Goal: Transaction & Acquisition: Purchase product/service

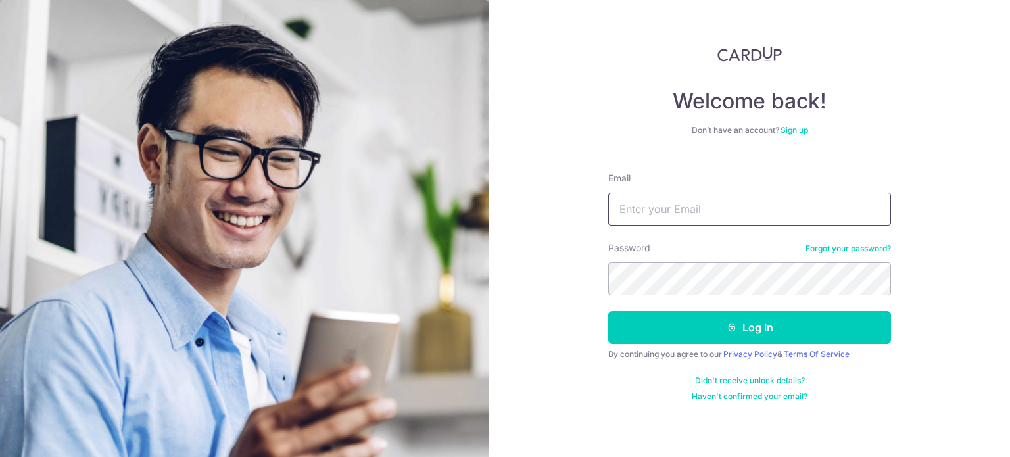
click at [687, 213] on input "Email" at bounding box center [749, 209] width 283 height 33
type input "alangohcj@gmail.com"
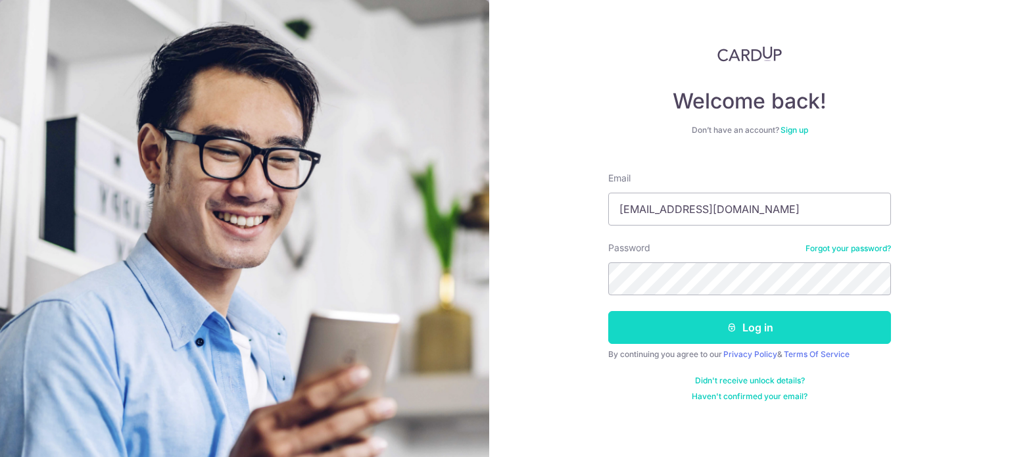
click at [687, 327] on button "Log in" at bounding box center [749, 327] width 283 height 33
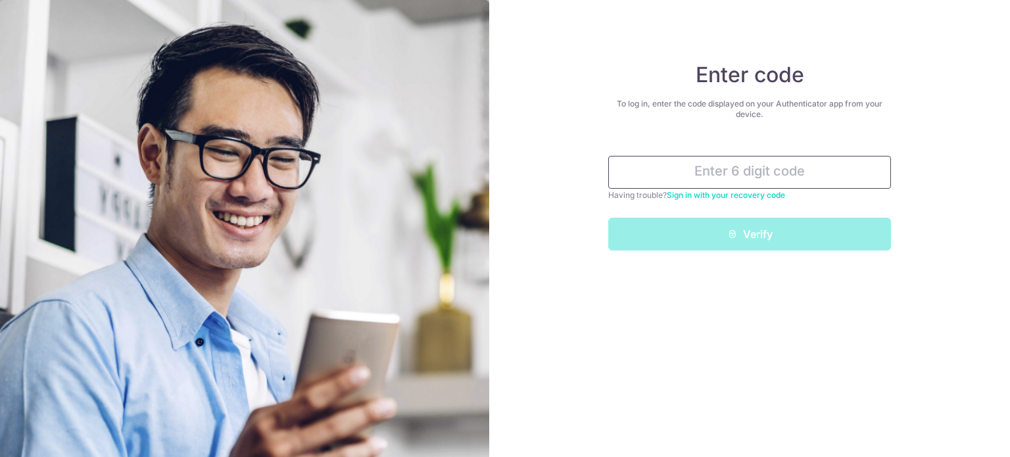
click at [743, 167] on input "text" at bounding box center [749, 172] width 283 height 33
click at [669, 178] on input "text" at bounding box center [749, 172] width 283 height 33
paste input "309964"
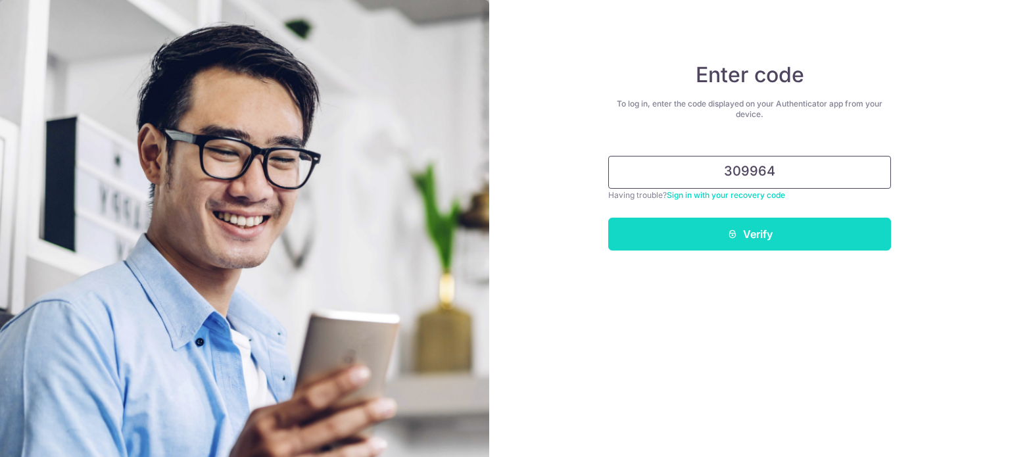
type input "309964"
click at [736, 226] on button "Verify" at bounding box center [749, 234] width 283 height 33
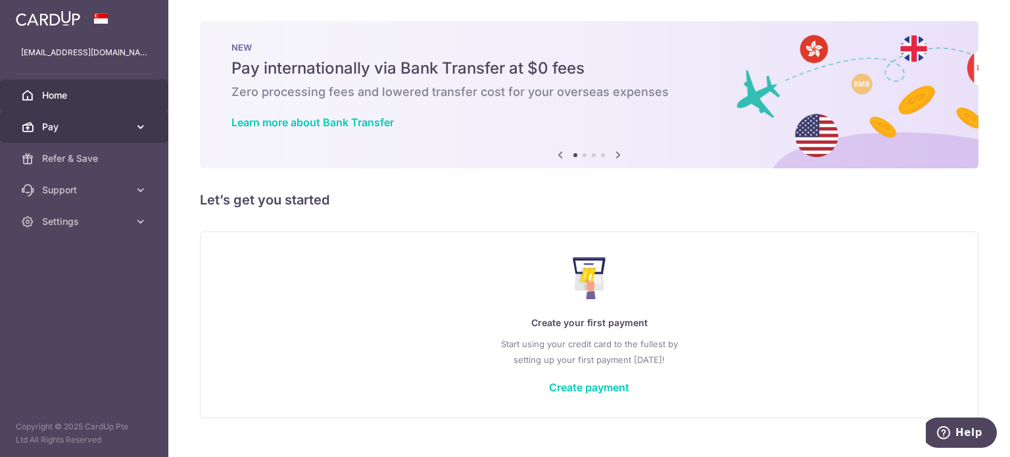
click at [103, 132] on span "Pay" at bounding box center [85, 126] width 87 height 13
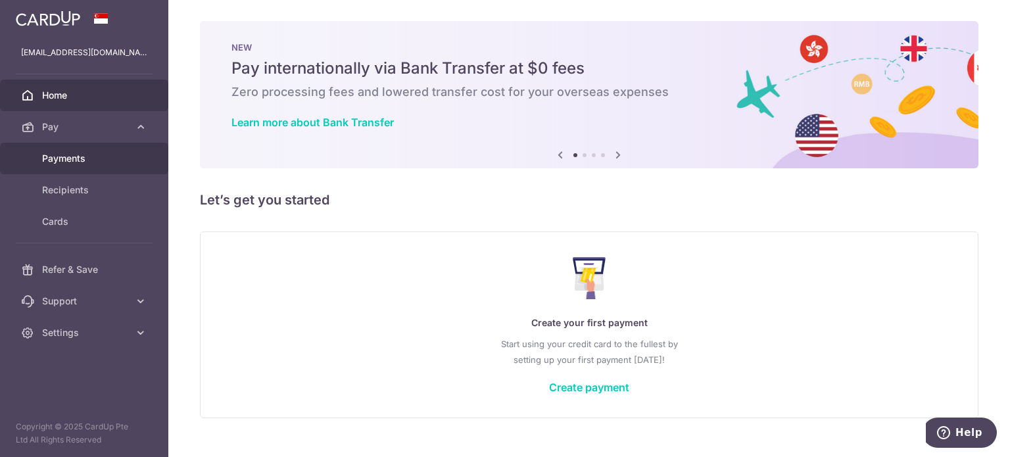
click at [89, 162] on span "Payments" at bounding box center [85, 158] width 87 height 13
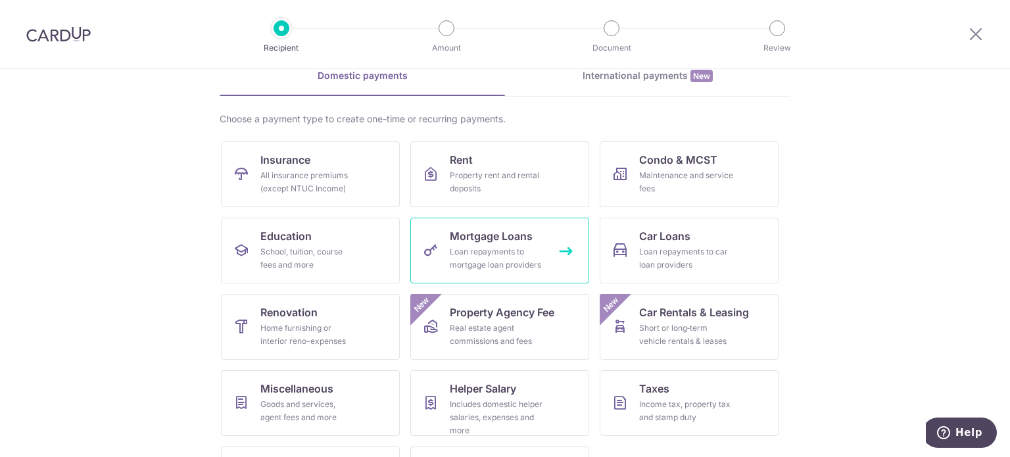
scroll to position [131, 0]
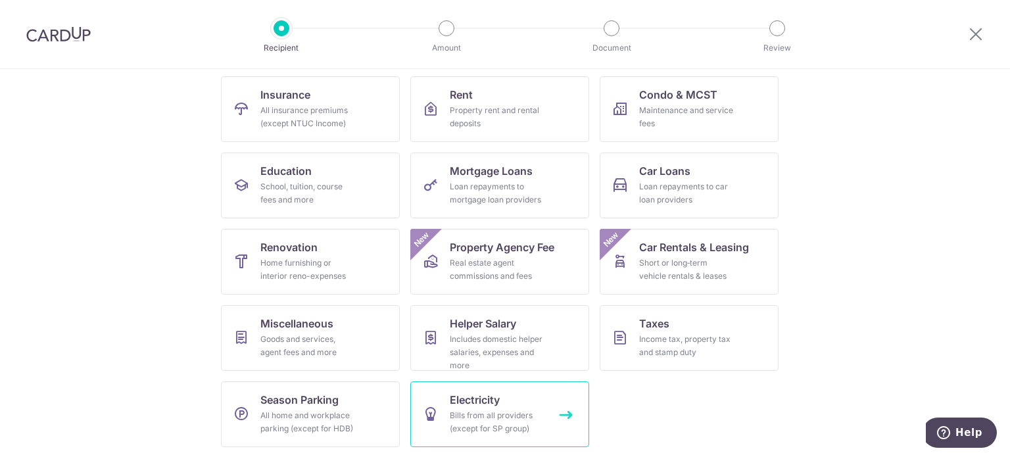
click at [477, 410] on div "Bills from all providers (except for SP group)" at bounding box center [497, 422] width 95 height 26
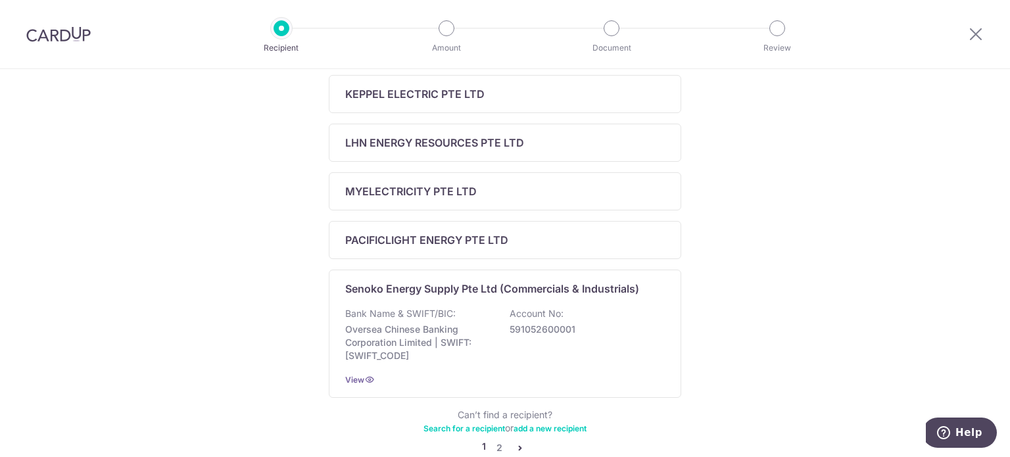
scroll to position [584, 0]
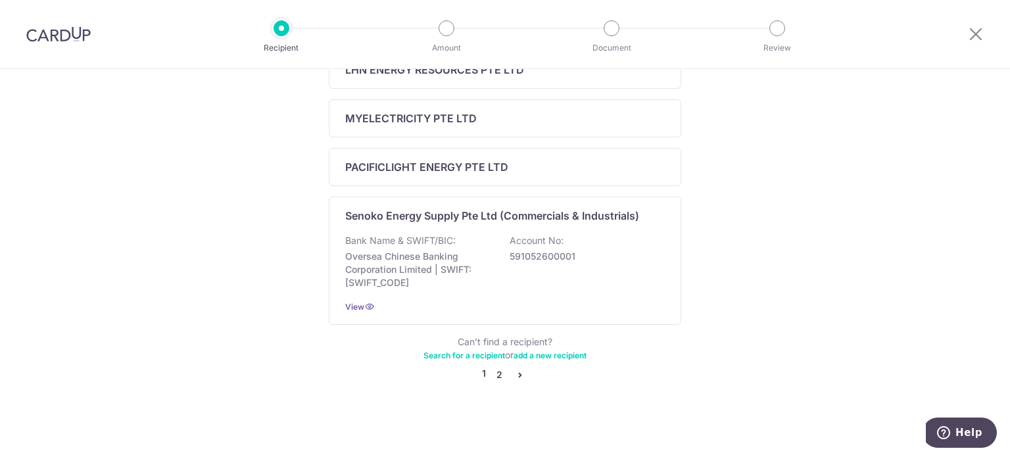
click at [495, 373] on link "2" at bounding box center [499, 375] width 16 height 16
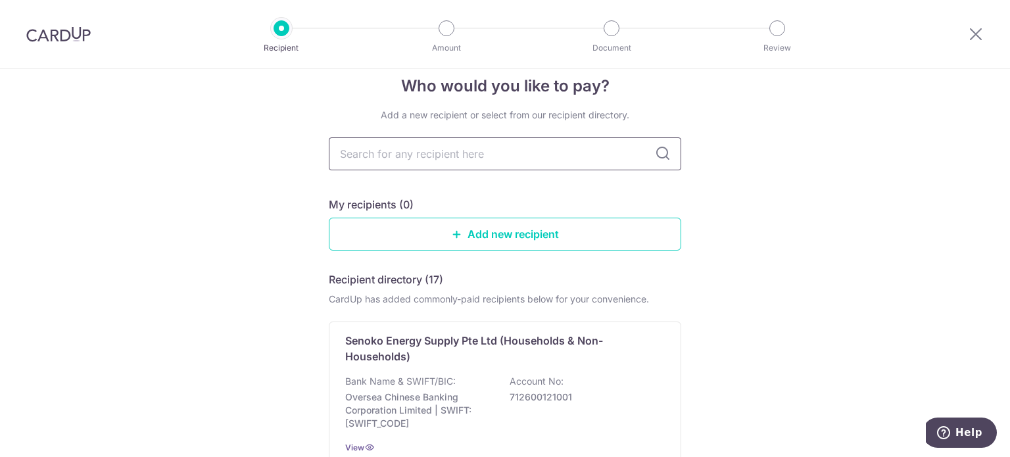
scroll to position [0, 0]
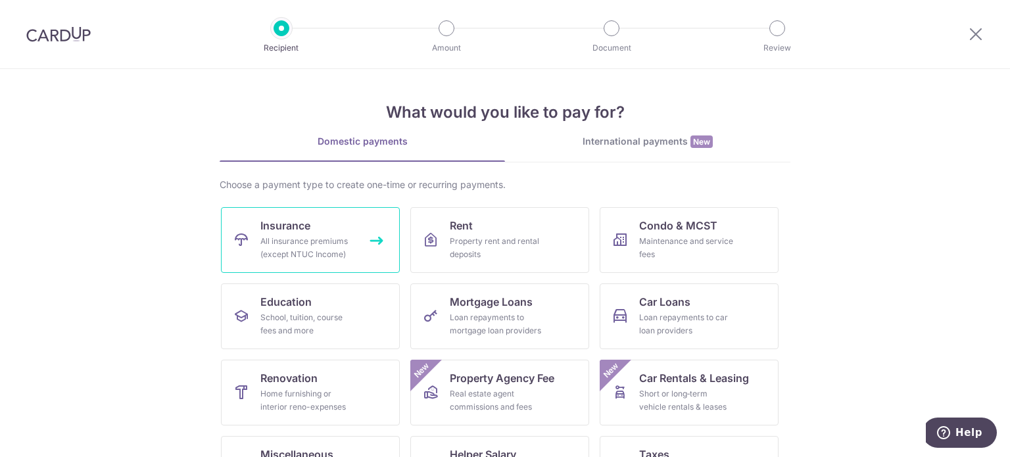
click at [285, 228] on span "Insurance" at bounding box center [285, 226] width 50 height 16
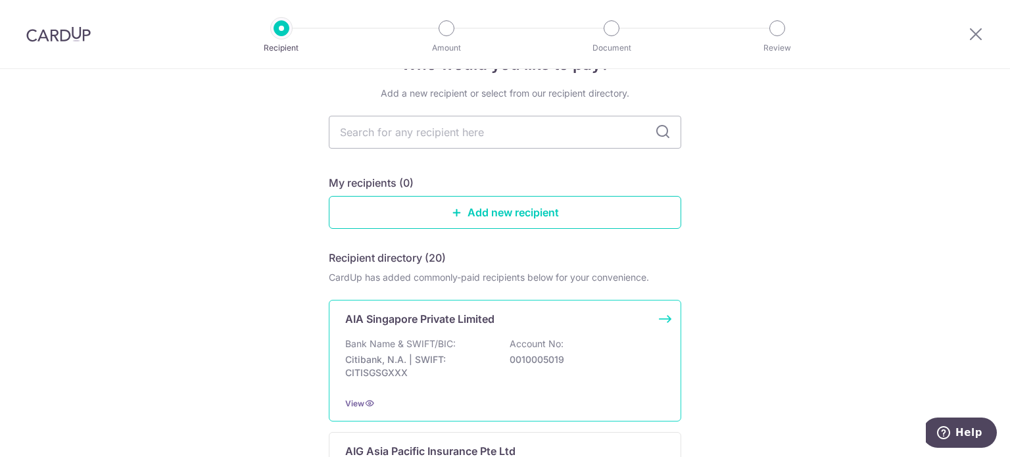
scroll to position [66, 0]
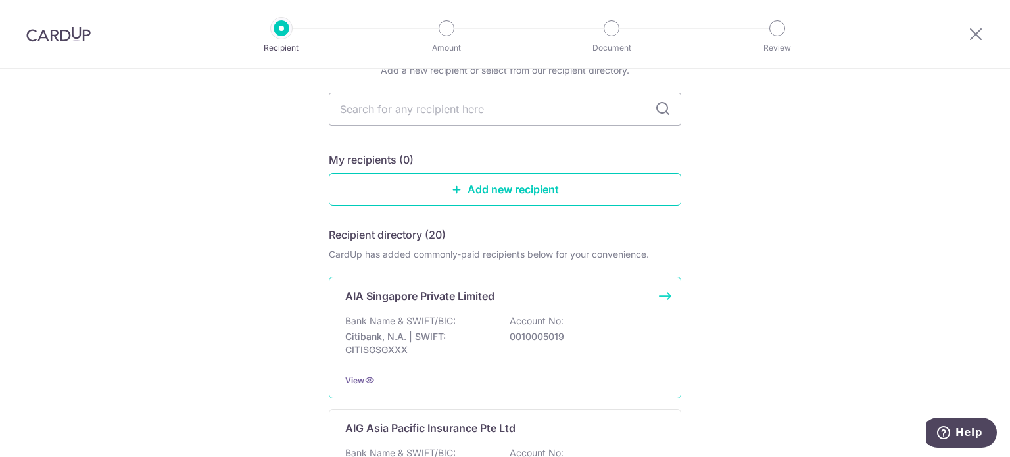
click at [432, 304] on div "AIA Singapore Private Limited Bank Name & SWIFT/BIC: Citibank, N.A. | SWIFT: CI…" at bounding box center [505, 338] width 352 height 122
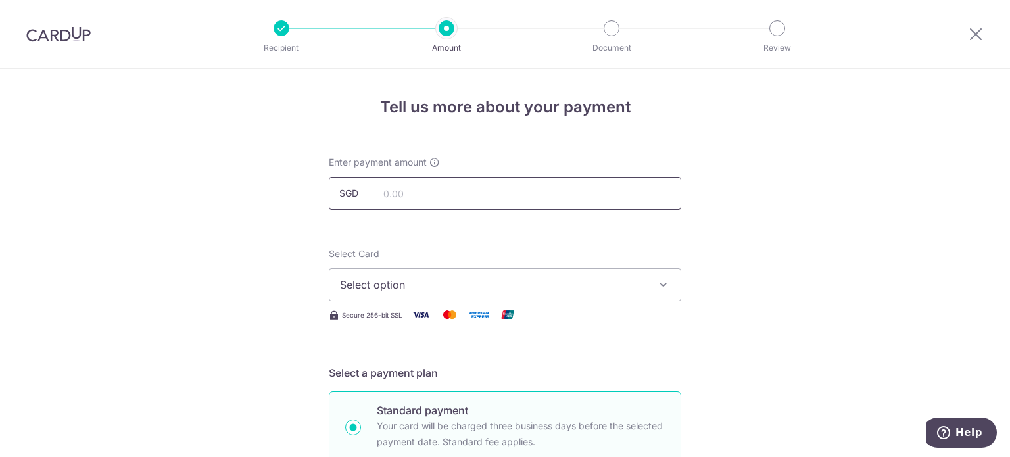
click at [426, 196] on input "text" at bounding box center [505, 193] width 352 height 33
click at [460, 197] on input "text" at bounding box center [505, 193] width 352 height 33
paste input "110.19"
type input "110.19"
click at [448, 285] on span "Select option" at bounding box center [493, 285] width 306 height 16
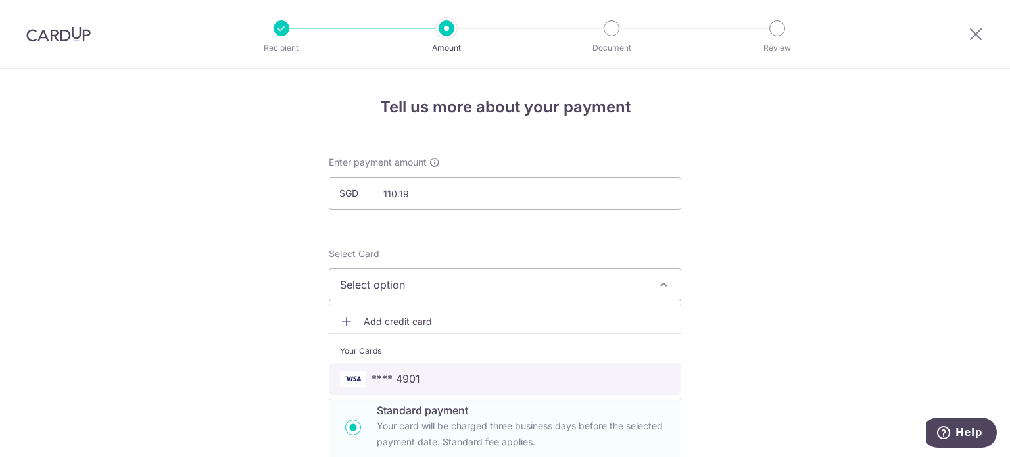
drag, startPoint x: 404, startPoint y: 375, endPoint x: 492, endPoint y: 337, distance: 95.8
click at [404, 375] on span "**** 4901" at bounding box center [396, 379] width 49 height 16
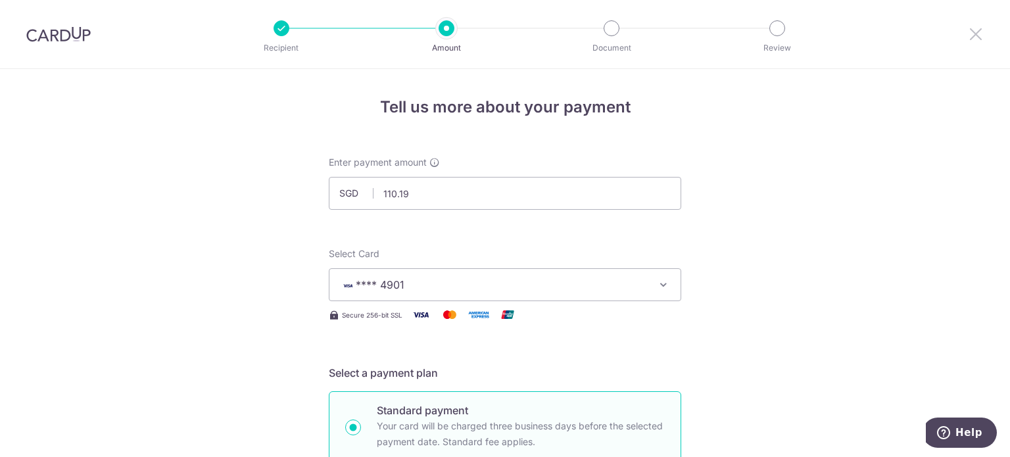
click at [976, 36] on icon at bounding box center [976, 34] width 16 height 16
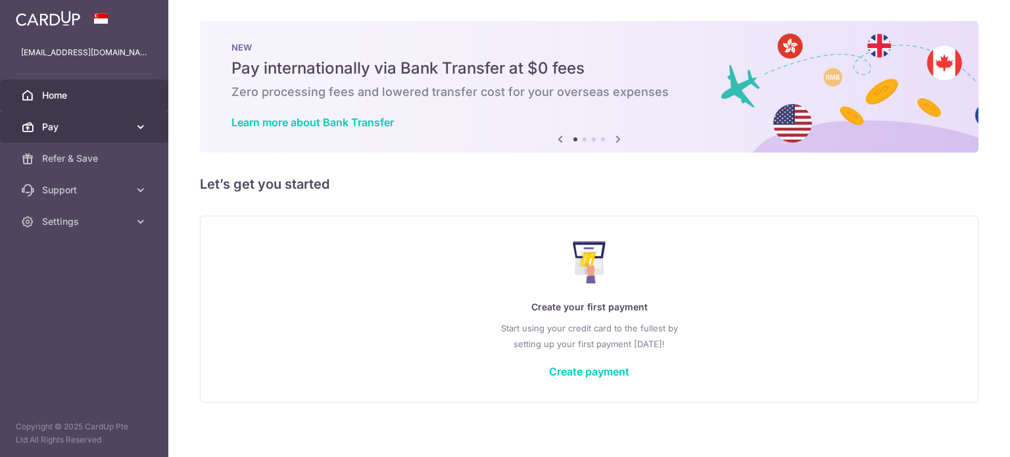
click at [76, 125] on span "Pay" at bounding box center [85, 126] width 87 height 13
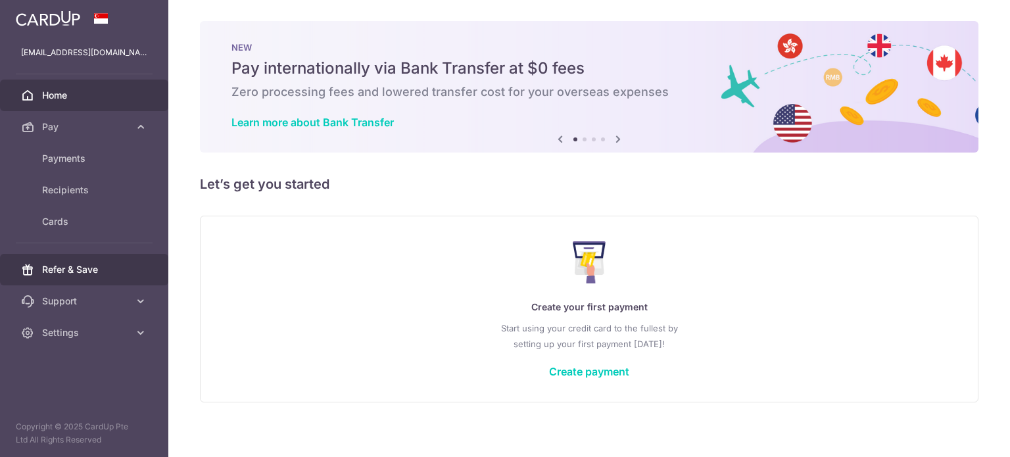
click at [94, 271] on span "Refer & Save" at bounding box center [85, 269] width 87 height 13
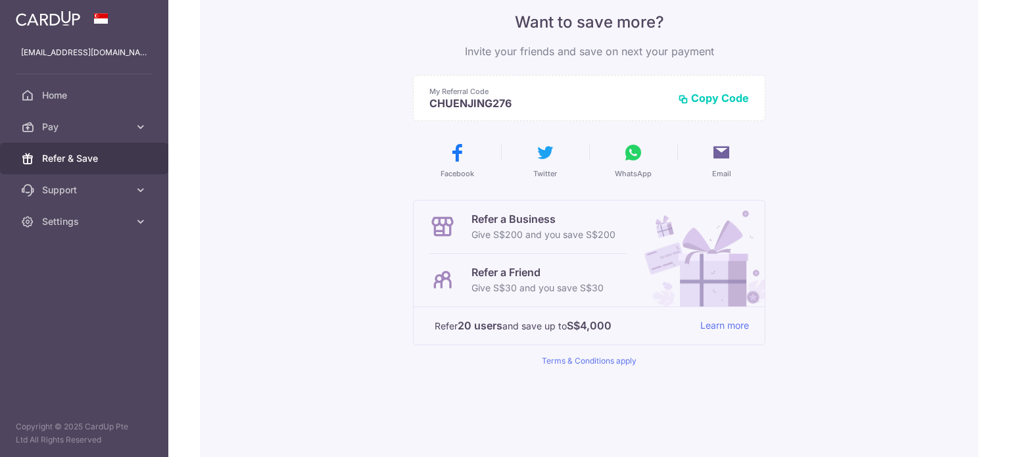
scroll to position [132, 0]
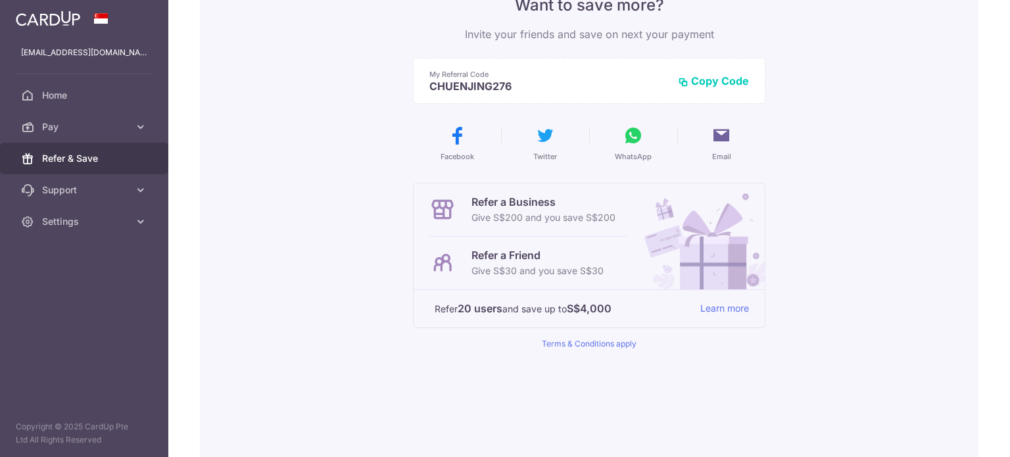
click at [725, 81] on button "Copy Code" at bounding box center [713, 80] width 71 height 13
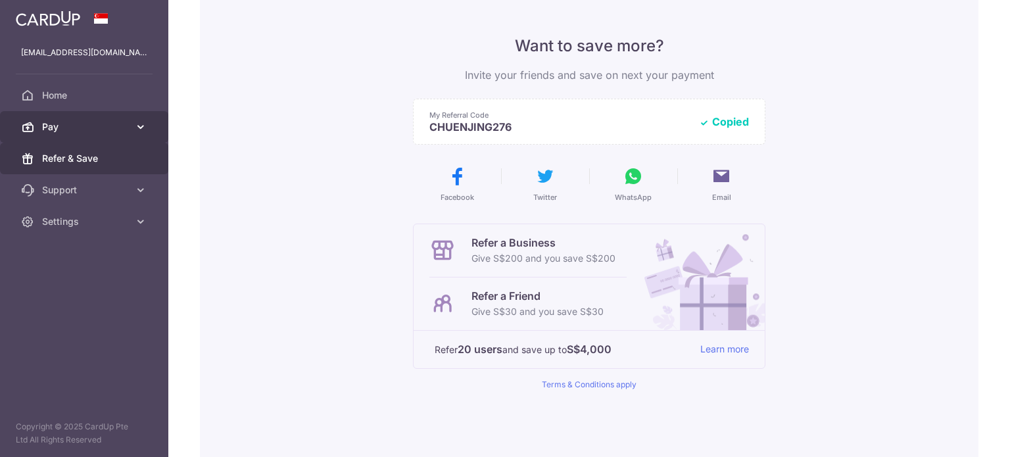
scroll to position [0, 0]
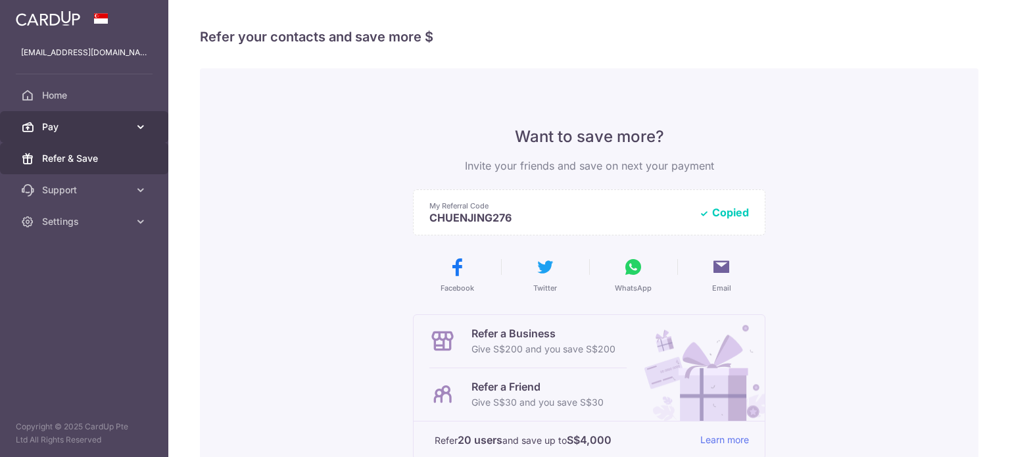
click at [66, 127] on span "Pay" at bounding box center [85, 126] width 87 height 13
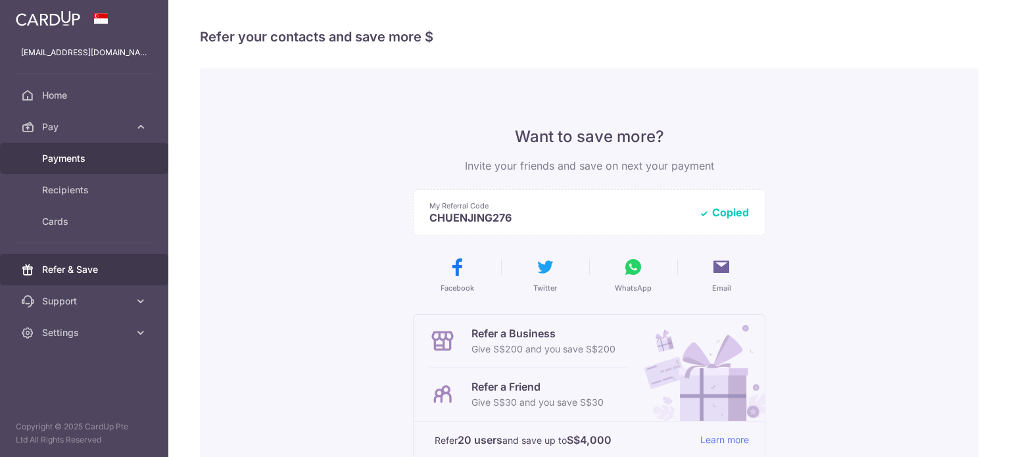
click at [75, 160] on span "Payments" at bounding box center [85, 158] width 87 height 13
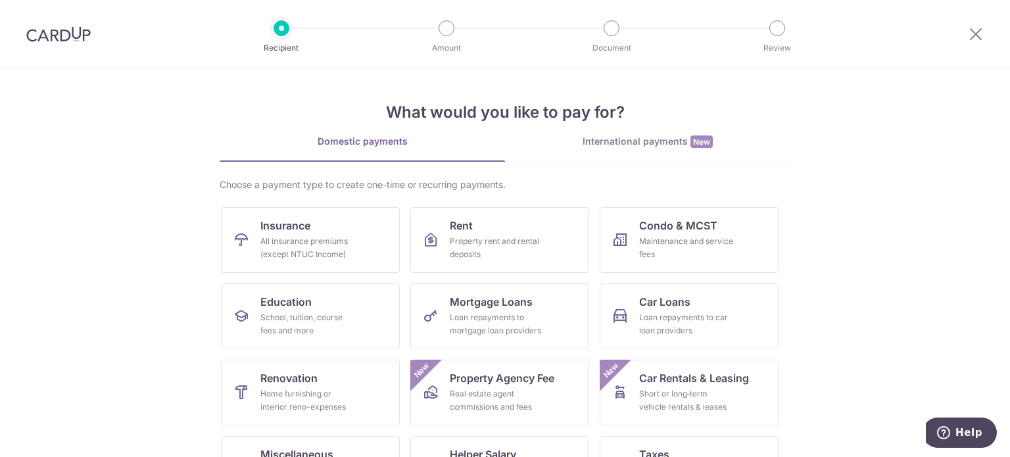
scroll to position [131, 0]
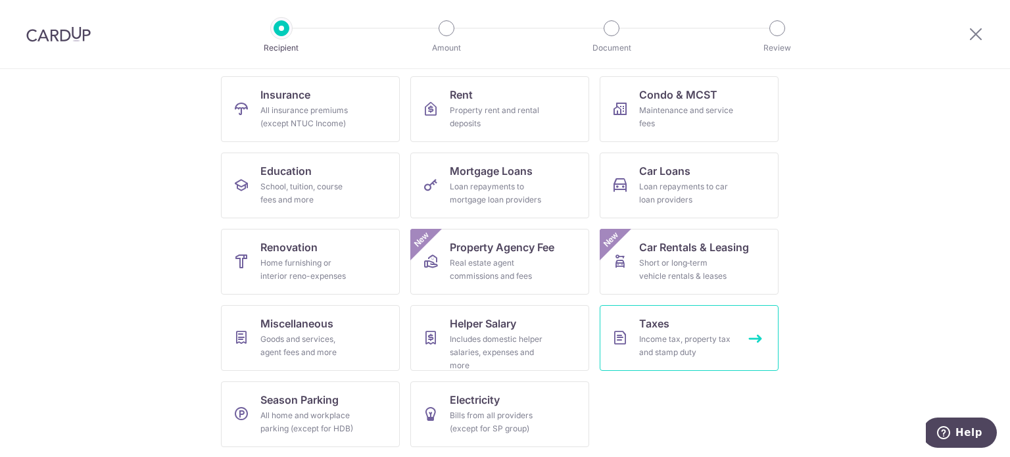
click at [656, 333] on div "Income tax, property tax and stamp duty" at bounding box center [686, 346] width 95 height 26
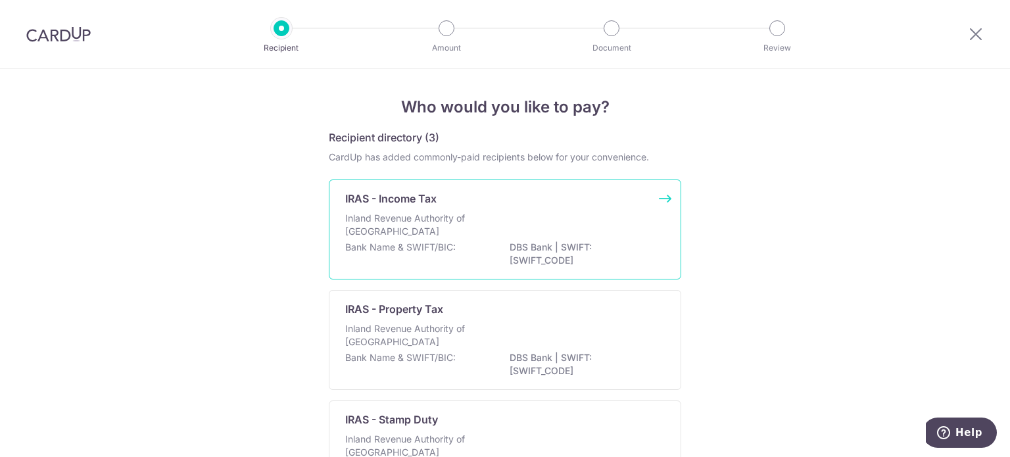
click at [470, 206] on div "IRAS - Income Tax Inland Revenue Authority of Singapore Bank Name & SWIFT/BIC: …" at bounding box center [505, 230] width 352 height 100
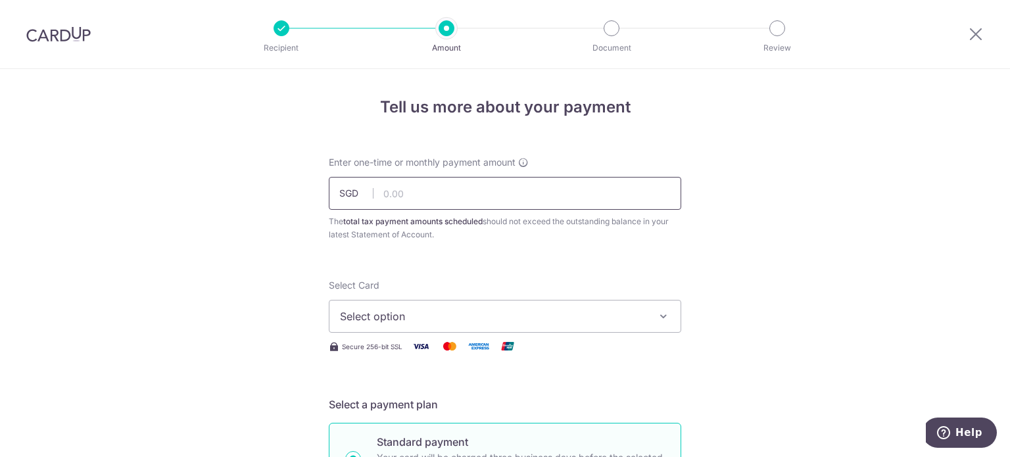
click at [439, 197] on input "text" at bounding box center [505, 193] width 352 height 33
drag, startPoint x: 681, startPoint y: 165, endPoint x: 674, endPoint y: 165, distance: 7.2
click at [681, 165] on div "Enter one-time or monthly payment amount SGD The total tax payment amounts sche…" at bounding box center [505, 198] width 368 height 85
click at [67, 41] on img at bounding box center [58, 34] width 64 height 16
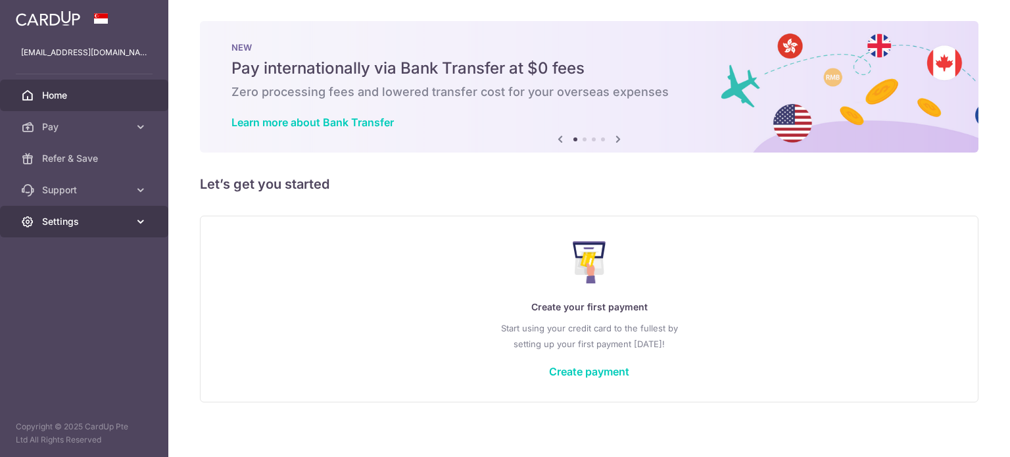
click at [76, 219] on span "Settings" at bounding box center [85, 221] width 87 height 13
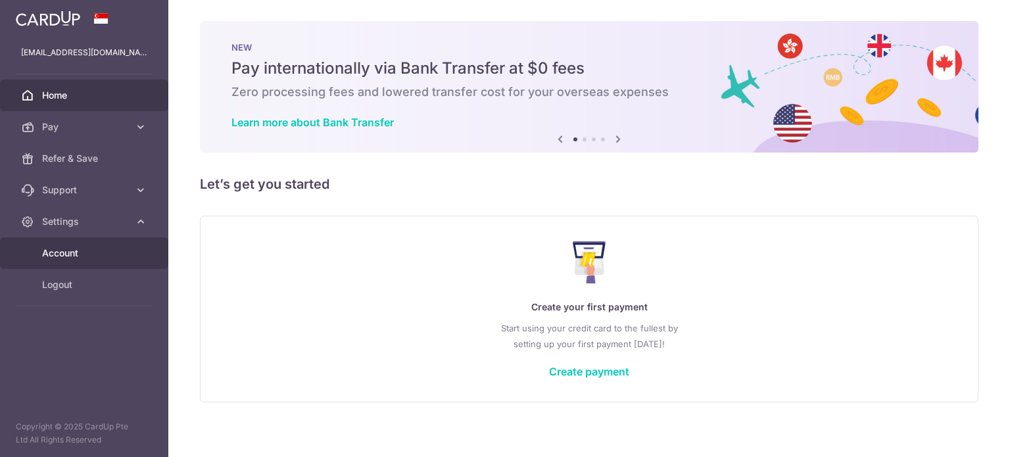
click at [77, 247] on span "Account" at bounding box center [85, 253] width 87 height 13
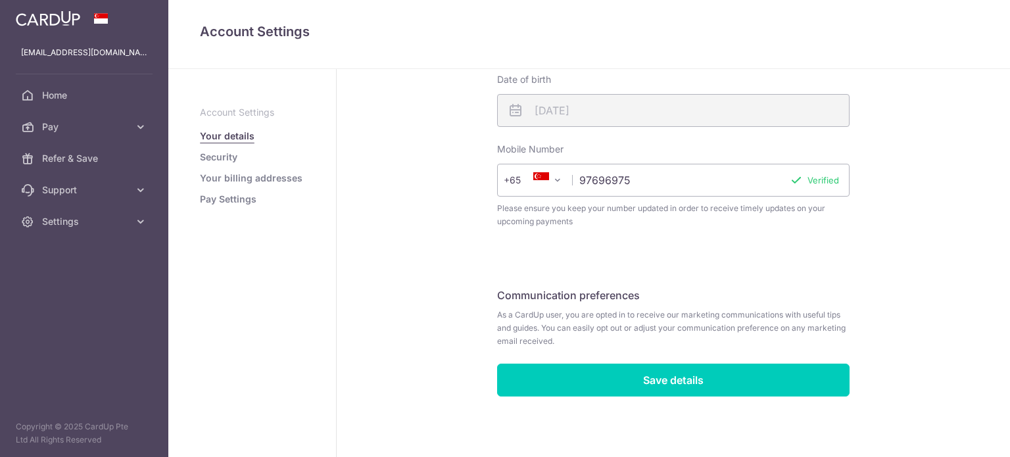
scroll to position [440, 0]
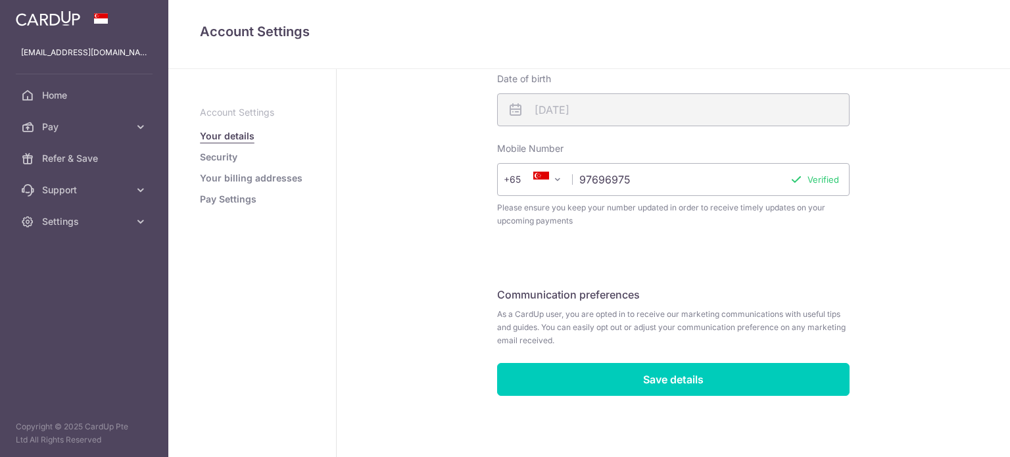
click at [225, 158] on link "Security" at bounding box center [218, 157] width 37 height 13
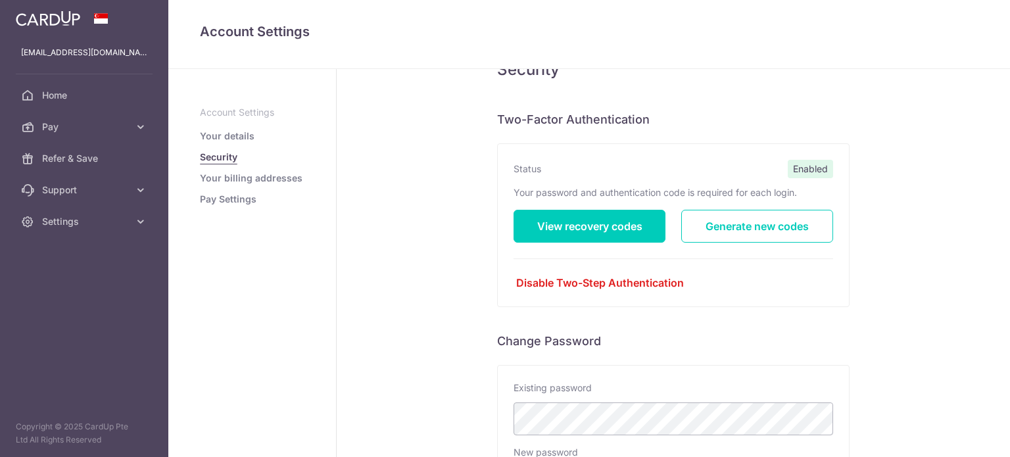
scroll to position [197, 0]
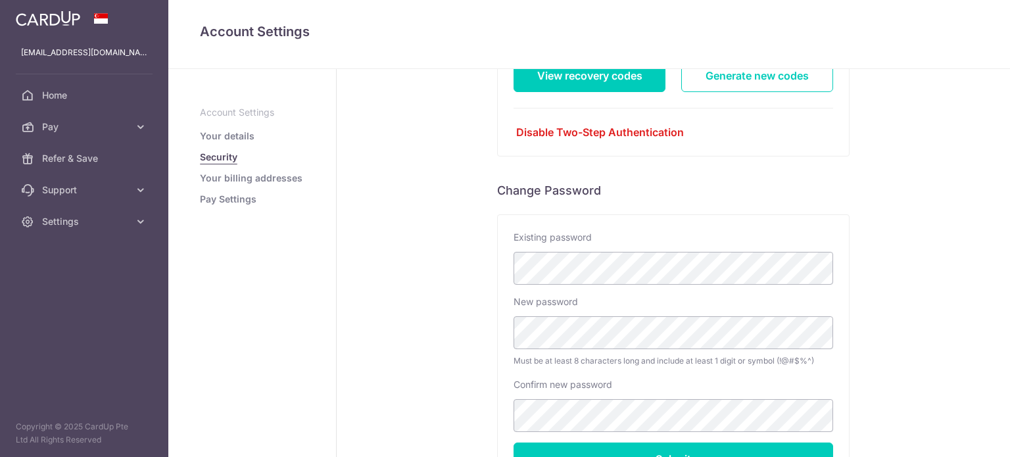
click at [256, 180] on link "Your billing addresses" at bounding box center [251, 178] width 103 height 13
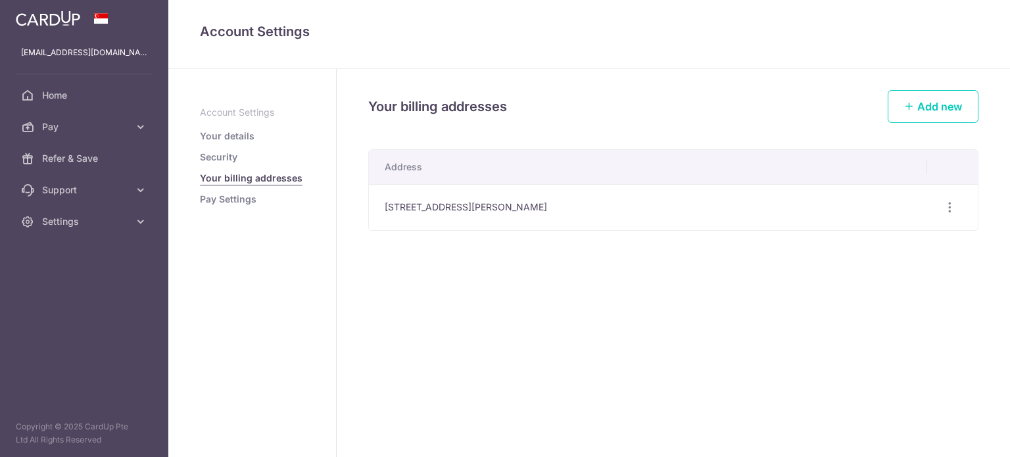
click at [242, 198] on link "Pay Settings" at bounding box center [228, 199] width 57 height 13
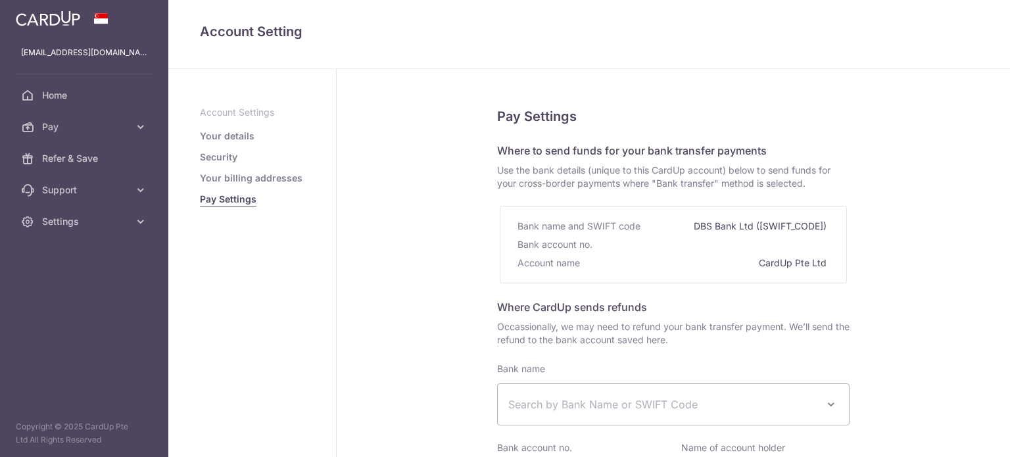
select select
click at [243, 115] on p "Account Settings" at bounding box center [252, 112] width 105 height 13
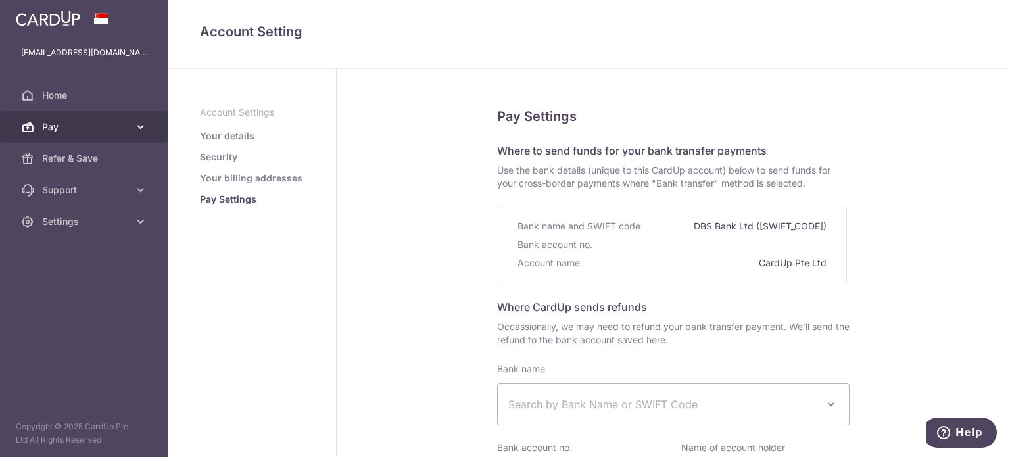
click at [87, 128] on span "Pay" at bounding box center [85, 126] width 87 height 13
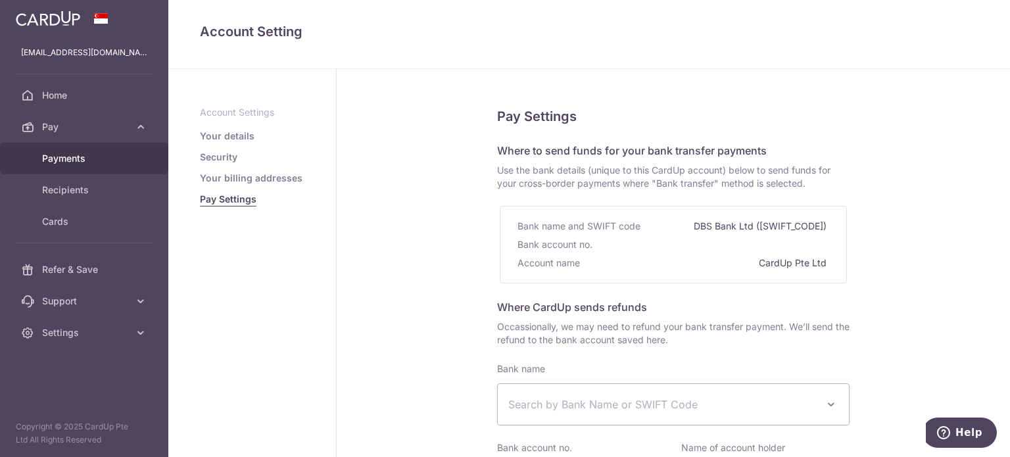
click at [72, 157] on span "Payments" at bounding box center [85, 158] width 87 height 13
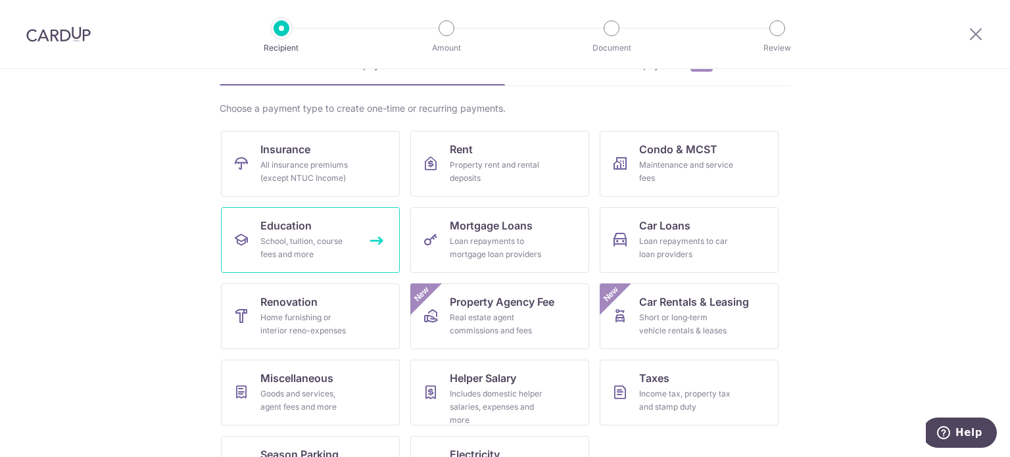
scroll to position [131, 0]
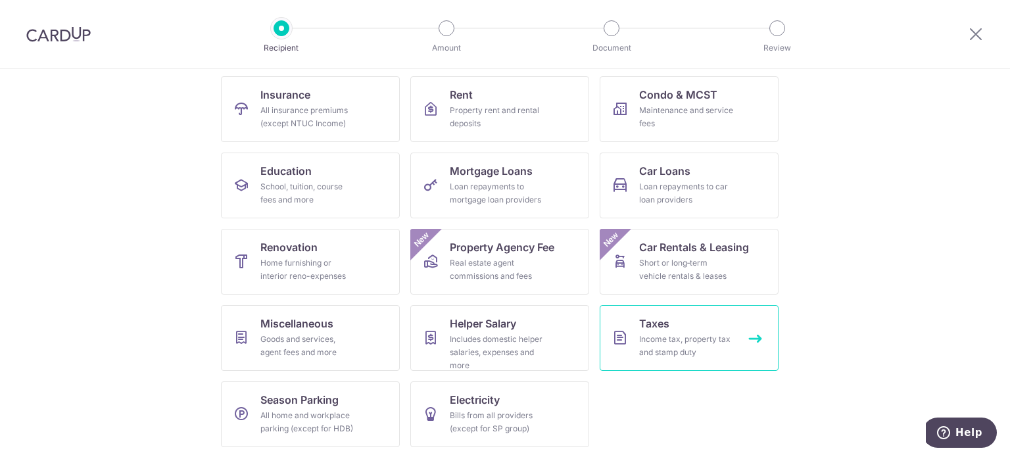
click at [683, 341] on div "Income tax, property tax and stamp duty" at bounding box center [686, 346] width 95 height 26
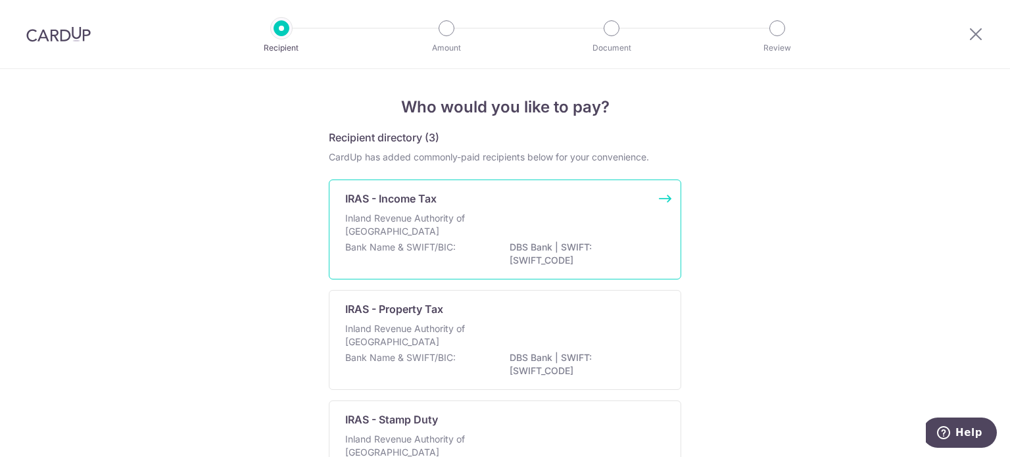
click at [427, 210] on div "IRAS - Income Tax Inland Revenue Authority of Singapore Bank Name & SWIFT/BIC: …" at bounding box center [505, 230] width 352 height 100
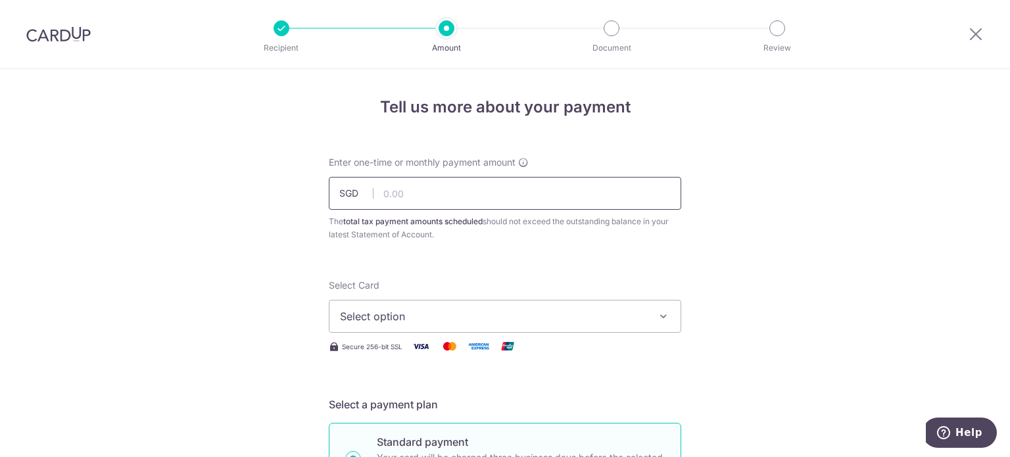
click at [484, 197] on input "text" at bounding box center [505, 193] width 352 height 33
click at [400, 187] on input "text" at bounding box center [505, 193] width 352 height 33
drag, startPoint x: 896, startPoint y: 181, endPoint x: 549, endPoint y: 181, distance: 347.2
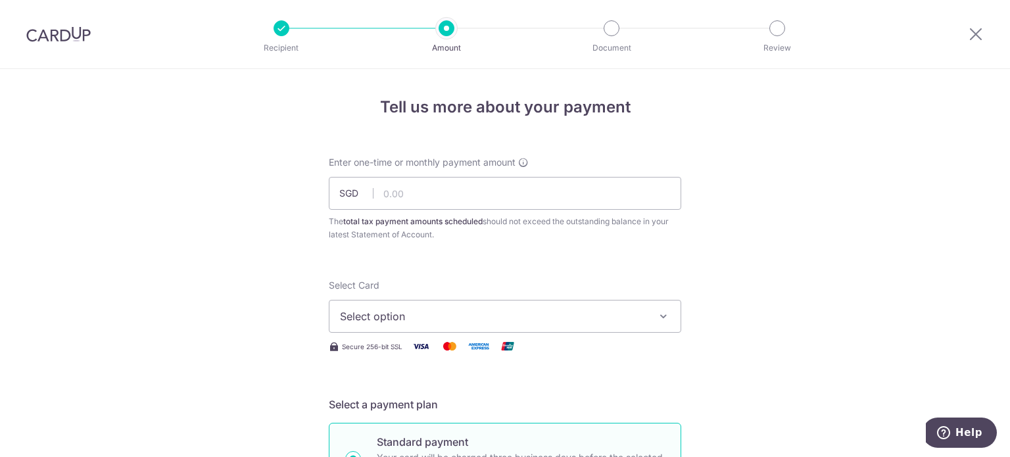
click at [445, 176] on div "Enter one-time or monthly payment amount SGD The total tax payment amounts sche…" at bounding box center [505, 198] width 352 height 85
click at [433, 185] on input "text" at bounding box center [505, 193] width 352 height 33
paste input "14,317.81"
type input "14,317.81"
click at [483, 322] on span "Select option" at bounding box center [493, 316] width 306 height 16
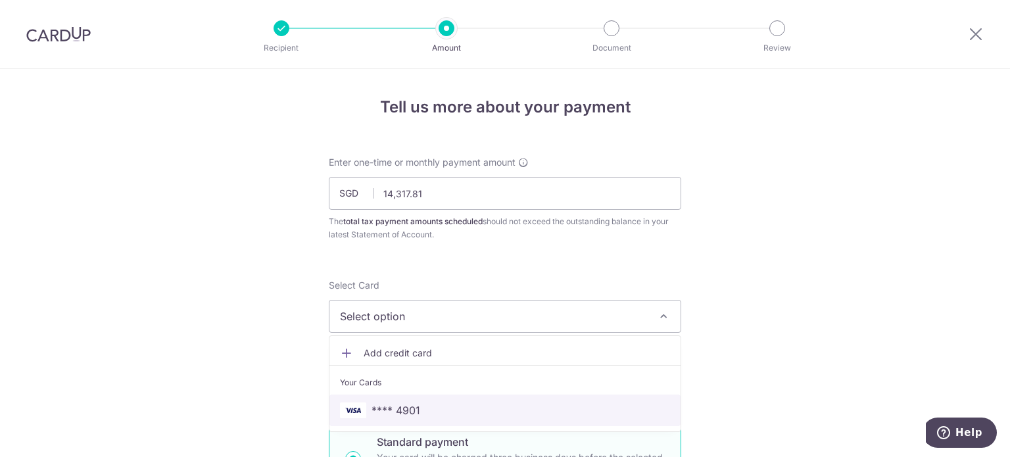
click at [419, 412] on span "**** 4901" at bounding box center [505, 410] width 330 height 16
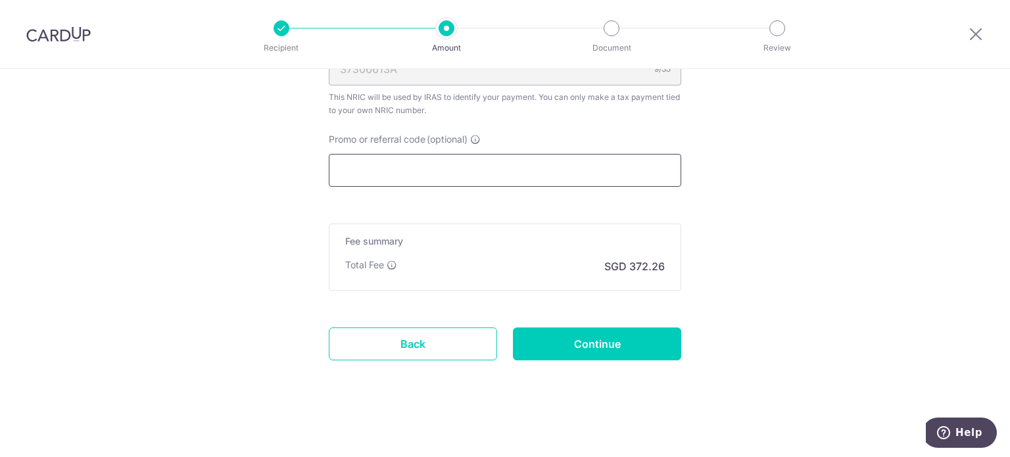
scroll to position [765, 0]
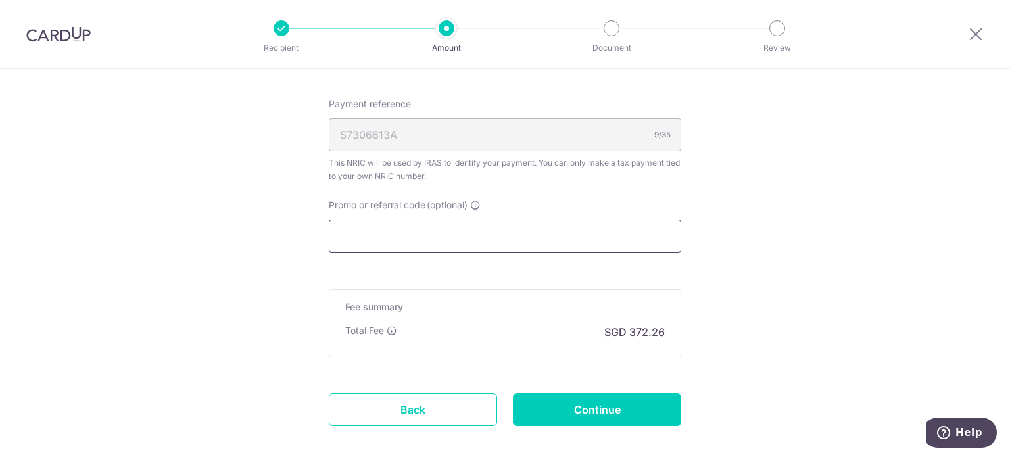
click at [430, 232] on input "Promo or referral code (optional)" at bounding box center [505, 236] width 352 height 33
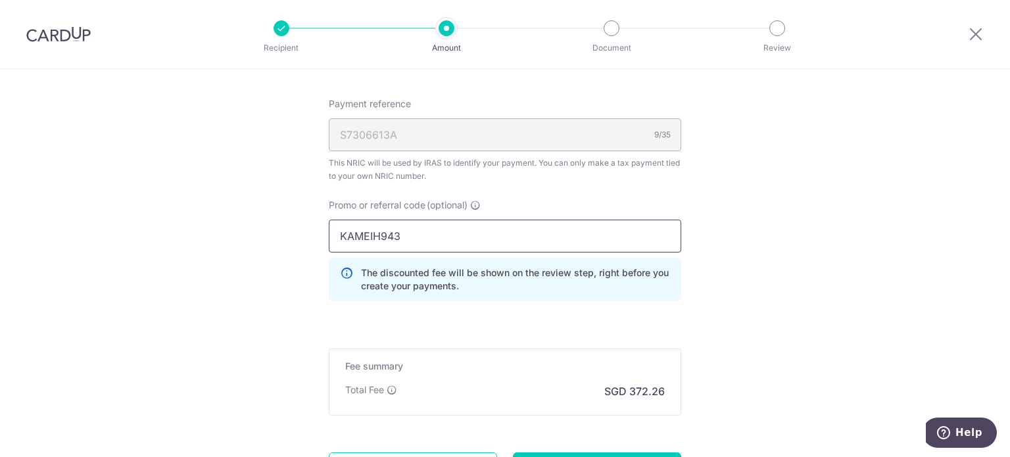
type input "KAMEIH943"
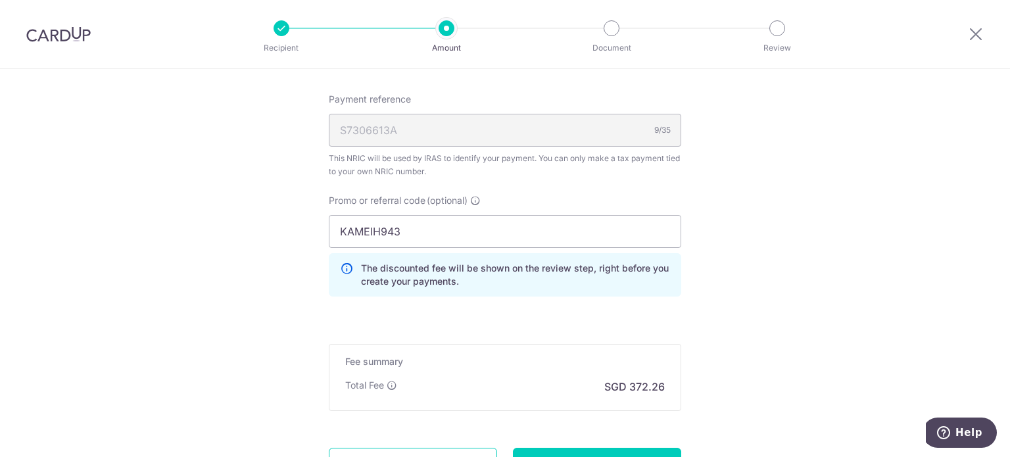
scroll to position [890, 0]
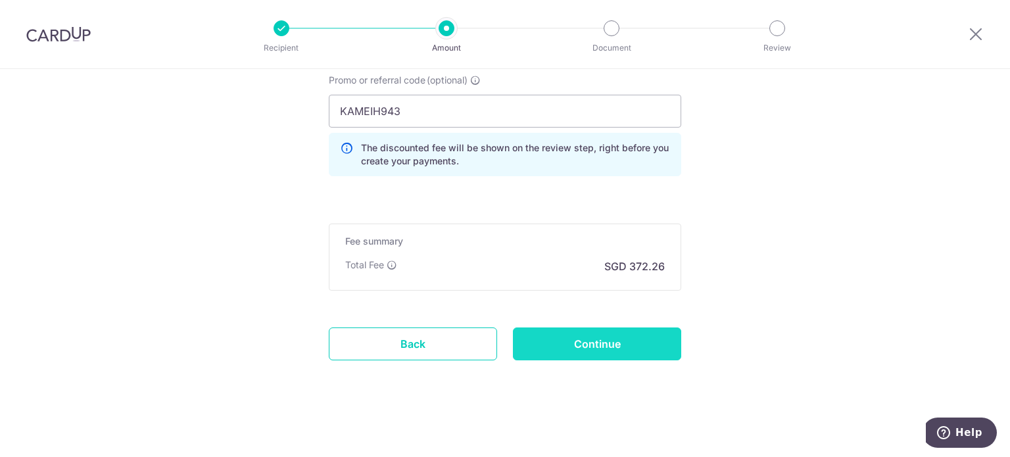
click at [614, 342] on input "Continue" at bounding box center [597, 343] width 168 height 33
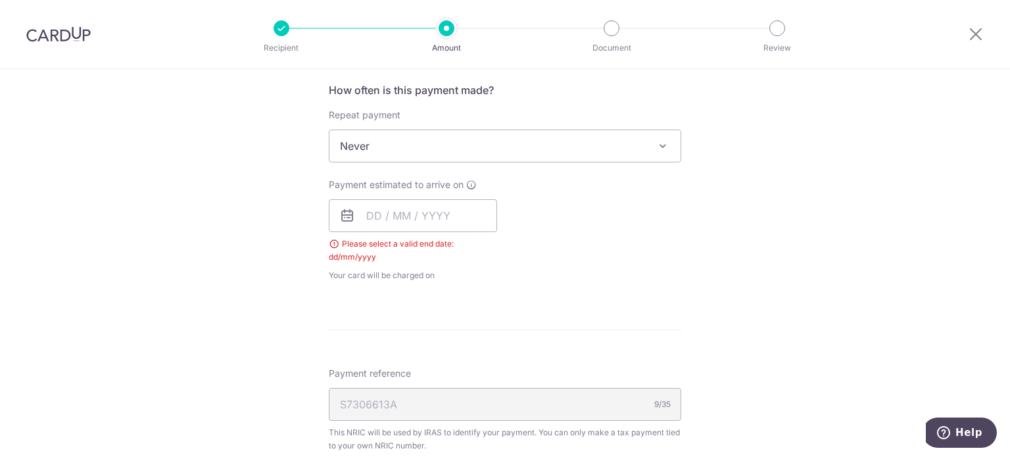
scroll to position [462, 0]
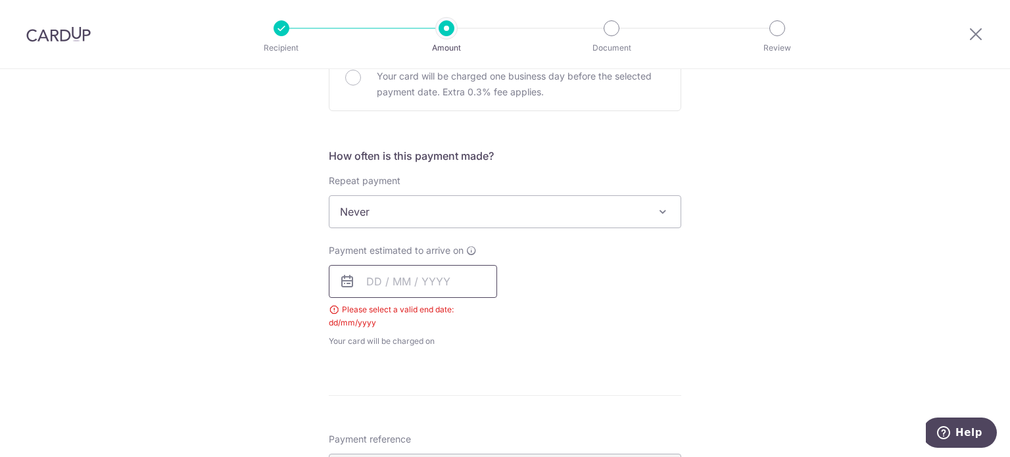
click at [373, 279] on input "text" at bounding box center [413, 281] width 168 height 33
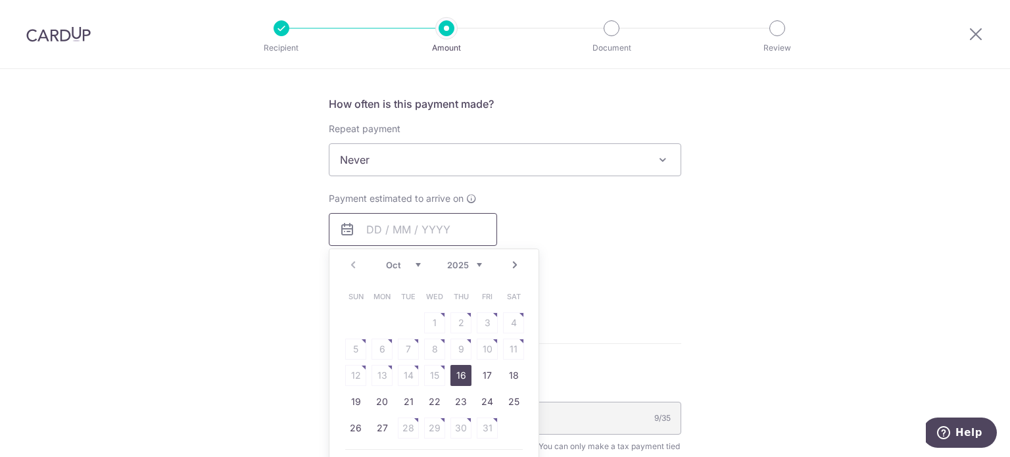
scroll to position [593, 0]
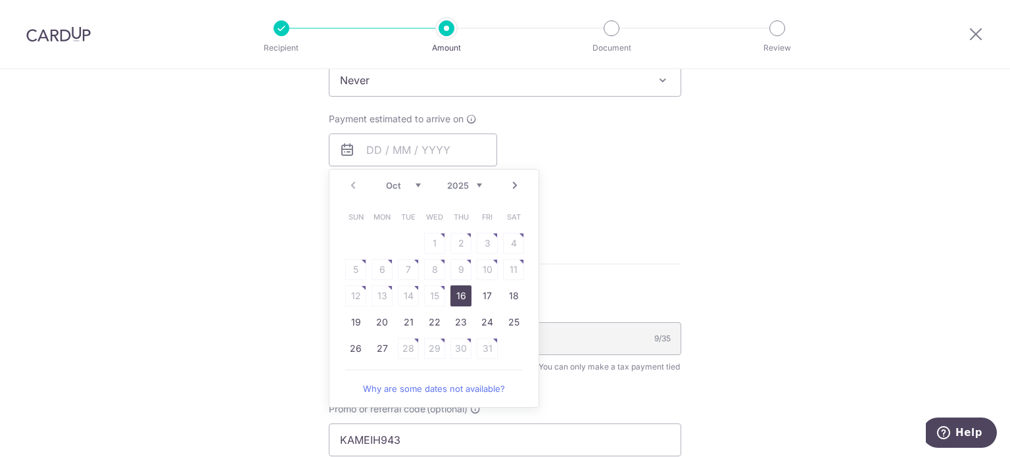
drag, startPoint x: 459, startPoint y: 296, endPoint x: 594, endPoint y: 274, distance: 137.2
click at [459, 296] on link "16" at bounding box center [460, 295] width 21 height 21
type input "16/10/2025"
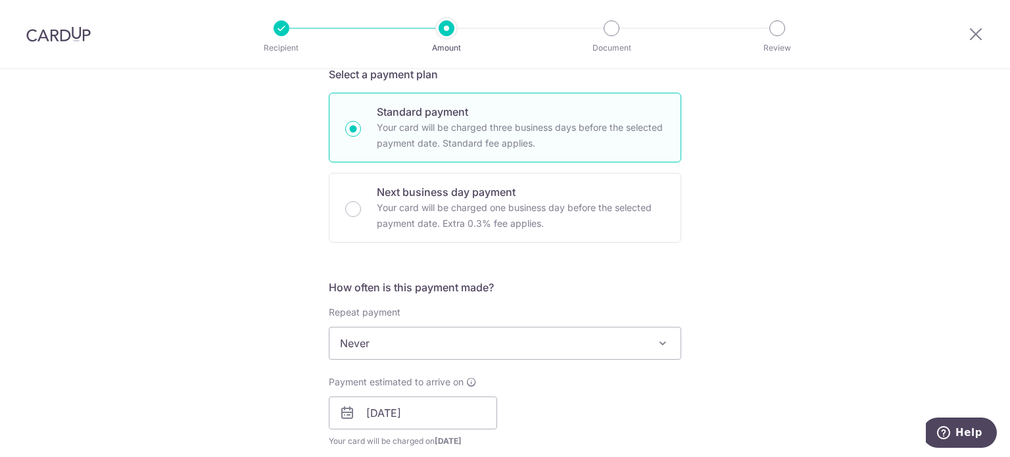
scroll to position [527, 0]
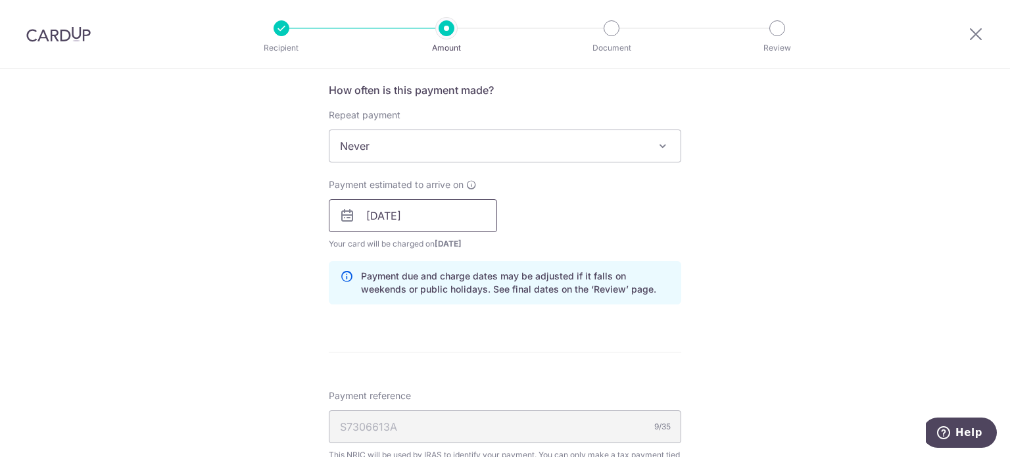
click at [422, 217] on input "16/10/2025" at bounding box center [413, 215] width 168 height 33
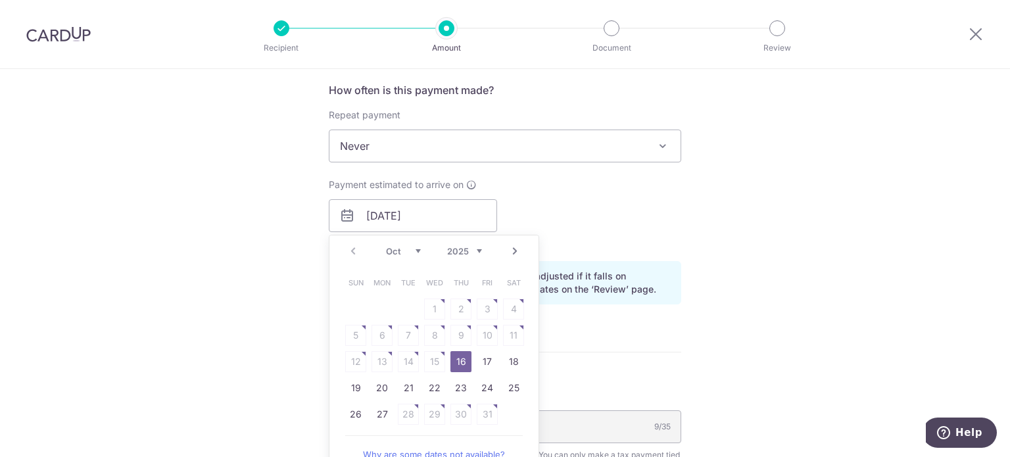
click at [461, 363] on link "16" at bounding box center [460, 361] width 21 height 21
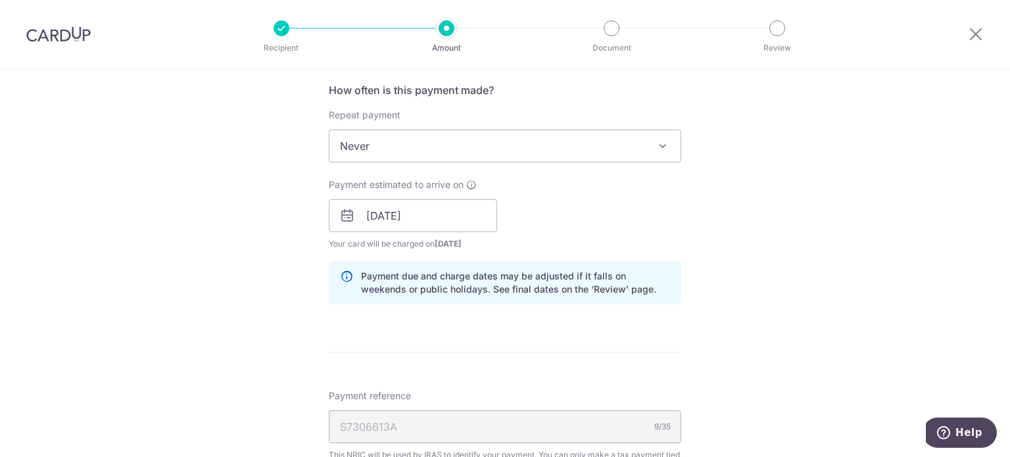
click at [714, 230] on div "Tell us more about your payment Enter one-time or monthly payment amount SGD 14…" at bounding box center [505, 209] width 1010 height 1334
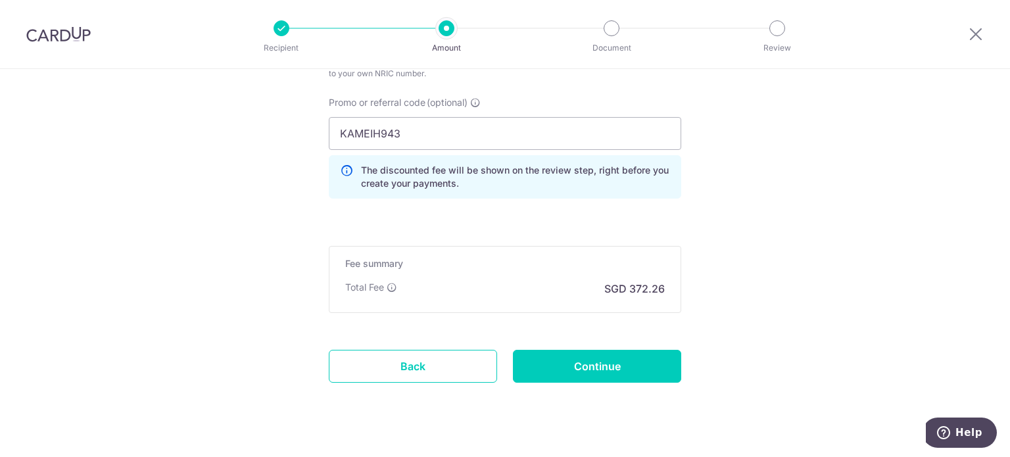
scroll to position [944, 0]
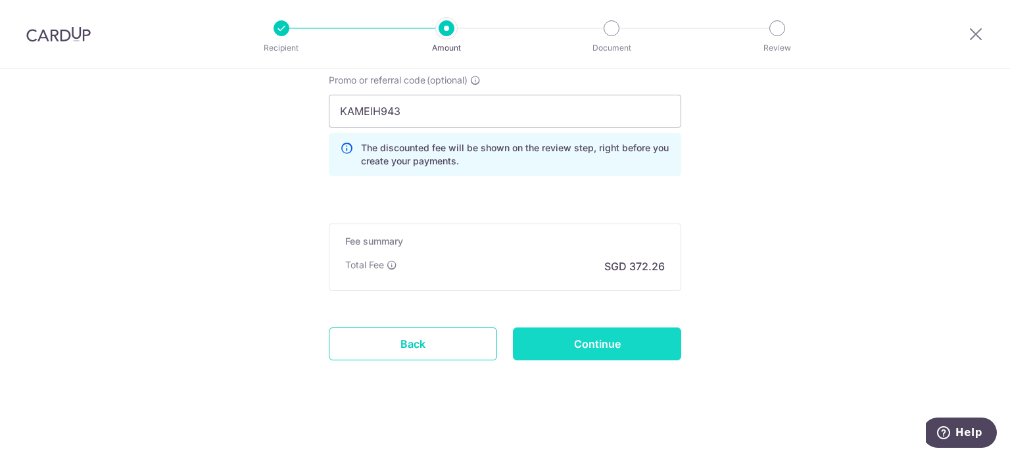
click at [608, 349] on input "Continue" at bounding box center [597, 343] width 168 height 33
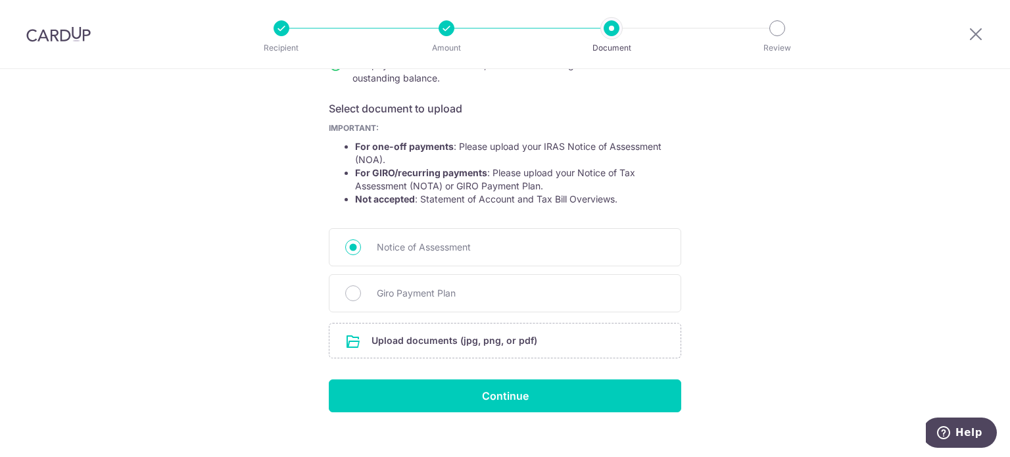
scroll to position [213, 0]
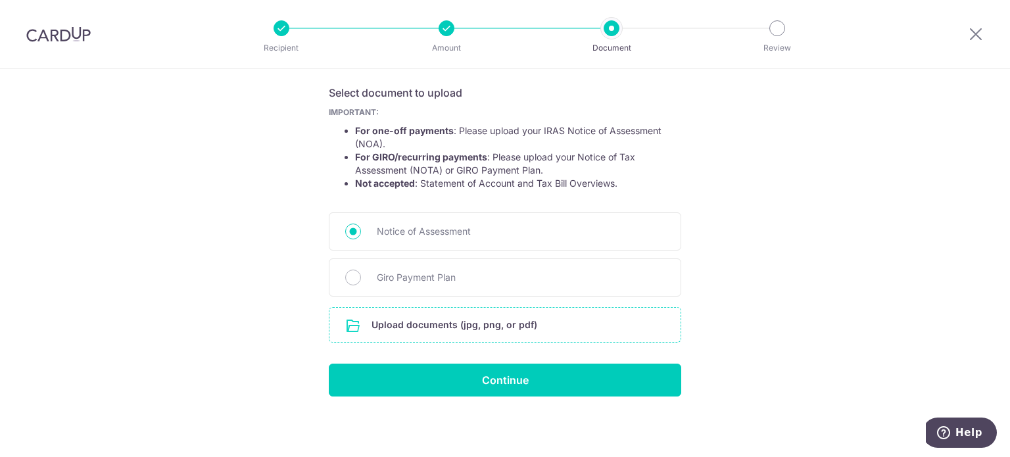
click at [461, 328] on input "file" at bounding box center [504, 325] width 351 height 34
click at [445, 326] on input "file" at bounding box center [504, 325] width 351 height 34
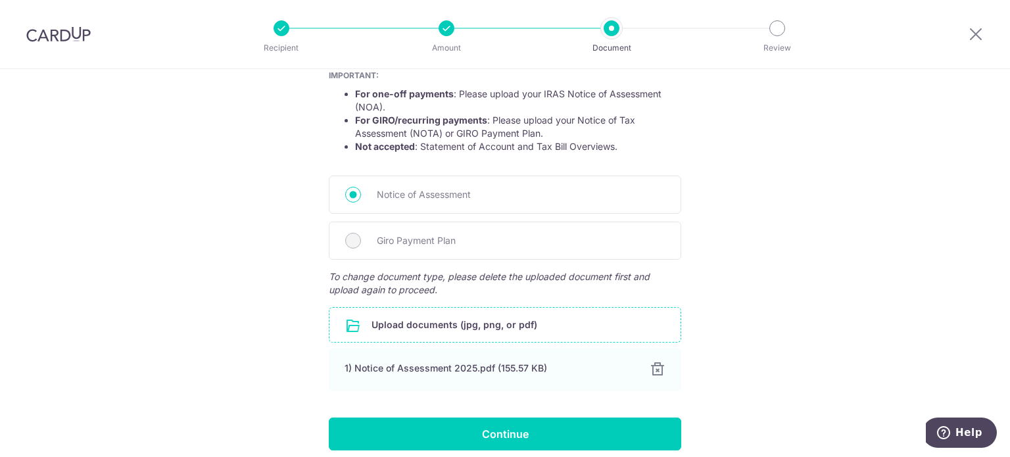
scroll to position [279, 0]
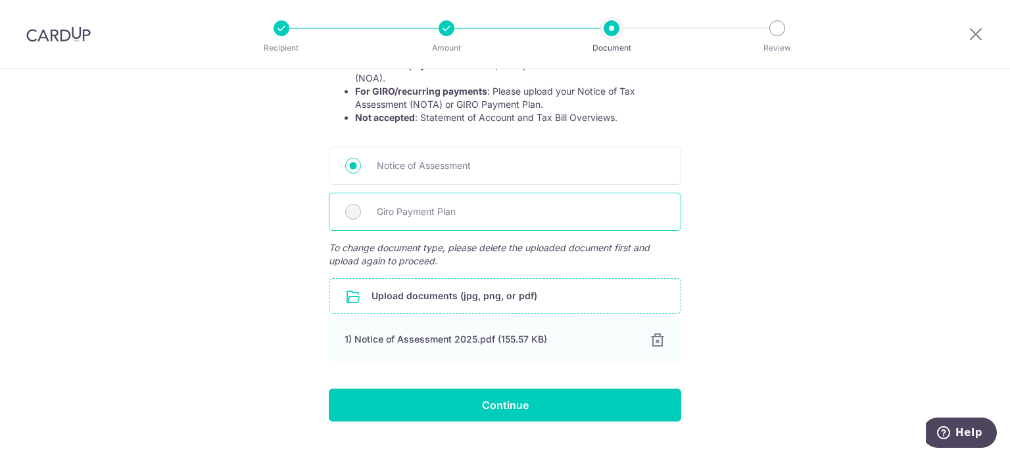
click at [404, 211] on span "Giro Payment Plan" at bounding box center [521, 212] width 288 height 16
click at [414, 207] on span "Giro Payment Plan" at bounding box center [521, 212] width 288 height 16
click at [426, 302] on input "file" at bounding box center [504, 296] width 351 height 34
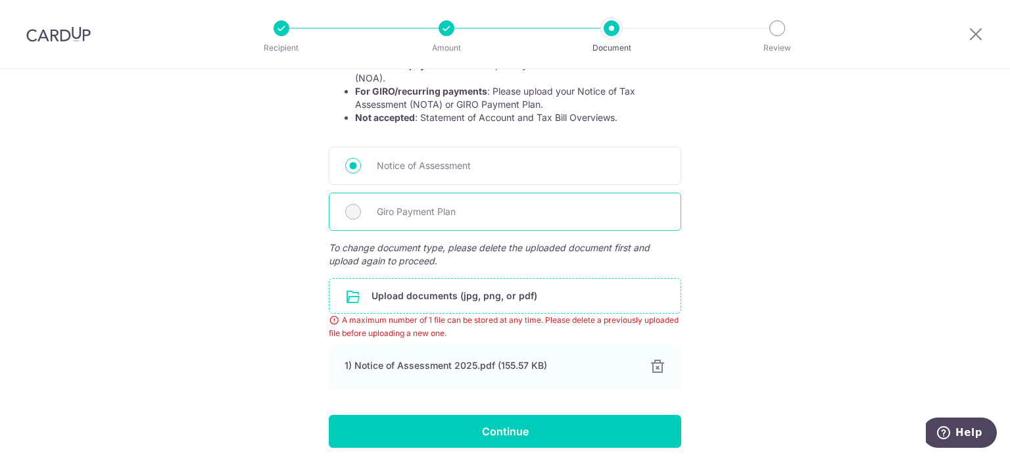
click at [414, 209] on span "Giro Payment Plan" at bounding box center [521, 212] width 288 height 16
click at [414, 210] on span "Giro Payment Plan" at bounding box center [521, 212] width 288 height 16
click at [427, 301] on input "file" at bounding box center [504, 296] width 351 height 34
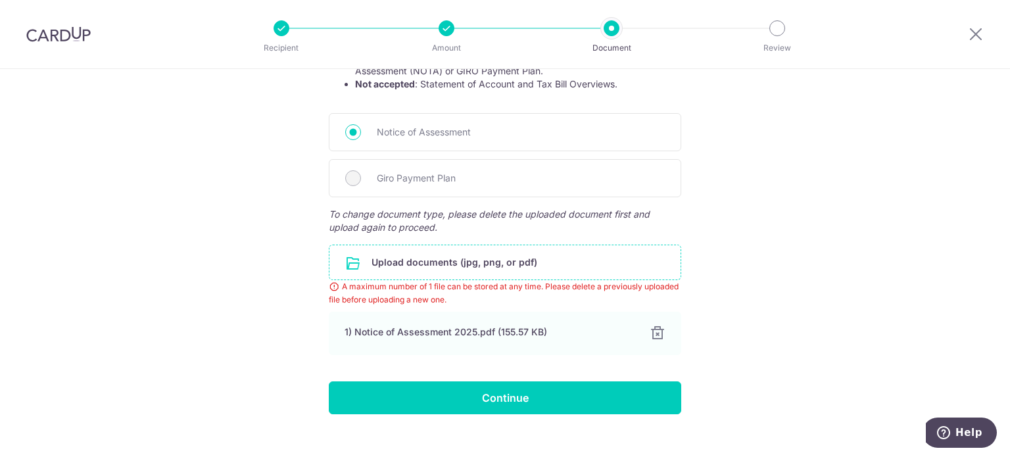
scroll to position [330, 0]
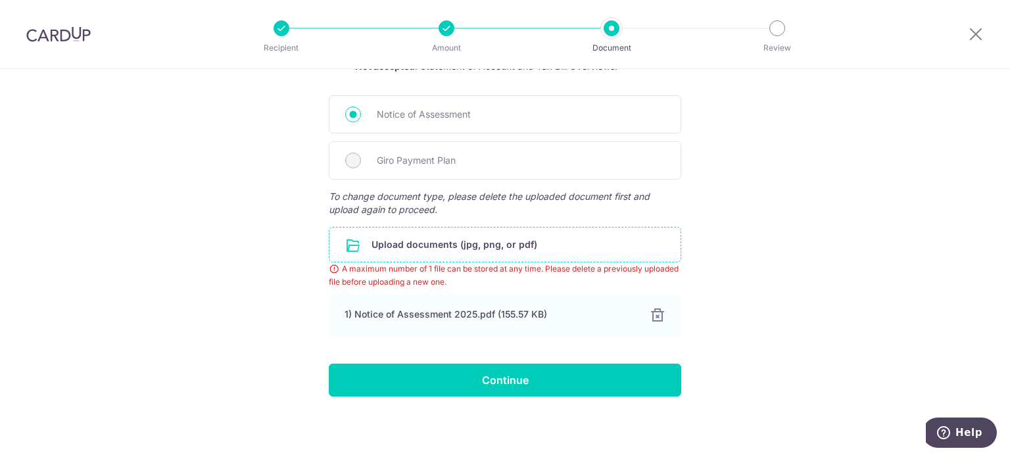
click at [433, 247] on input "file" at bounding box center [504, 245] width 351 height 34
click at [650, 310] on div at bounding box center [657, 316] width 16 height 16
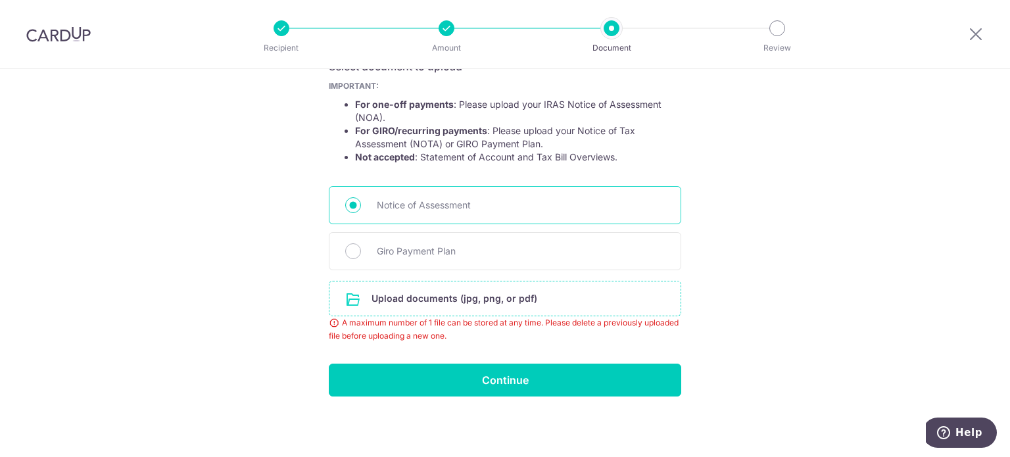
click at [429, 207] on span "Notice of Assessment" at bounding box center [521, 205] width 288 height 16
click at [361, 207] on input "Notice of Assessment" at bounding box center [353, 205] width 16 height 16
click at [441, 301] on input "file" at bounding box center [504, 298] width 351 height 34
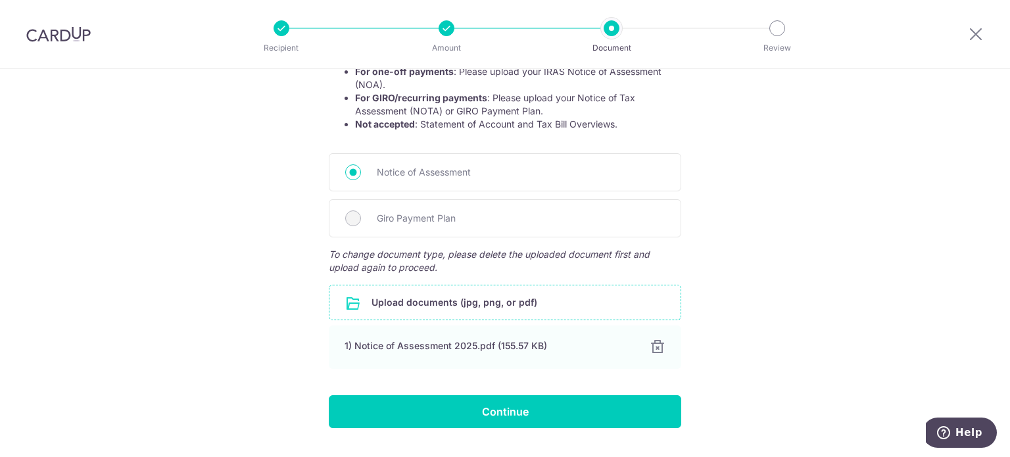
scroll to position [304, 0]
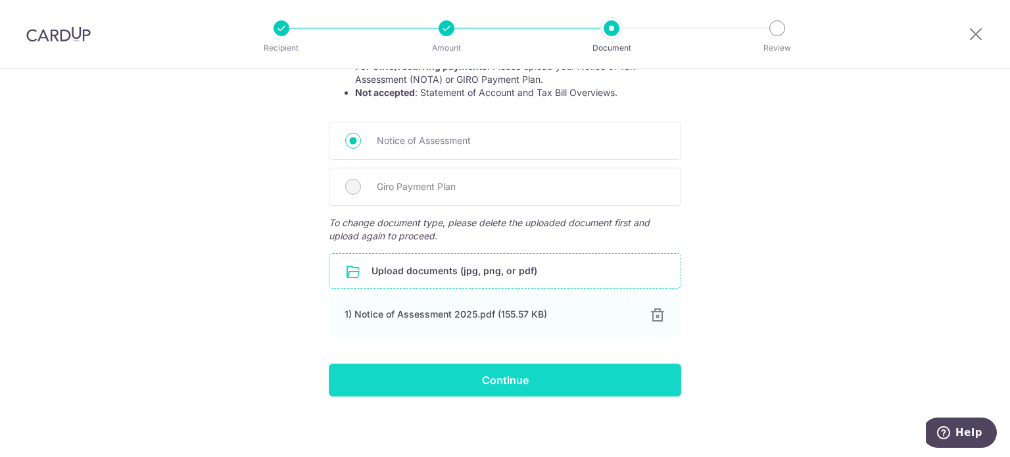
click at [492, 377] on input "Continue" at bounding box center [505, 380] width 352 height 33
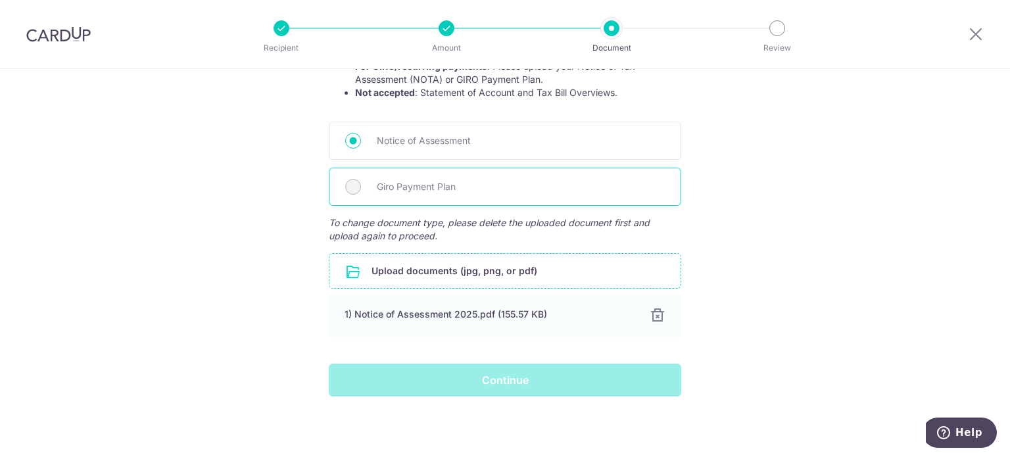
click at [429, 183] on span "Giro Payment Plan" at bounding box center [521, 187] width 288 height 16
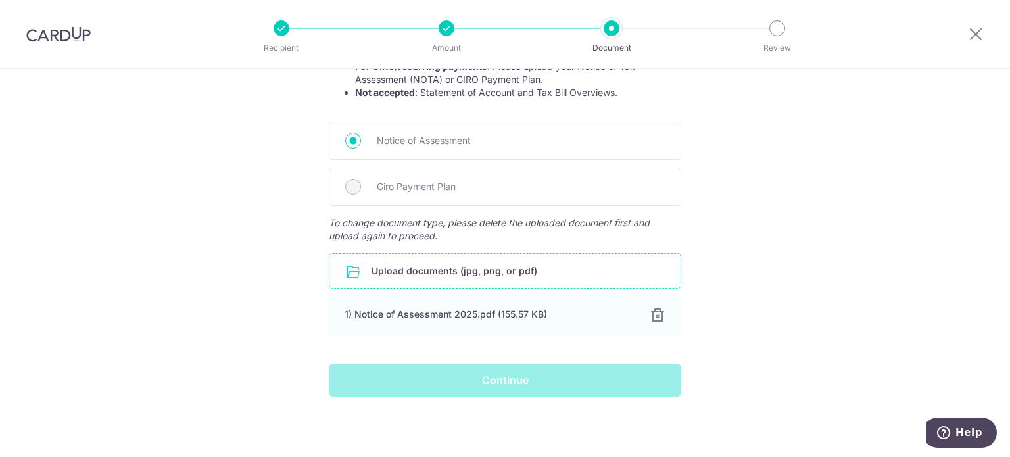
click at [479, 375] on div "Continue" at bounding box center [505, 380] width 368 height 33
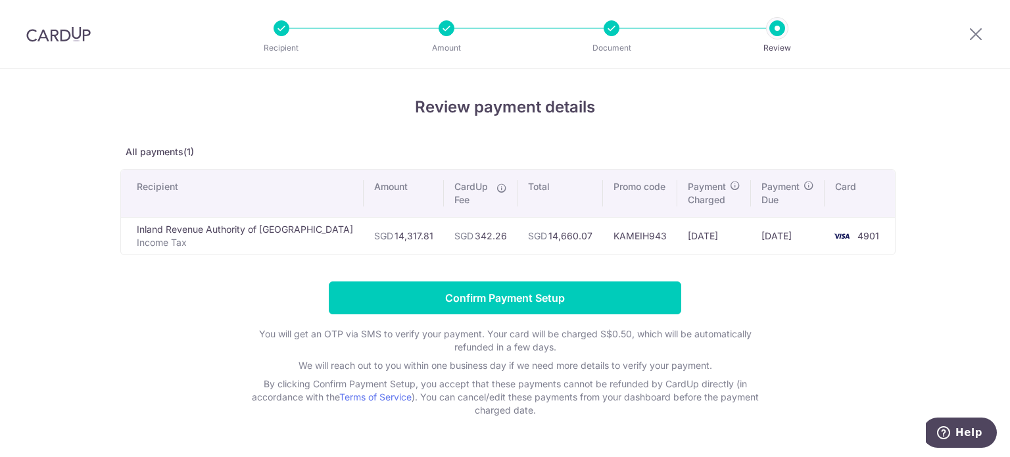
click at [612, 34] on div at bounding box center [612, 28] width 16 height 16
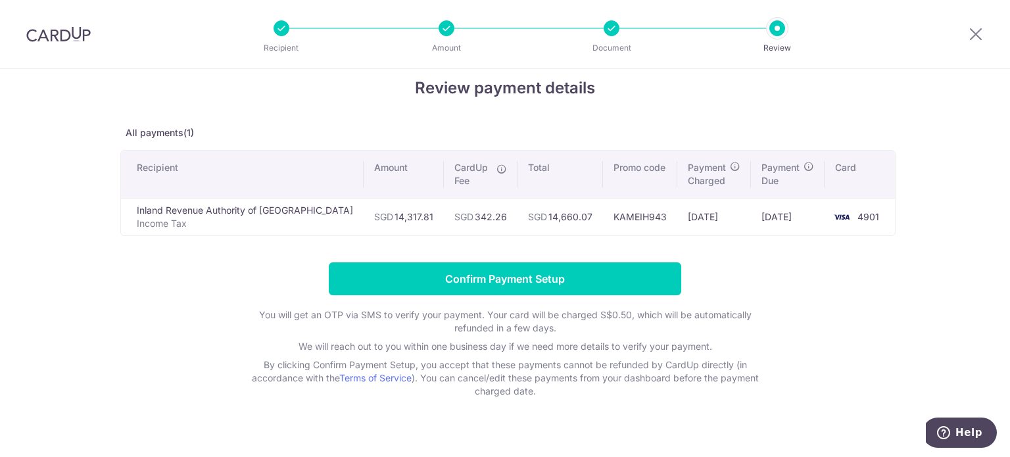
scroll to position [37, 0]
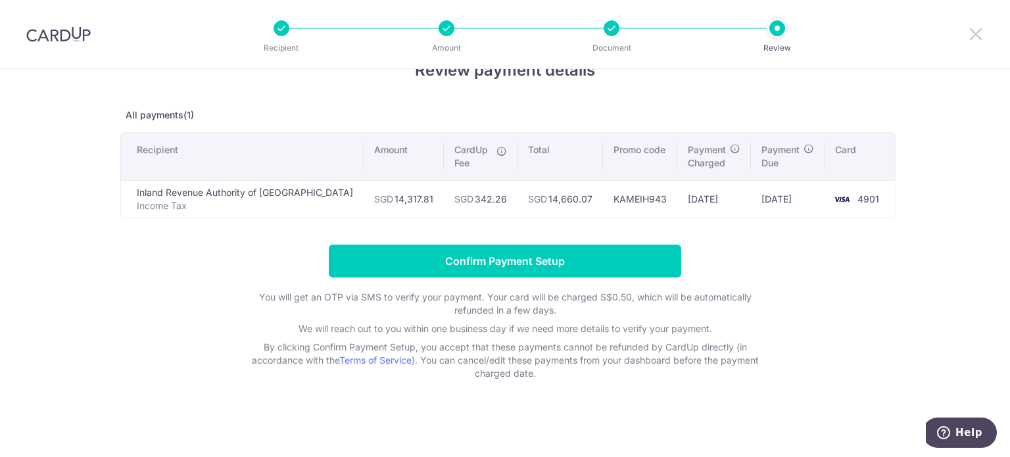
drag, startPoint x: 975, startPoint y: 36, endPoint x: 555, endPoint y: 78, distance: 421.7
click at [975, 36] on icon at bounding box center [976, 34] width 16 height 16
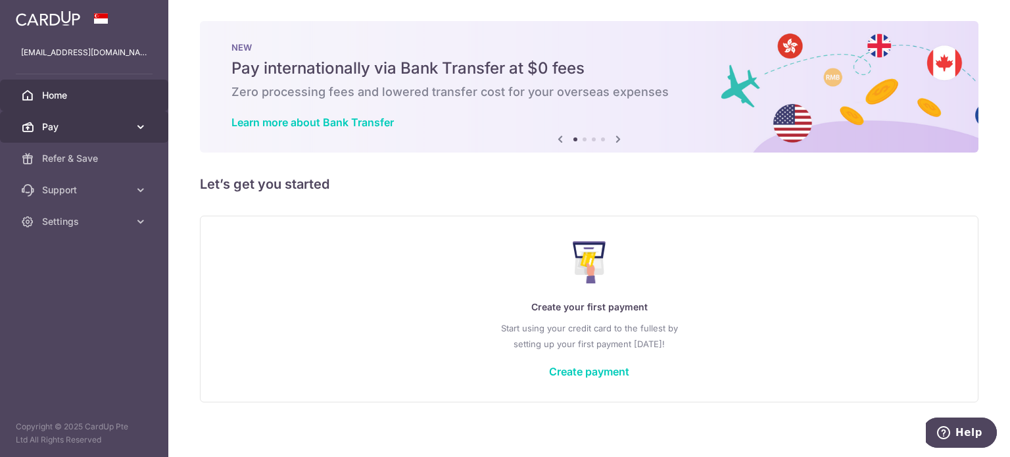
click at [100, 123] on span "Pay" at bounding box center [85, 126] width 87 height 13
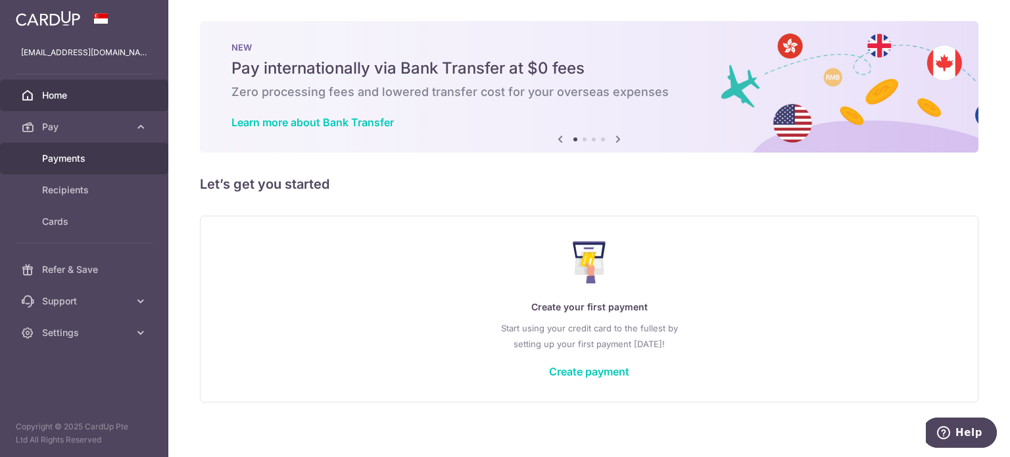
click at [87, 157] on span "Payments" at bounding box center [85, 158] width 87 height 13
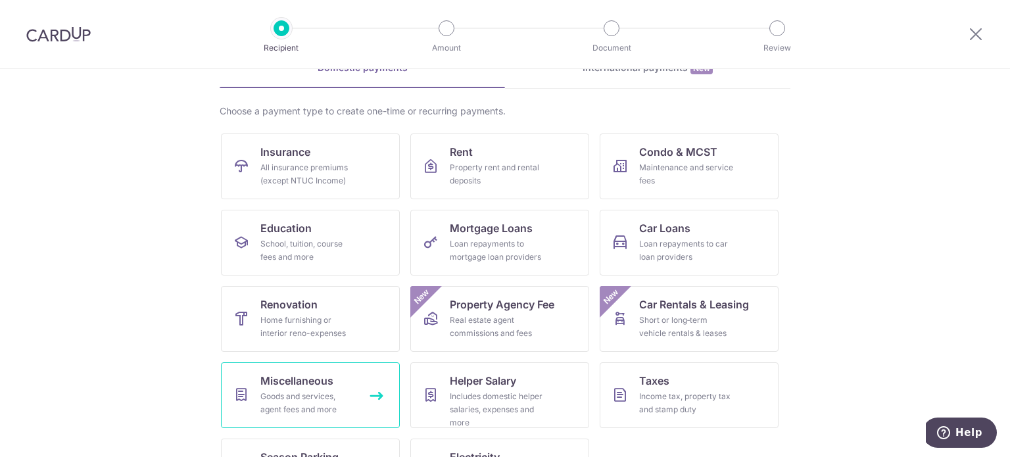
scroll to position [131, 0]
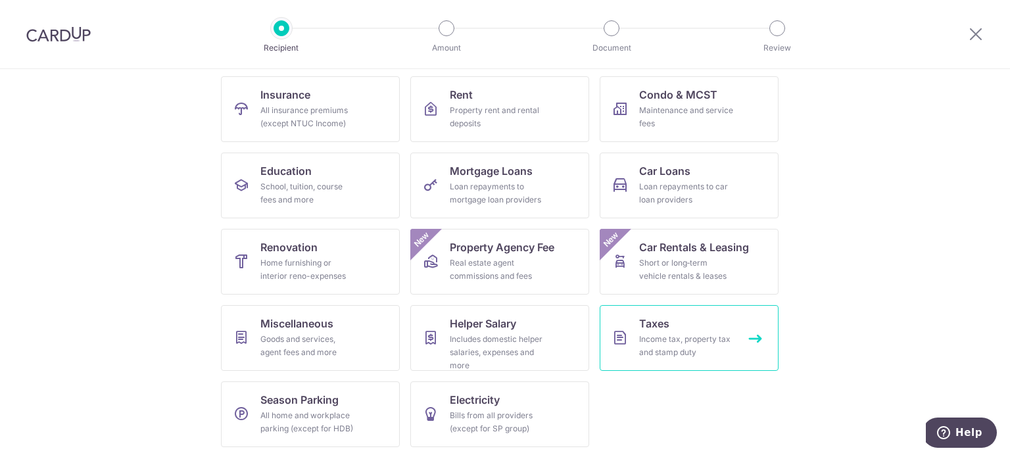
click at [664, 344] on div "Income tax, property tax and stamp duty" at bounding box center [686, 346] width 95 height 26
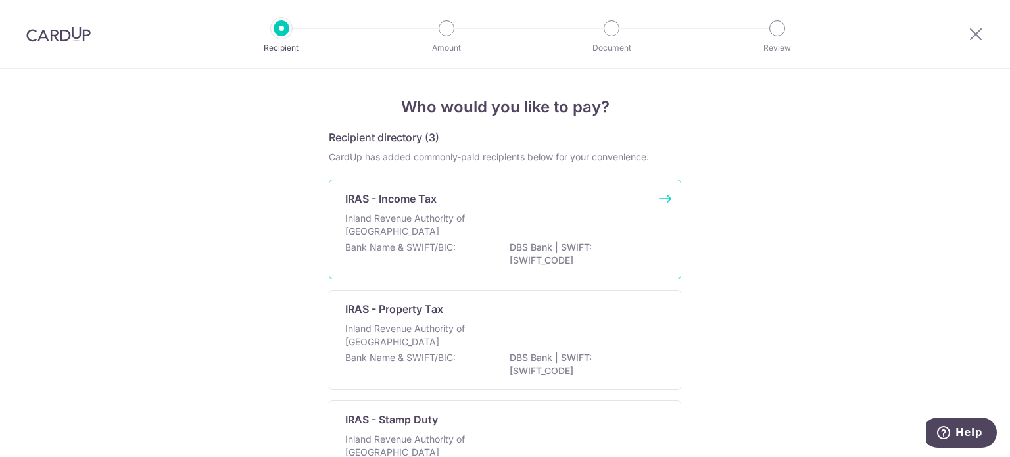
click at [540, 216] on div "Inland Revenue Authority of Singapore" at bounding box center [505, 226] width 320 height 29
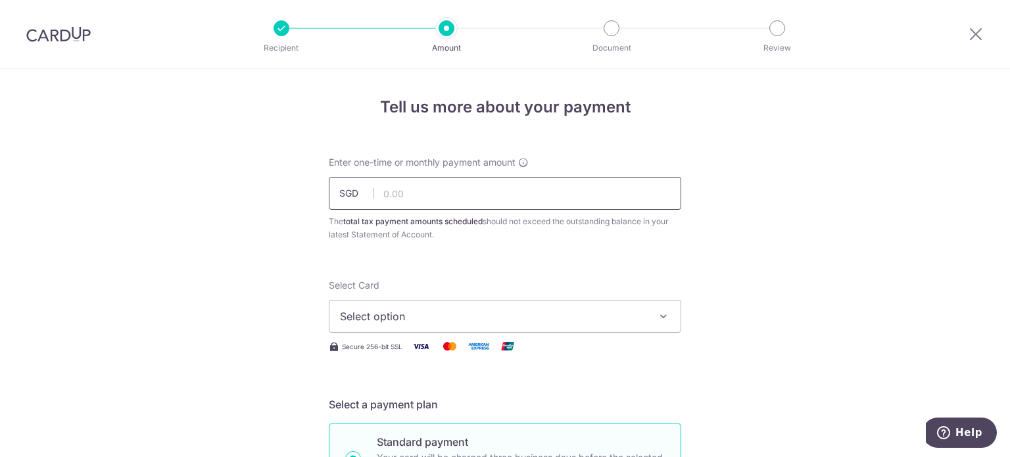
drag, startPoint x: 0, startPoint y: 0, endPoint x: 460, endPoint y: 197, distance: 500.8
click at [460, 197] on input "text" at bounding box center [505, 193] width 352 height 33
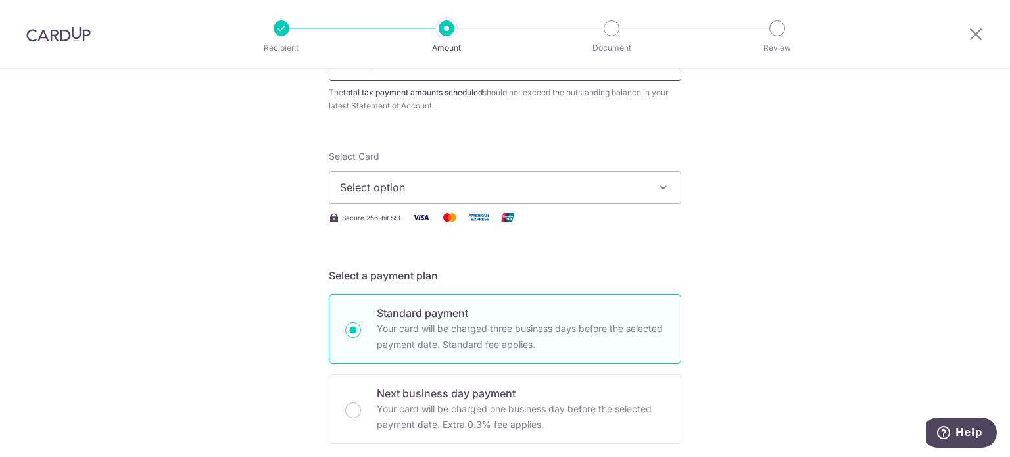
scroll to position [132, 0]
type input "14,317.81"
click at [453, 177] on span "Select option" at bounding box center [493, 185] width 306 height 16
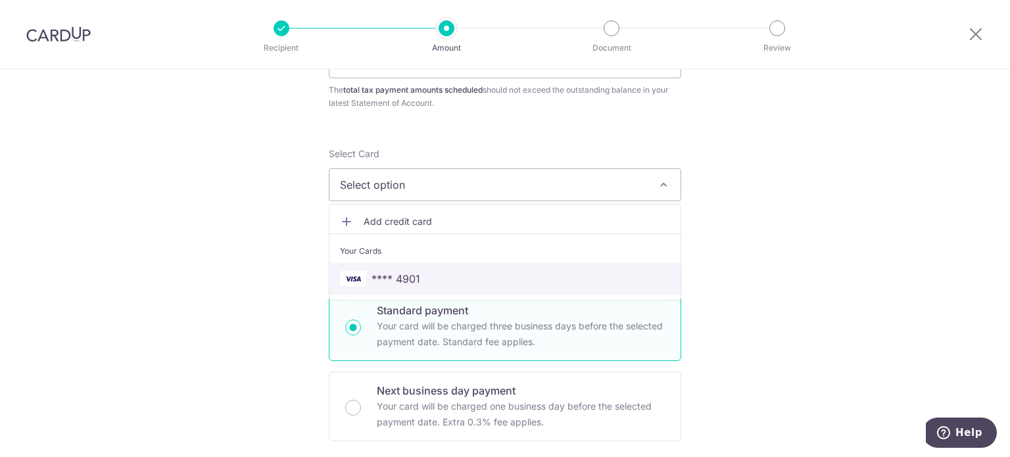
click at [414, 275] on span "**** 4901" at bounding box center [396, 279] width 49 height 16
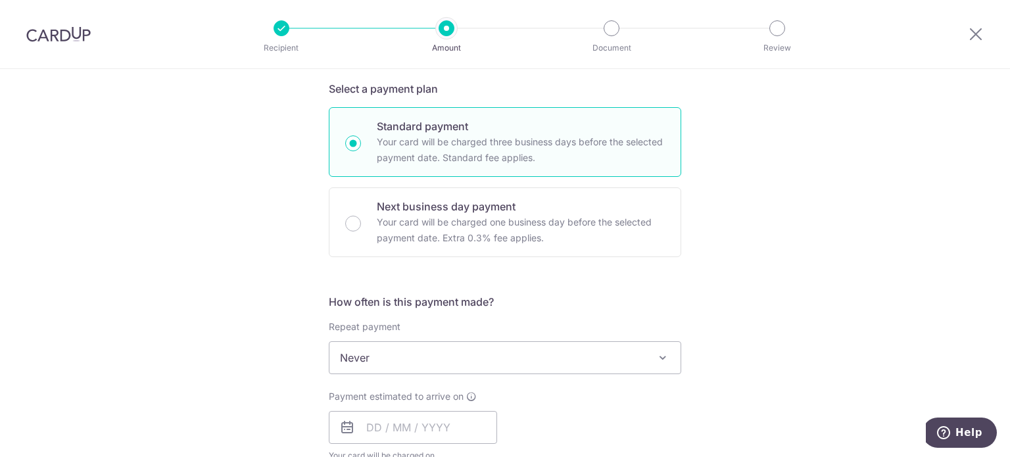
scroll to position [395, 0]
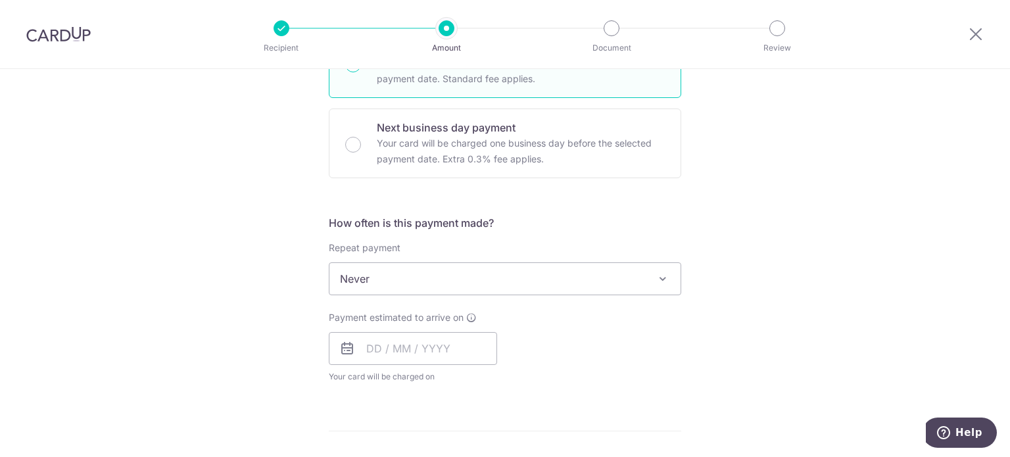
click at [408, 275] on span "Never" at bounding box center [504, 279] width 351 height 32
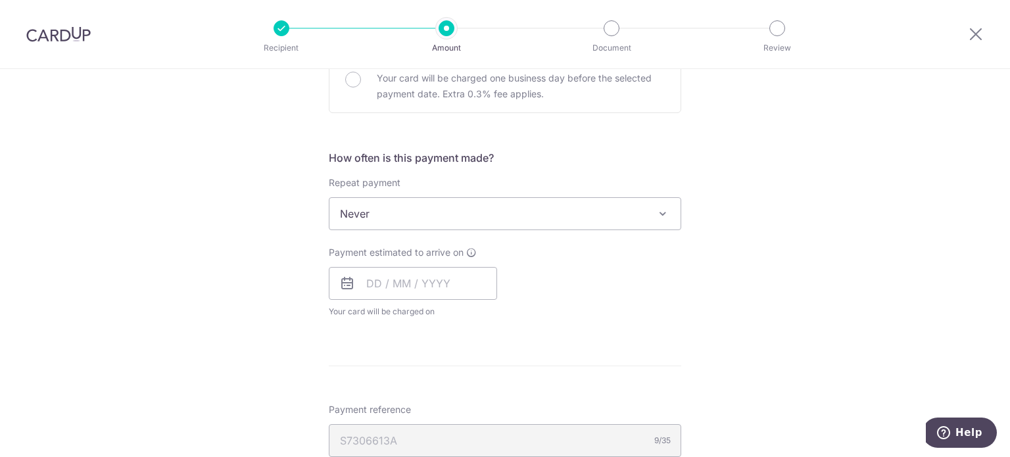
scroll to position [460, 0]
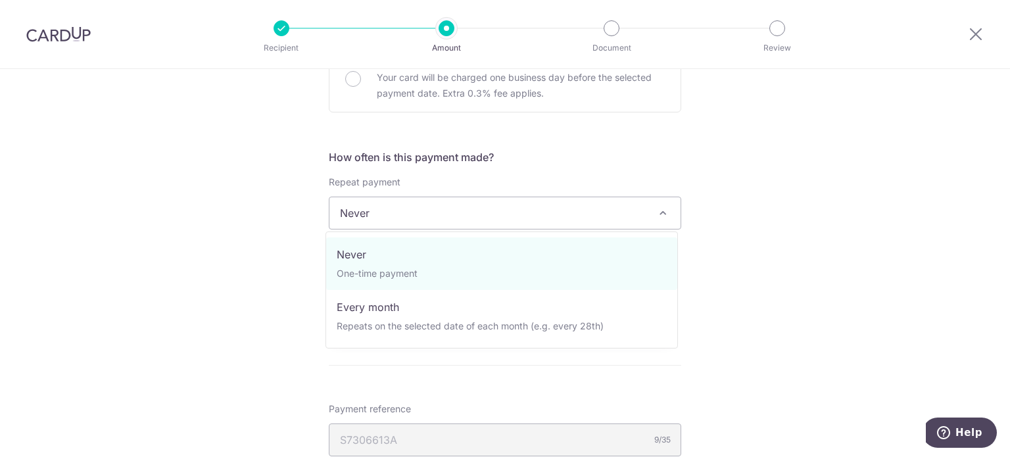
click at [476, 208] on span "Never" at bounding box center [504, 213] width 351 height 32
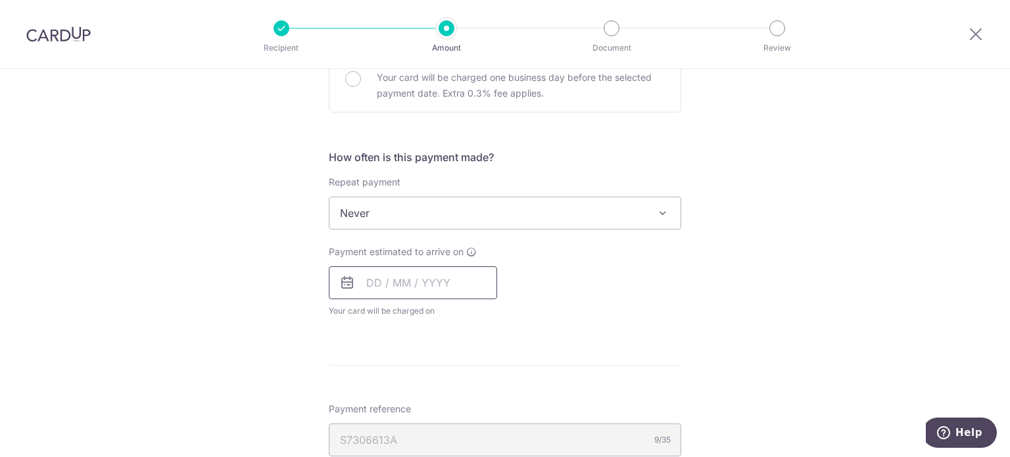
click at [360, 281] on input "text" at bounding box center [413, 282] width 168 height 33
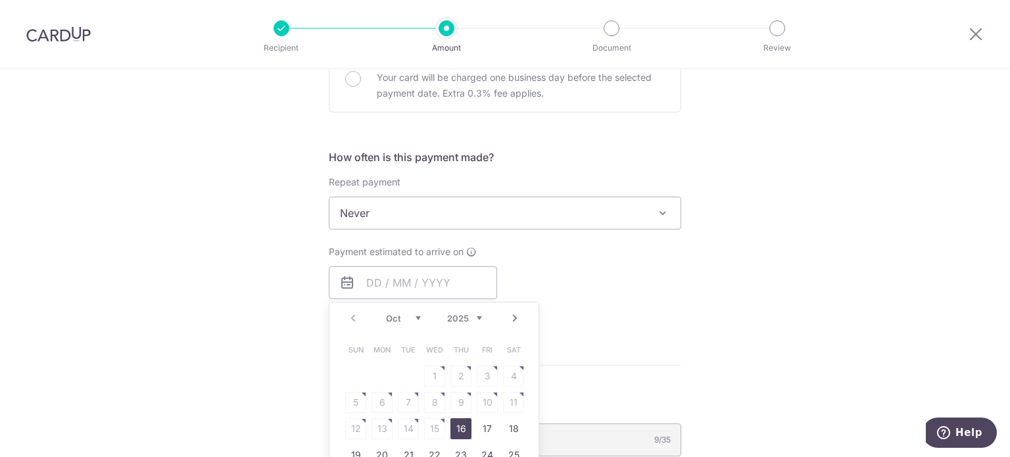
click at [833, 253] on div "Tell us more about your payment Enter one-time or monthly payment amount SGD 14…" at bounding box center [505, 219] width 1010 height 1221
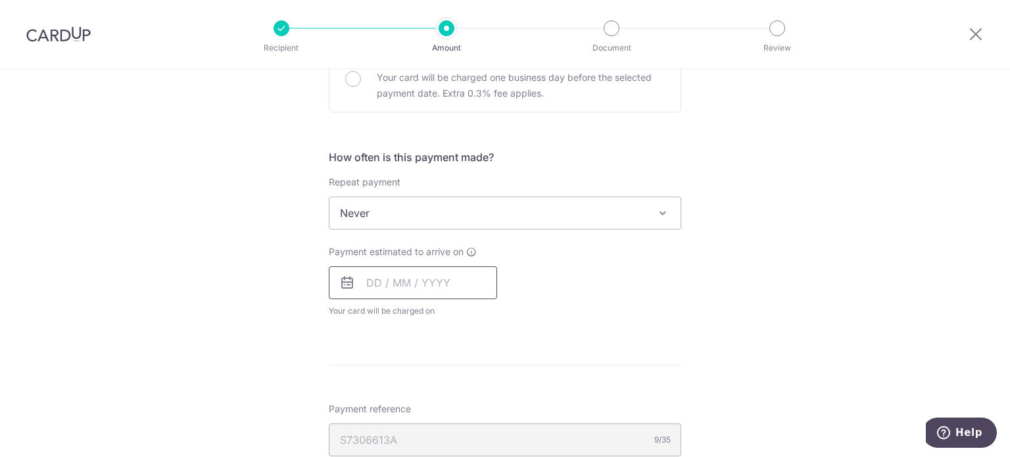
click at [458, 289] on input "text" at bounding box center [413, 282] width 168 height 33
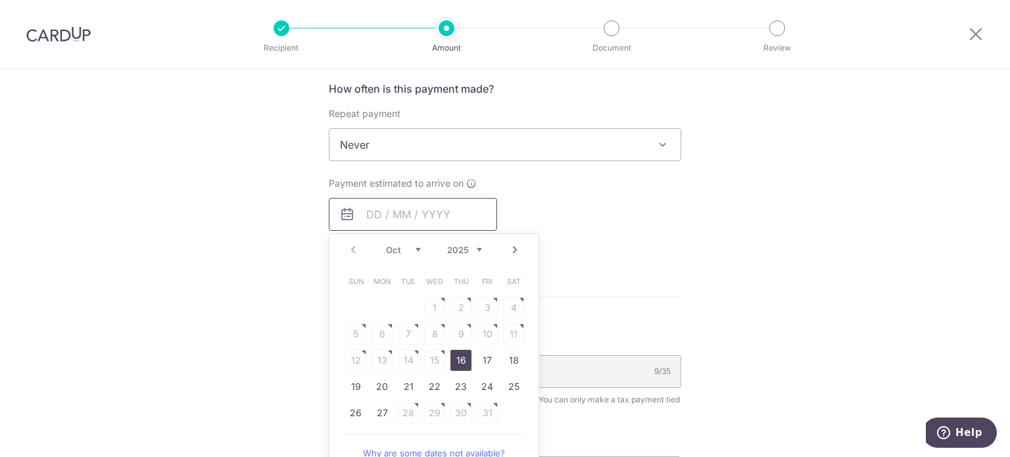
scroll to position [723, 0]
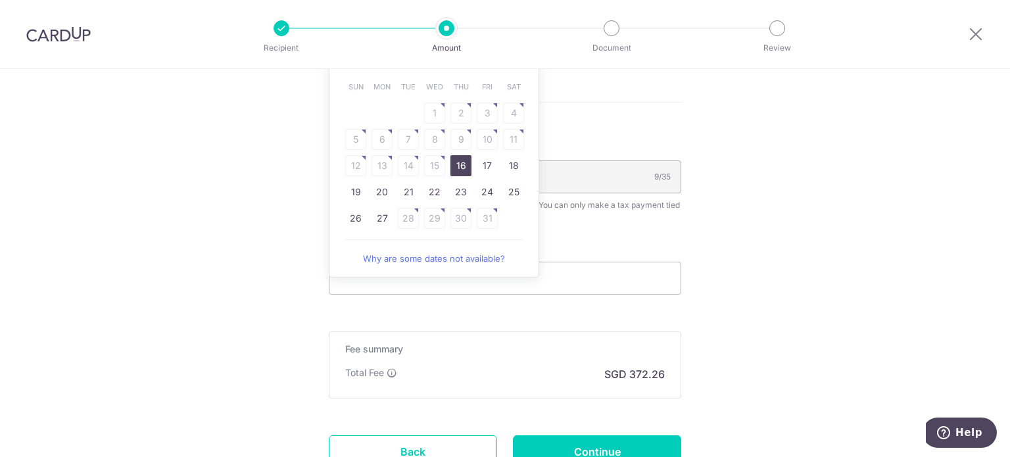
click at [462, 164] on link "16" at bounding box center [460, 165] width 21 height 21
type input "[DATE]"
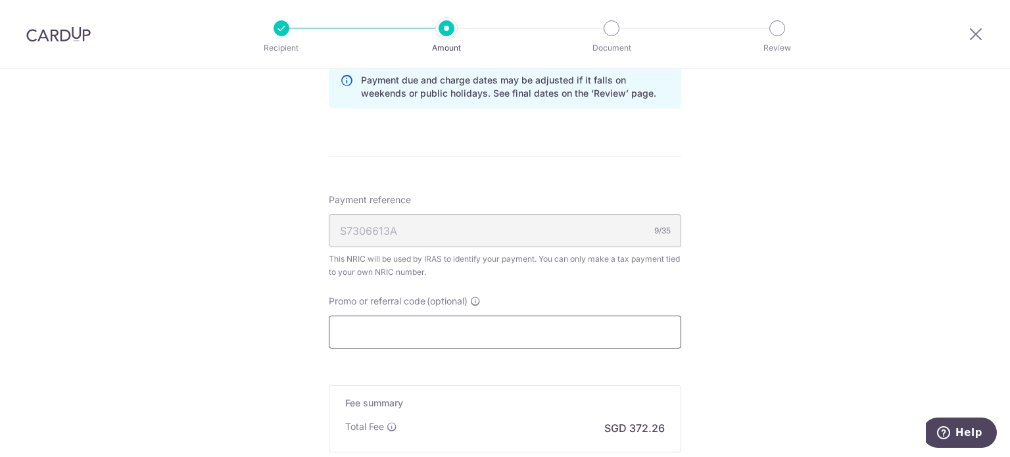
click at [425, 326] on input "Promo or referral code (optional)" at bounding box center [505, 332] width 352 height 33
click at [395, 334] on input "Promo or referral code (optional)" at bounding box center [505, 332] width 352 height 33
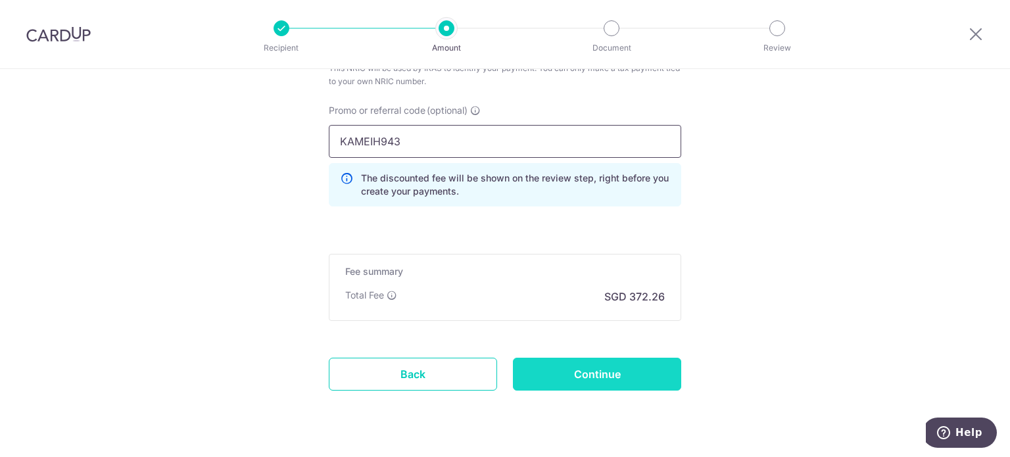
scroll to position [921, 0]
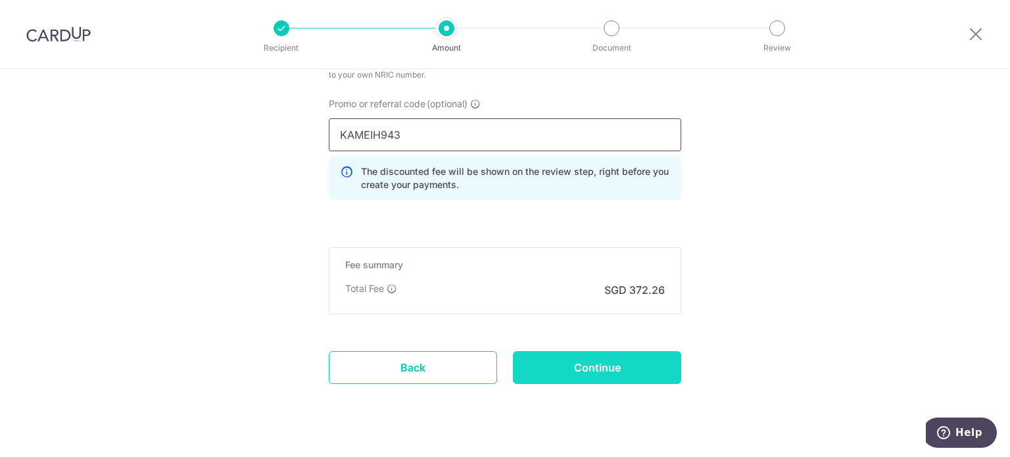
type input "KAMEIH943"
click at [598, 362] on input "Continue" at bounding box center [597, 367] width 168 height 33
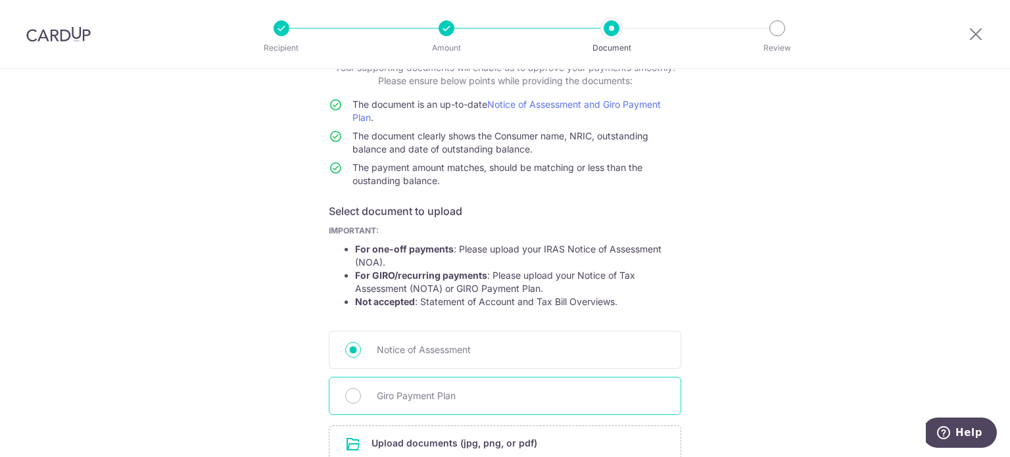
scroll to position [197, 0]
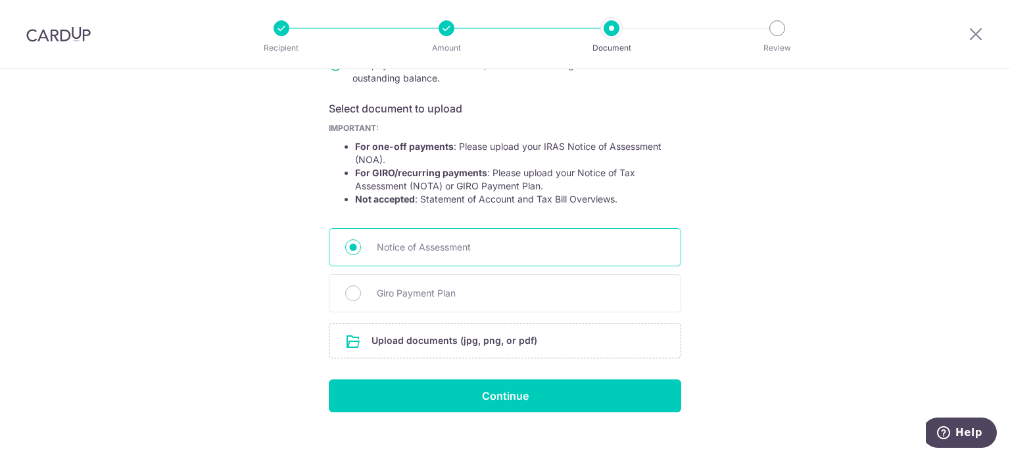
click at [435, 247] on span "Notice of Assessment" at bounding box center [521, 247] width 288 height 16
click at [361, 247] on input "Notice of Assessment" at bounding box center [353, 247] width 16 height 16
click at [445, 333] on input "file" at bounding box center [504, 341] width 351 height 34
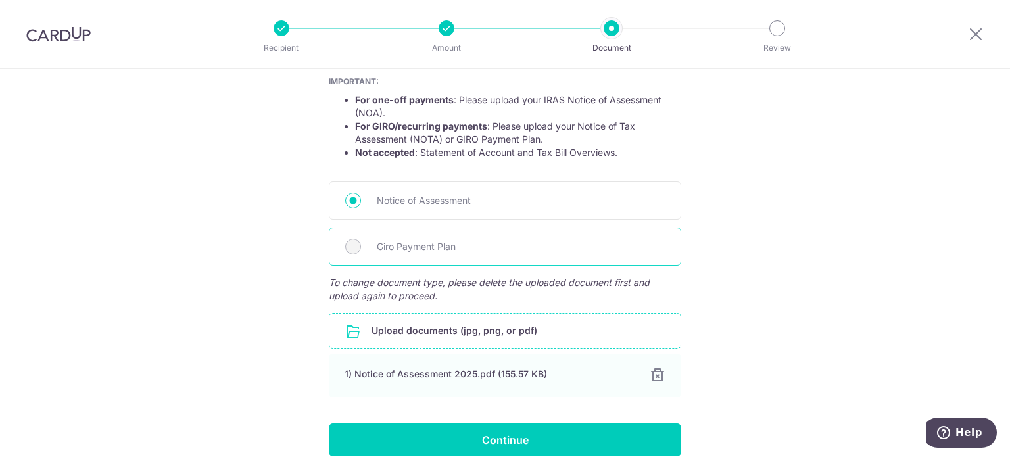
scroll to position [263, 0]
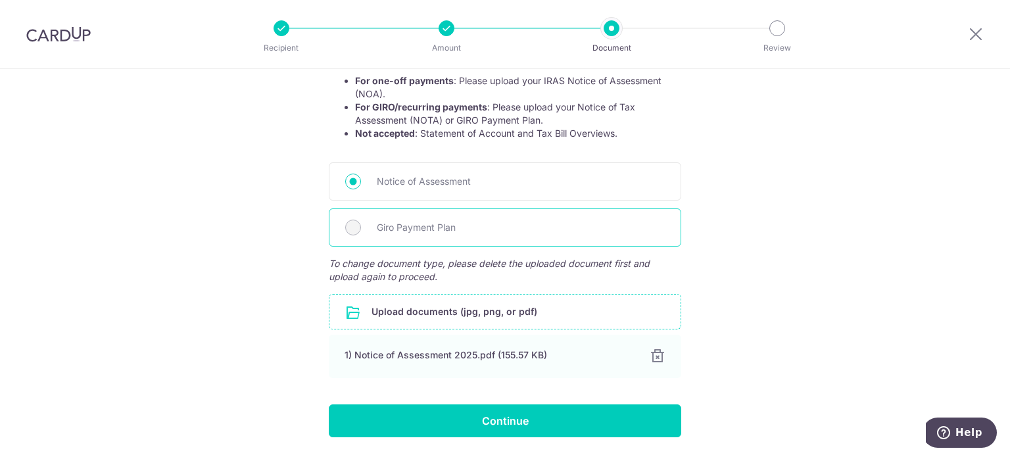
click at [418, 226] on span "Giro Payment Plan" at bounding box center [521, 228] width 288 height 16
click at [354, 178] on input "Notice of Assessment" at bounding box center [353, 182] width 16 height 16
click at [350, 181] on input "Notice of Assessment" at bounding box center [353, 182] width 16 height 16
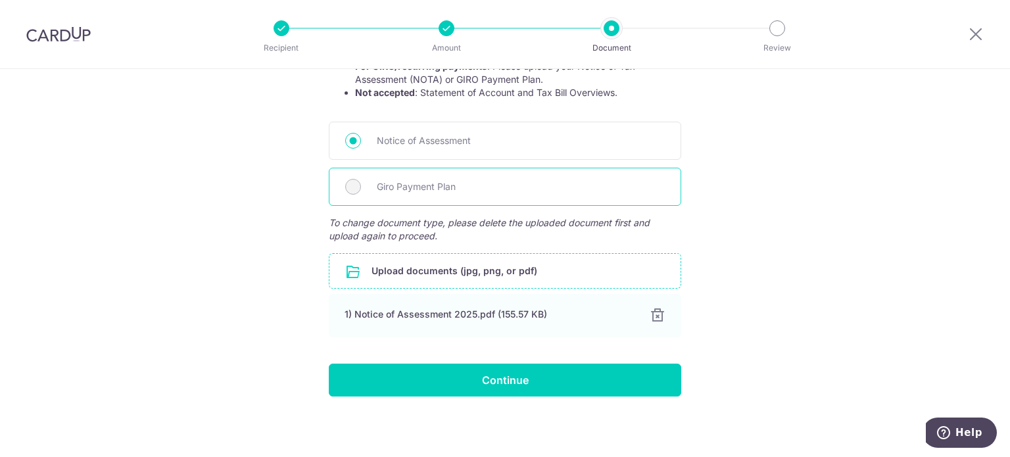
click at [426, 191] on span "Giro Payment Plan" at bounding box center [521, 187] width 288 height 16
click at [423, 191] on span "Giro Payment Plan" at bounding box center [521, 187] width 288 height 16
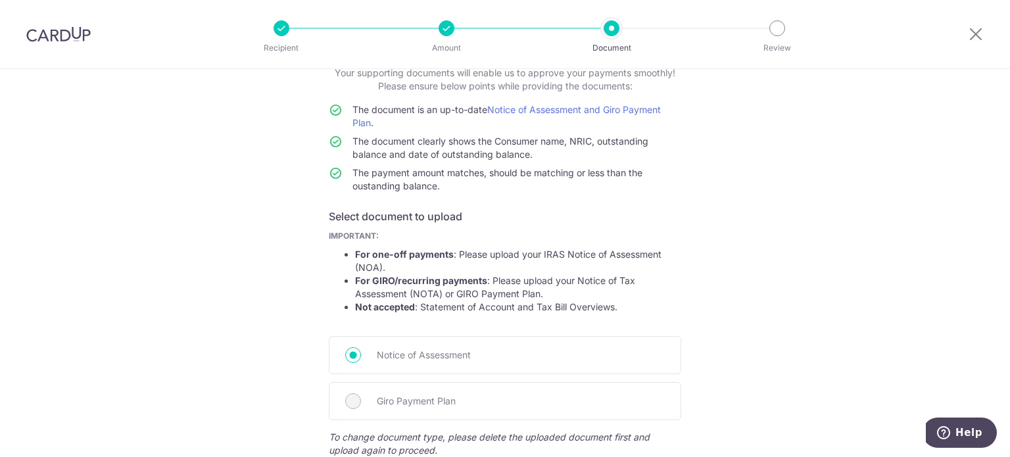
scroll to position [197, 0]
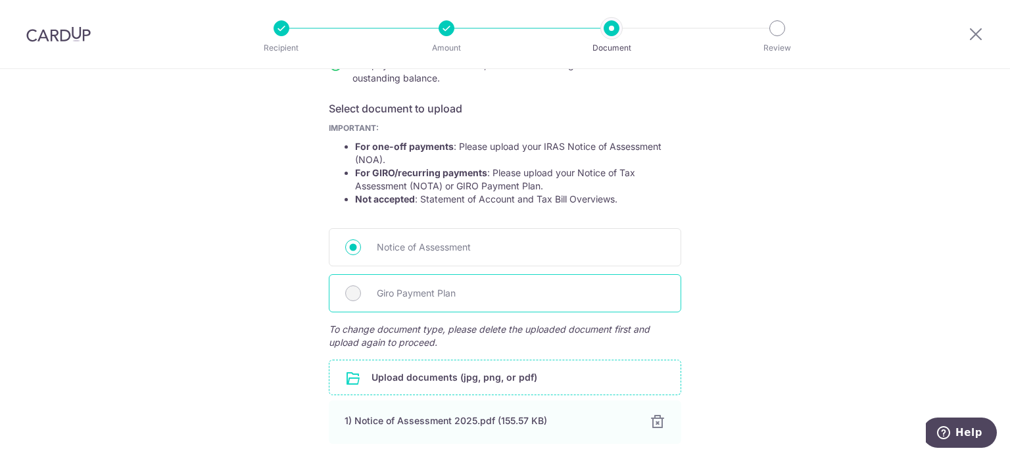
click at [418, 289] on span "Giro Payment Plan" at bounding box center [521, 293] width 288 height 16
click at [414, 293] on span "Giro Payment Plan" at bounding box center [521, 293] width 288 height 16
click at [395, 293] on span "Giro Payment Plan" at bounding box center [521, 293] width 288 height 16
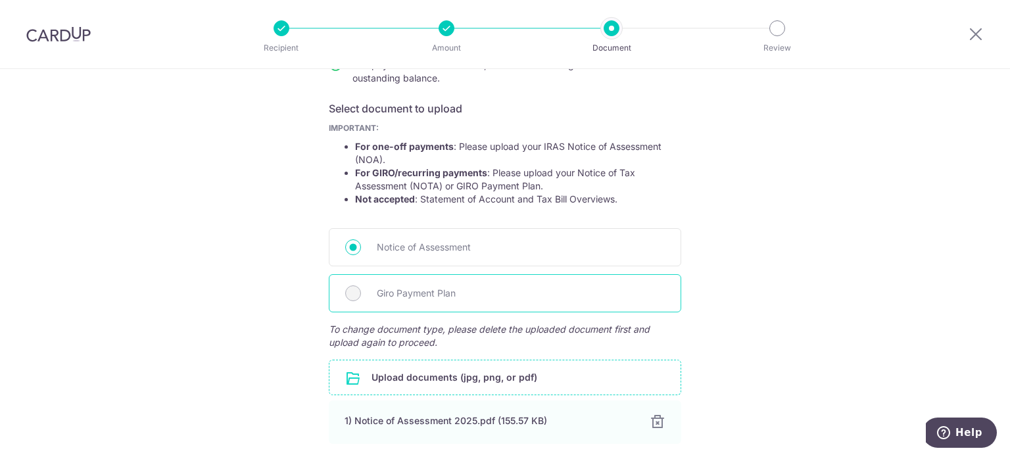
click at [370, 293] on div "Giro Payment Plan" at bounding box center [505, 293] width 352 height 38
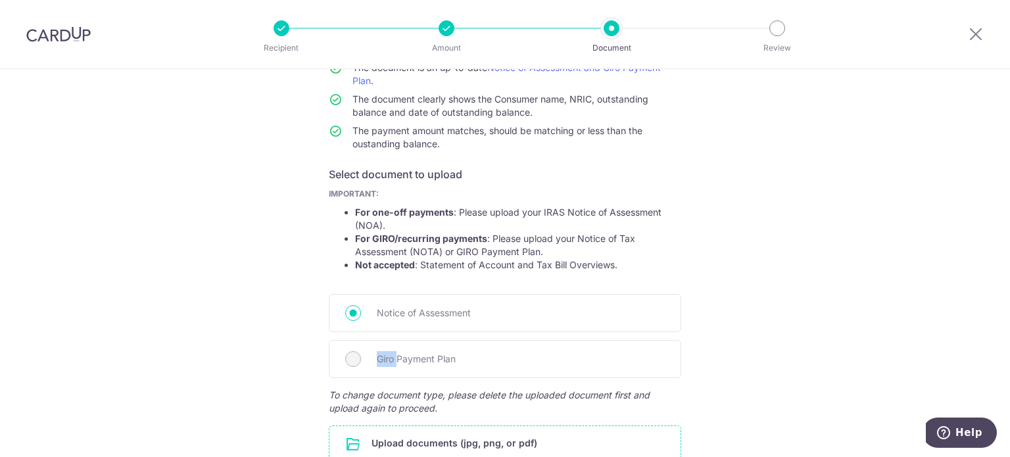
scroll to position [263, 0]
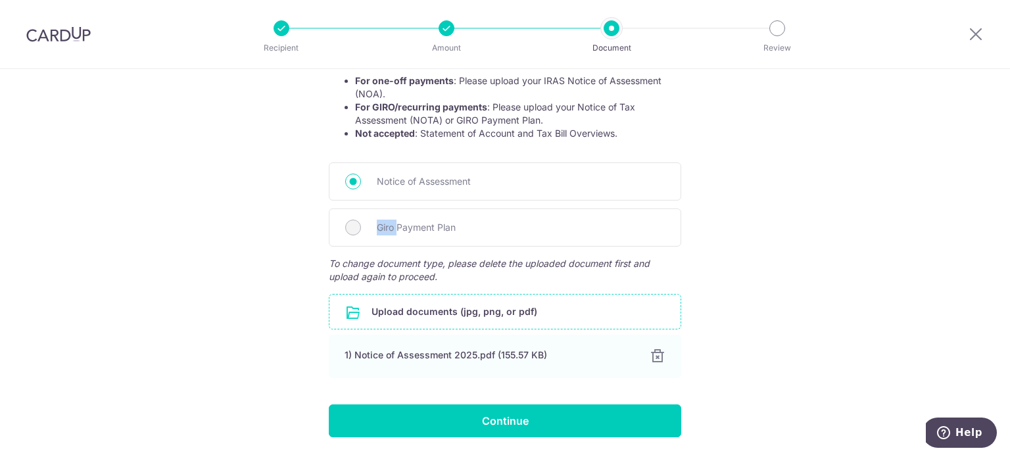
click at [488, 316] on input "file" at bounding box center [504, 312] width 351 height 34
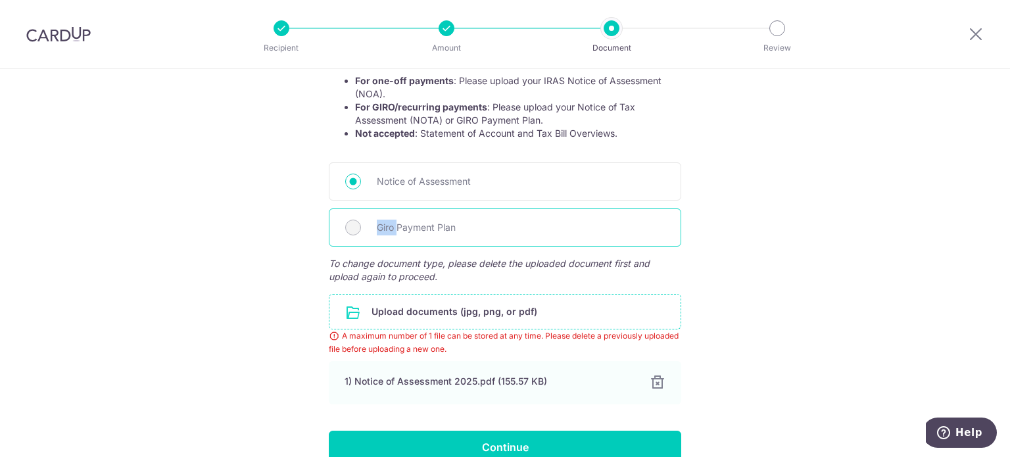
click at [389, 228] on span "Giro Payment Plan" at bounding box center [521, 228] width 288 height 16
click at [425, 231] on span "Giro Payment Plan" at bounding box center [521, 228] width 288 height 16
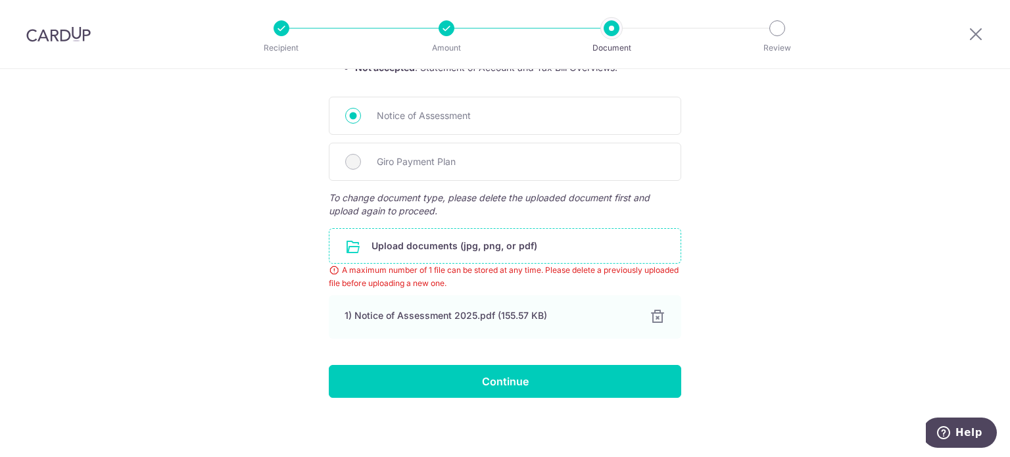
scroll to position [330, 0]
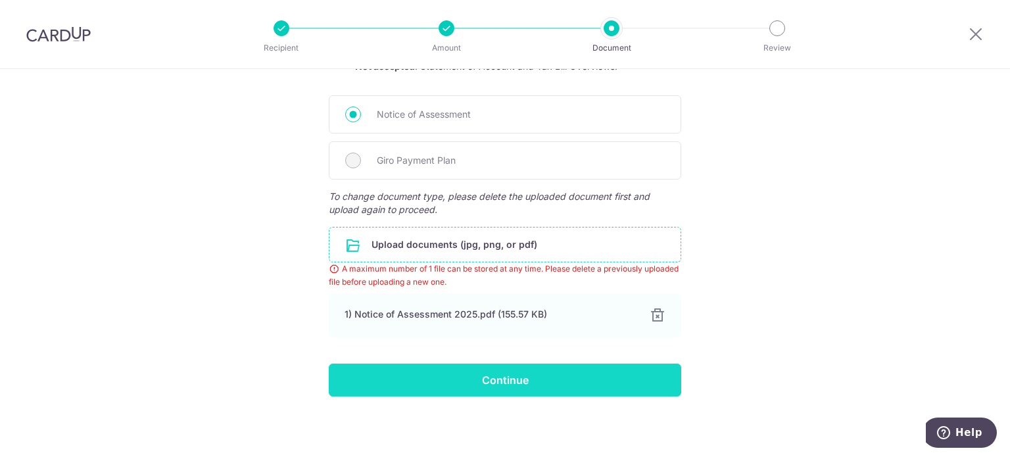
click at [537, 379] on input "Continue" at bounding box center [505, 380] width 352 height 33
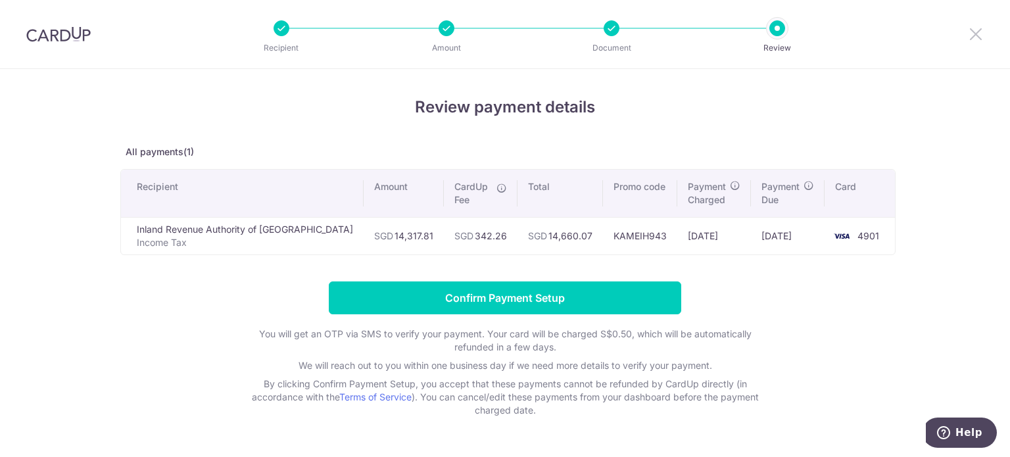
click at [978, 33] on icon at bounding box center [976, 34] width 16 height 16
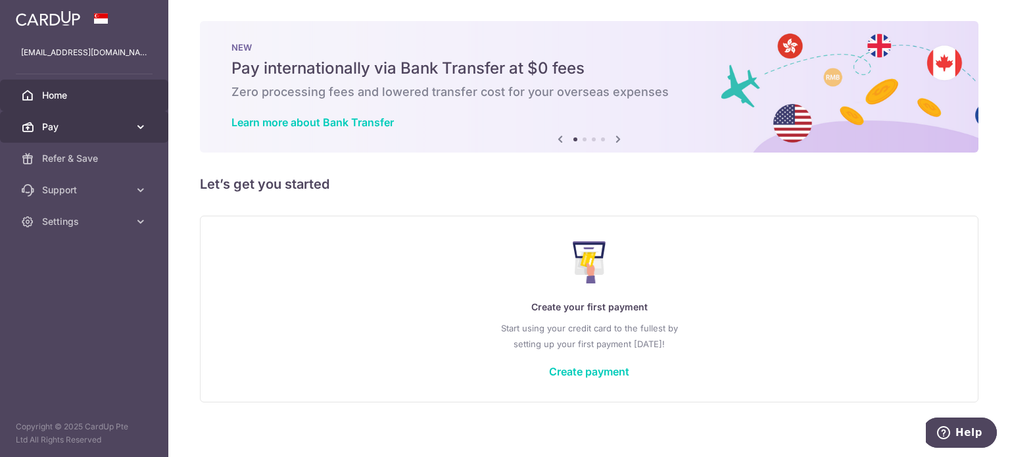
click at [58, 133] on span "Pay" at bounding box center [85, 126] width 87 height 13
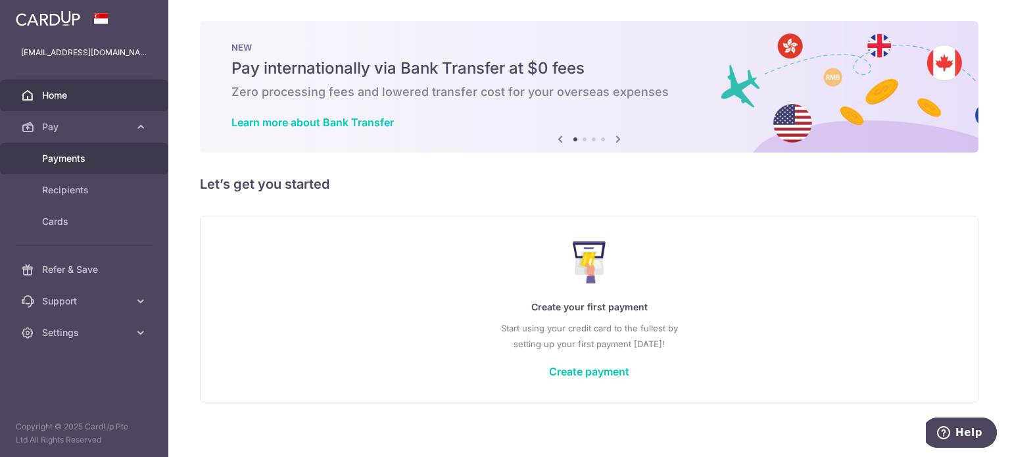
click at [81, 157] on span "Payments" at bounding box center [85, 158] width 87 height 13
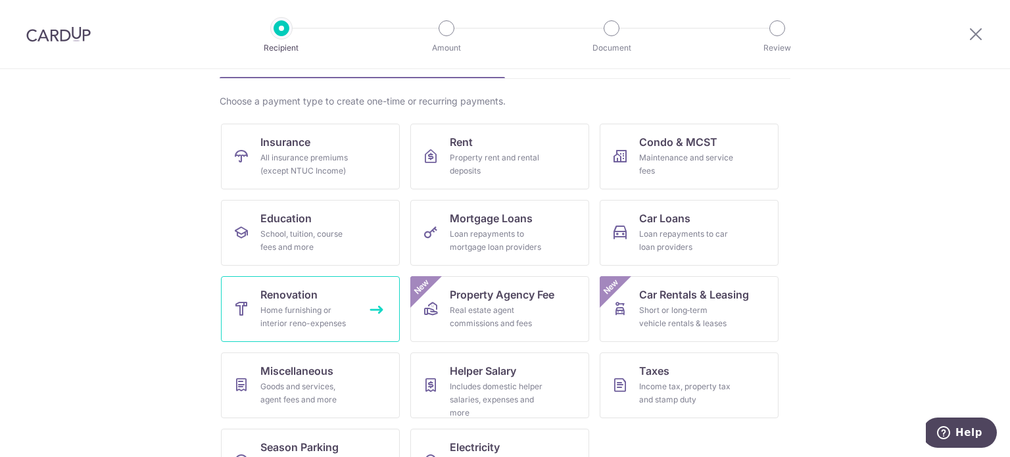
scroll to position [131, 0]
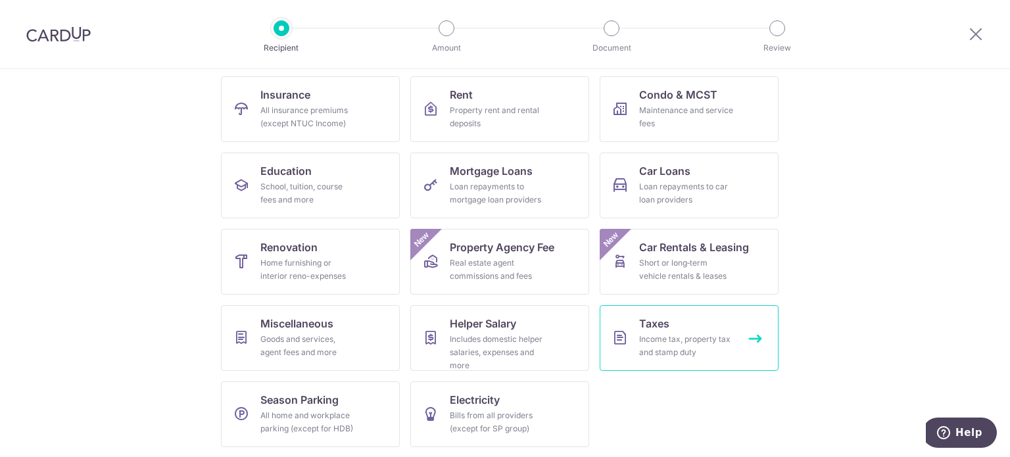
click at [650, 331] on link "Taxes Income tax, property tax and stamp duty" at bounding box center [689, 338] width 179 height 66
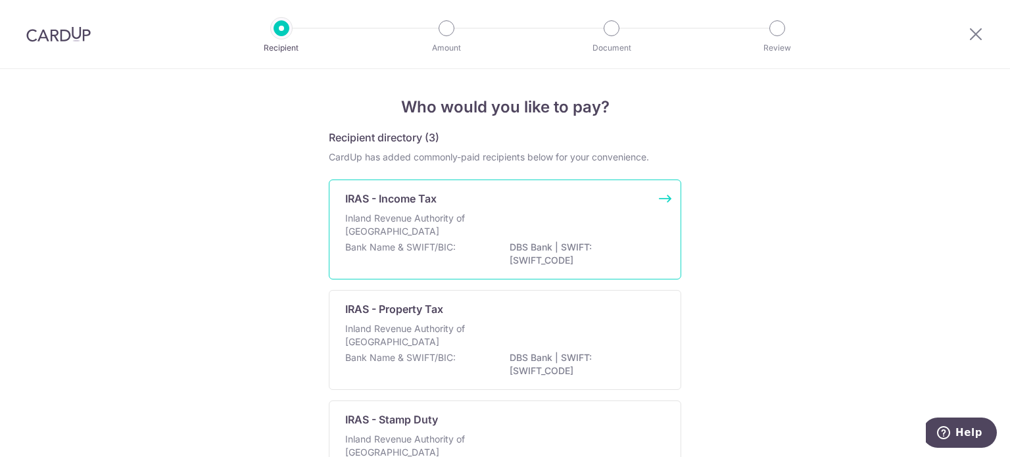
click at [423, 237] on p "Inland Revenue Authority of [GEOGRAPHIC_DATA]" at bounding box center [414, 225] width 139 height 26
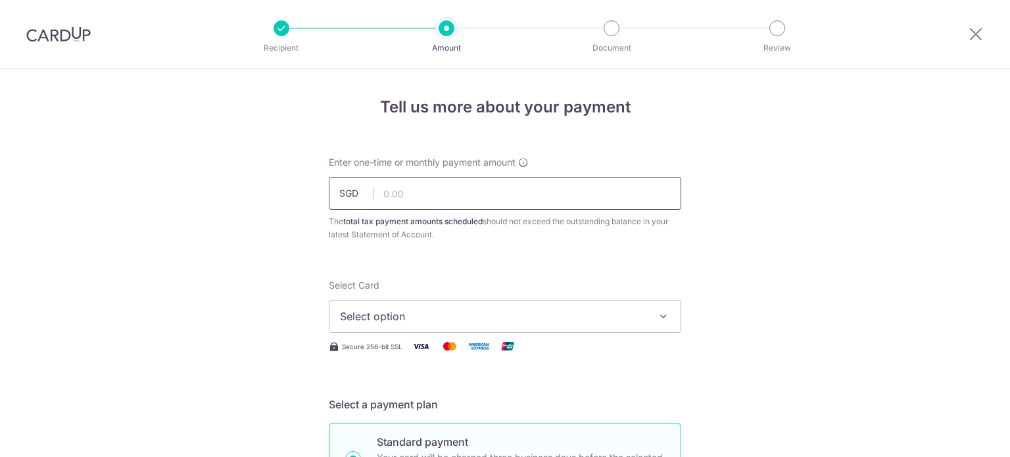
drag, startPoint x: 0, startPoint y: 0, endPoint x: 423, endPoint y: 197, distance: 466.6
click at [423, 197] on input "text" at bounding box center [505, 193] width 352 height 33
type input "14,317.81"
click at [399, 310] on span "Select option" at bounding box center [493, 316] width 306 height 16
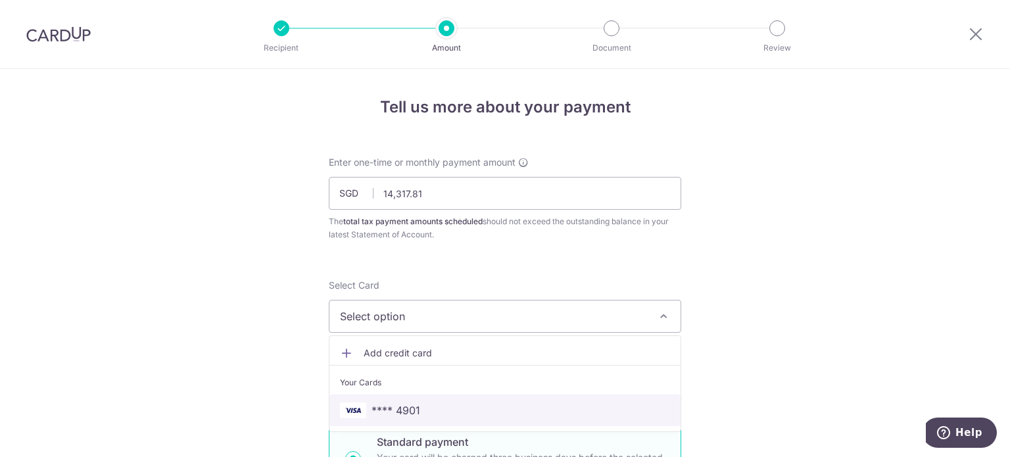
click at [390, 406] on span "**** 4901" at bounding box center [396, 410] width 49 height 16
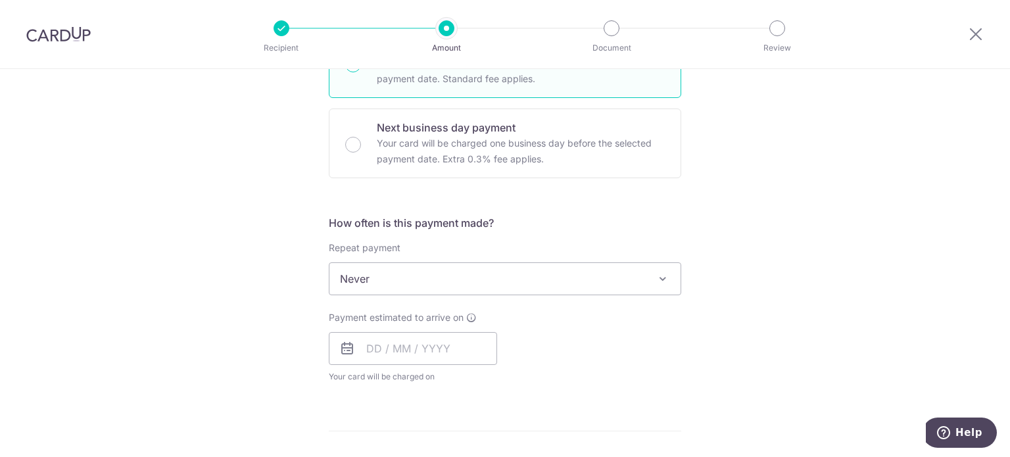
scroll to position [592, 0]
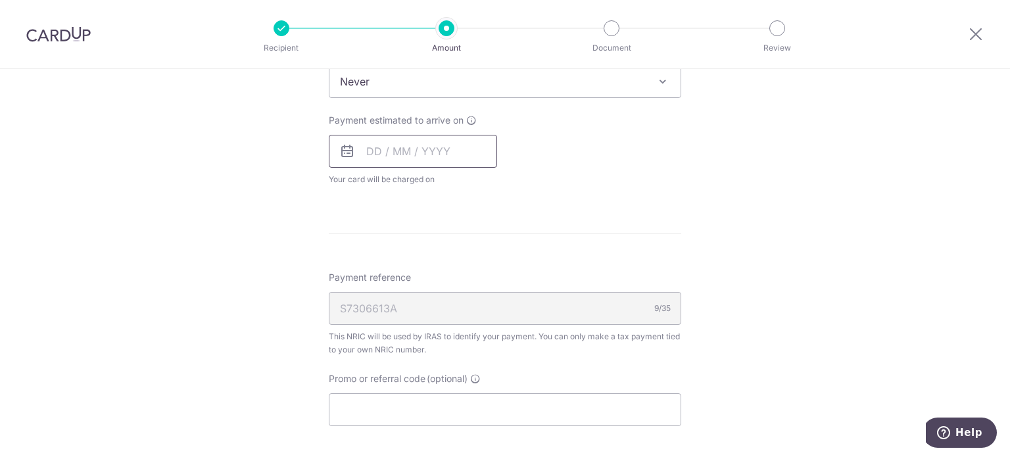
click at [370, 162] on input "text" at bounding box center [413, 151] width 168 height 33
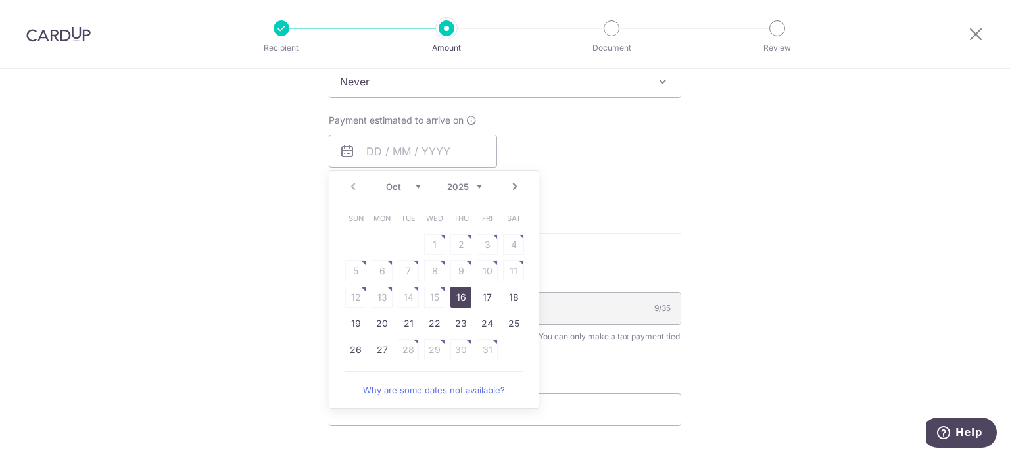
drag, startPoint x: 454, startPoint y: 297, endPoint x: 235, endPoint y: 310, distance: 219.4
click at [454, 297] on link "16" at bounding box center [460, 297] width 21 height 21
type input "16/10/2025"
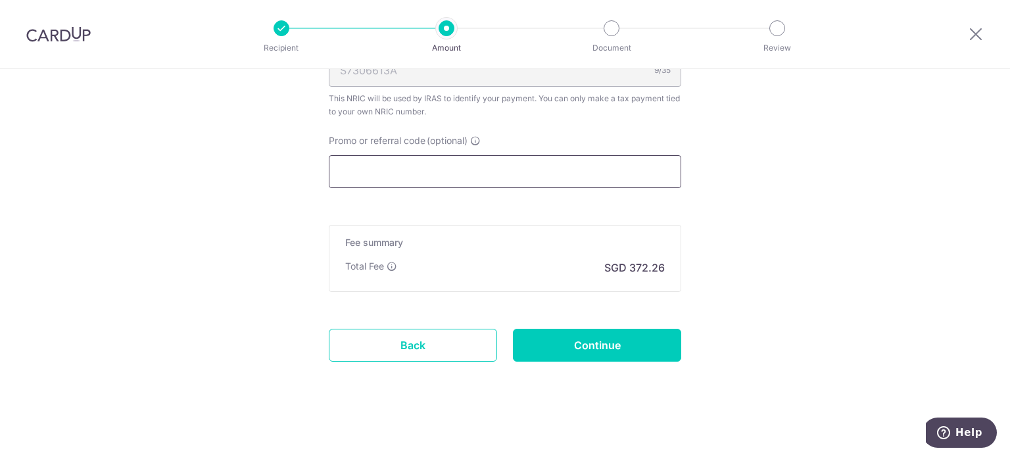
scroll to position [885, 0]
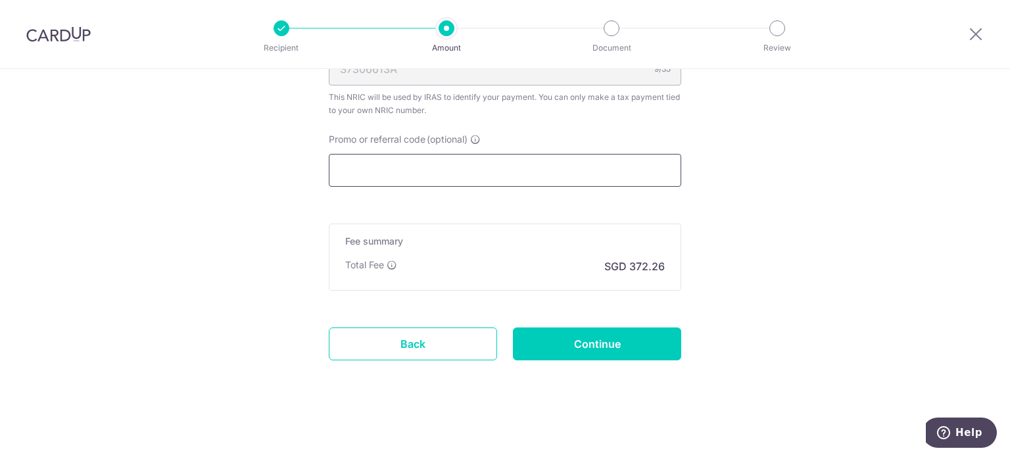
click at [374, 176] on input "Promo or referral code (optional)" at bounding box center [505, 170] width 352 height 33
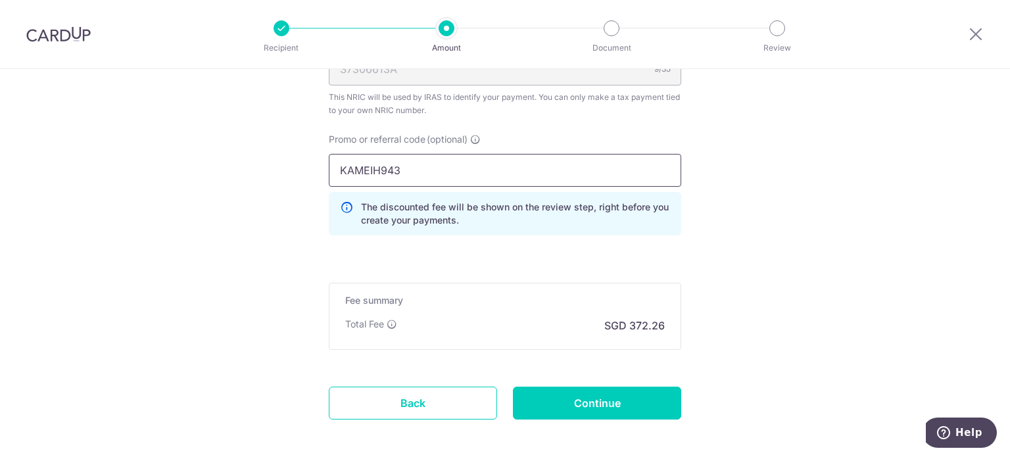
type input "KAMEIH943"
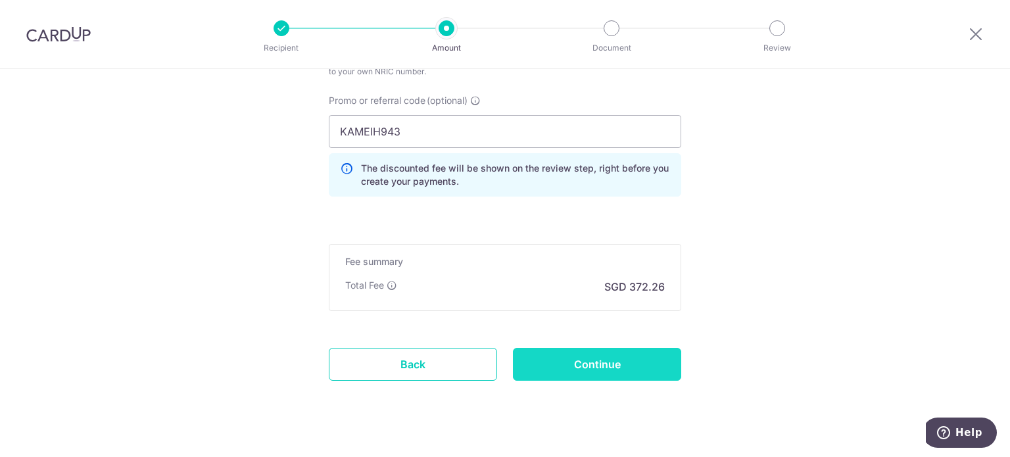
scroll to position [944, 0]
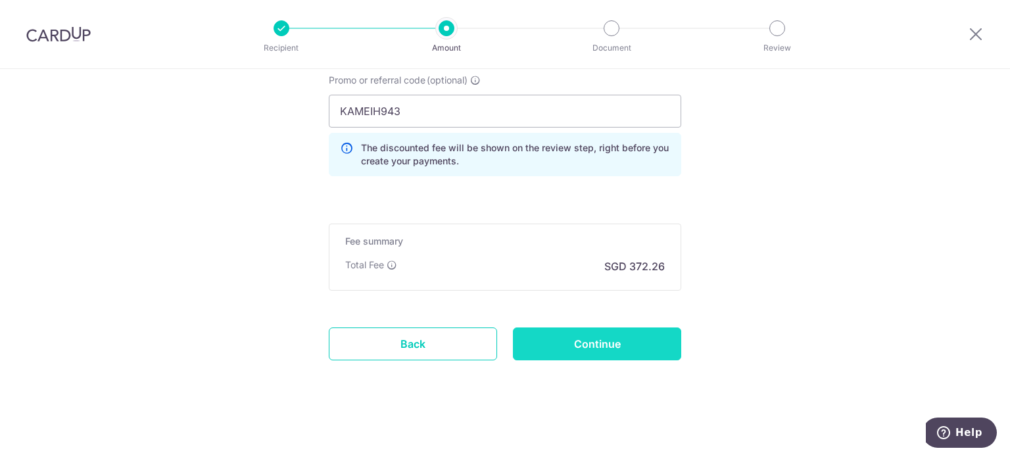
click at [602, 345] on input "Continue" at bounding box center [597, 343] width 168 height 33
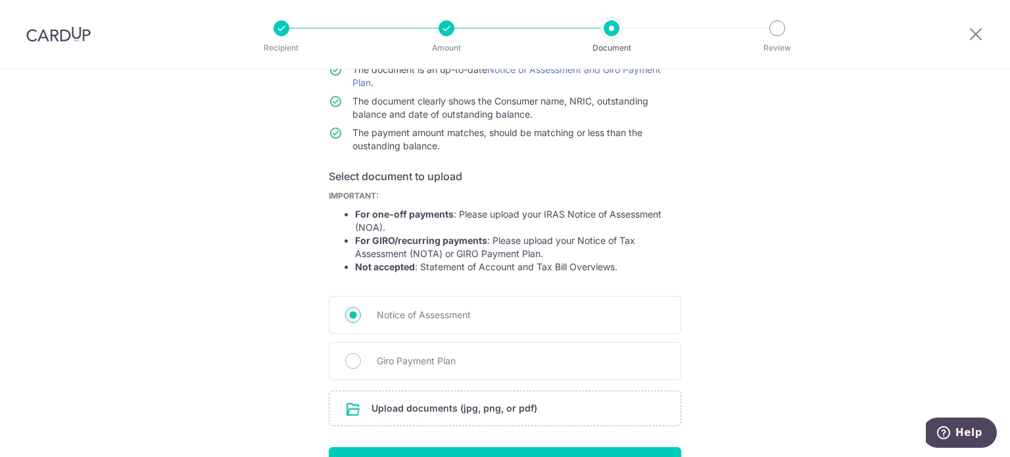
scroll to position [213, 0]
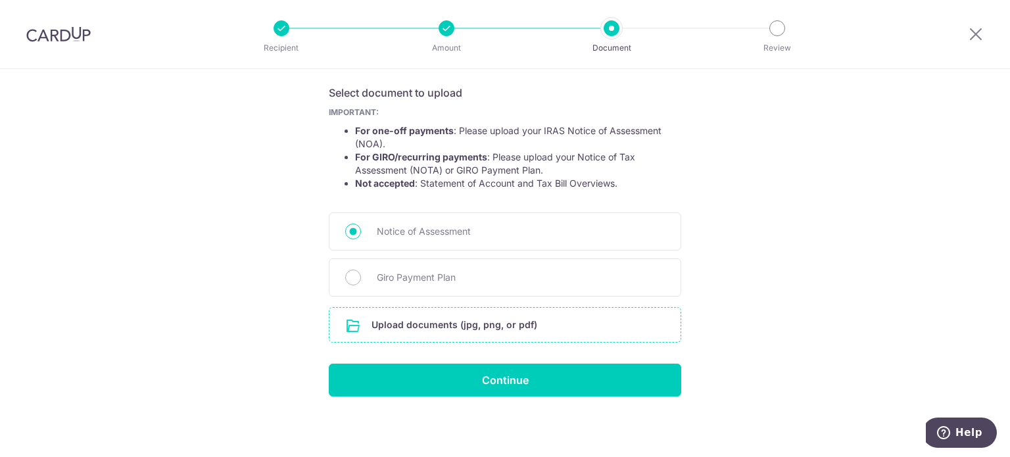
click at [462, 324] on input "file" at bounding box center [504, 325] width 351 height 34
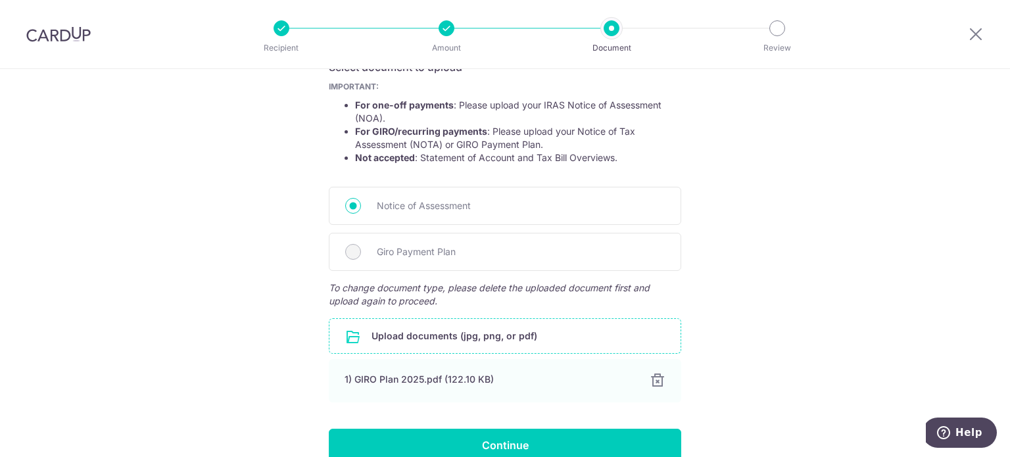
scroll to position [172, 0]
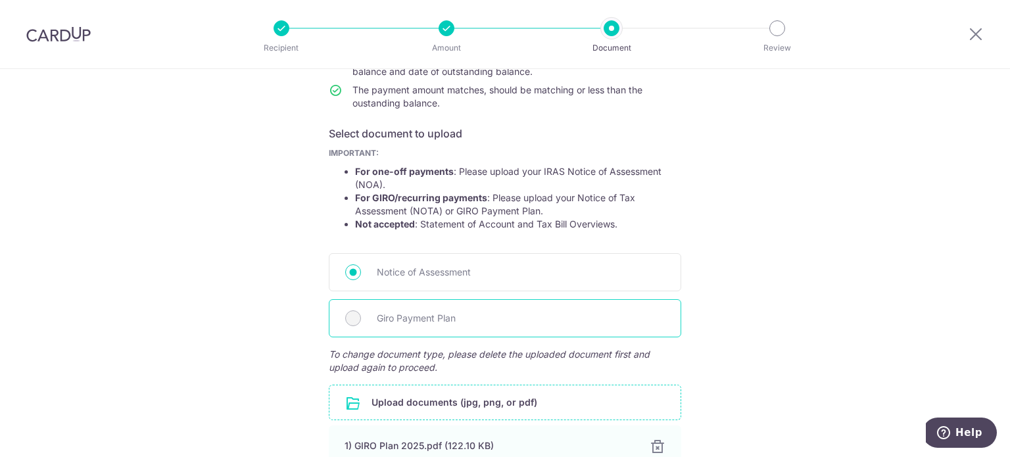
click at [416, 320] on span "Giro Payment Plan" at bounding box center [521, 318] width 288 height 16
click at [437, 272] on span "Notice of Assessment" at bounding box center [521, 272] width 288 height 16
click at [361, 272] on input "Notice of Assessment" at bounding box center [353, 272] width 16 height 16
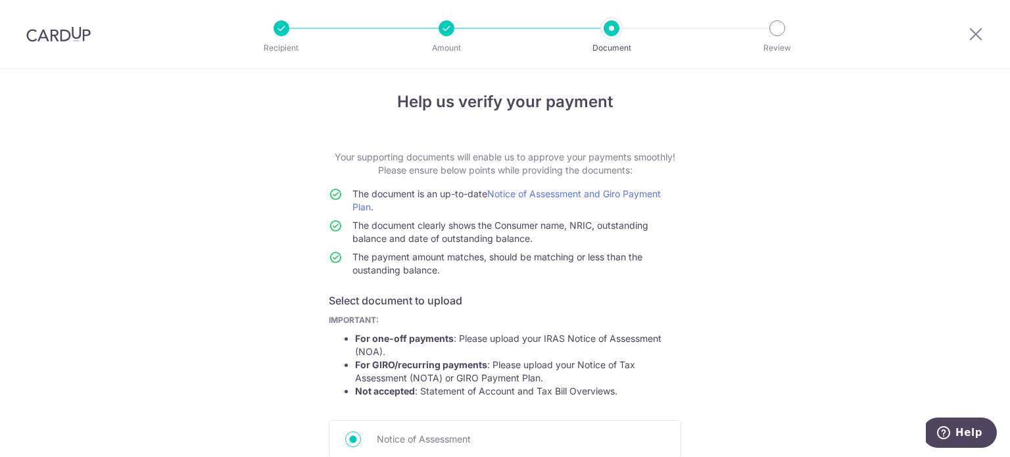
scroll to position [3, 0]
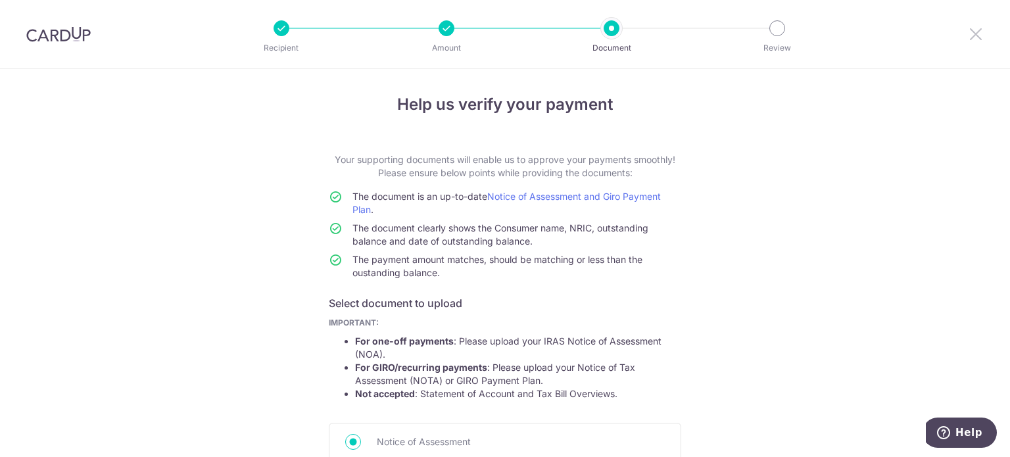
click at [976, 36] on icon at bounding box center [976, 34] width 16 height 16
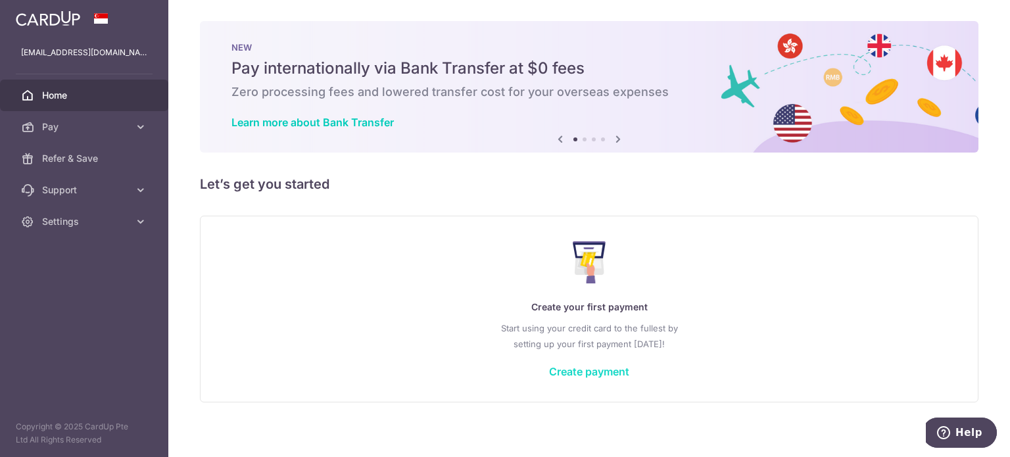
click at [598, 372] on link "Create payment" at bounding box center [589, 371] width 80 height 13
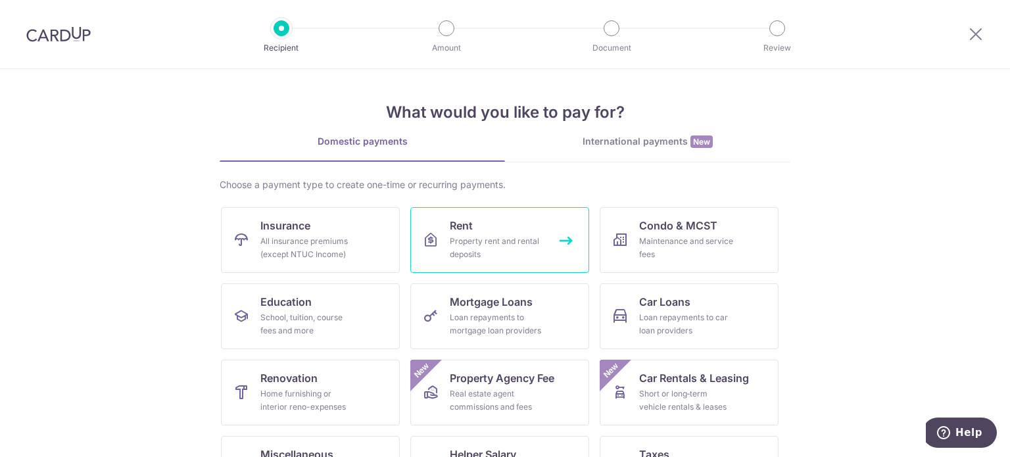
scroll to position [131, 0]
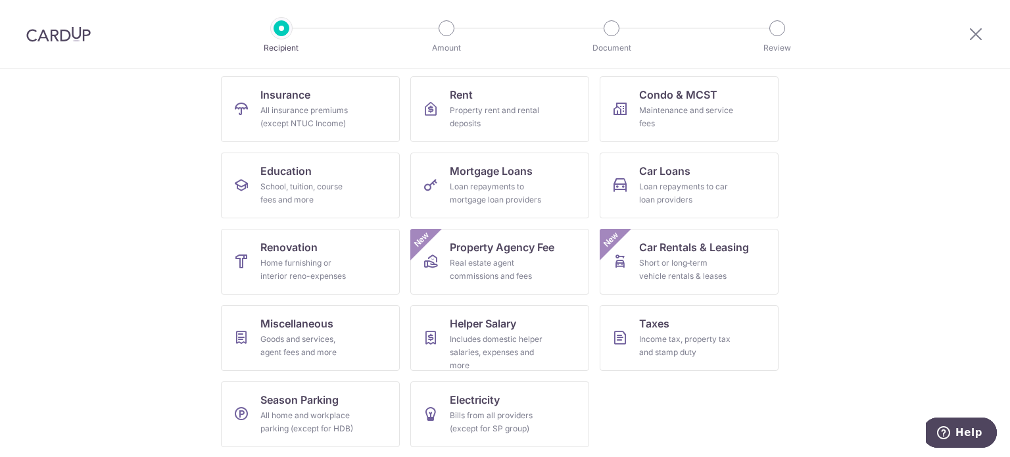
click at [803, 191] on section "What would you like to pay for? Domestic payments International payments New Ch…" at bounding box center [505, 263] width 1010 height 388
click at [670, 339] on div "Income tax, property tax and stamp duty" at bounding box center [686, 346] width 95 height 26
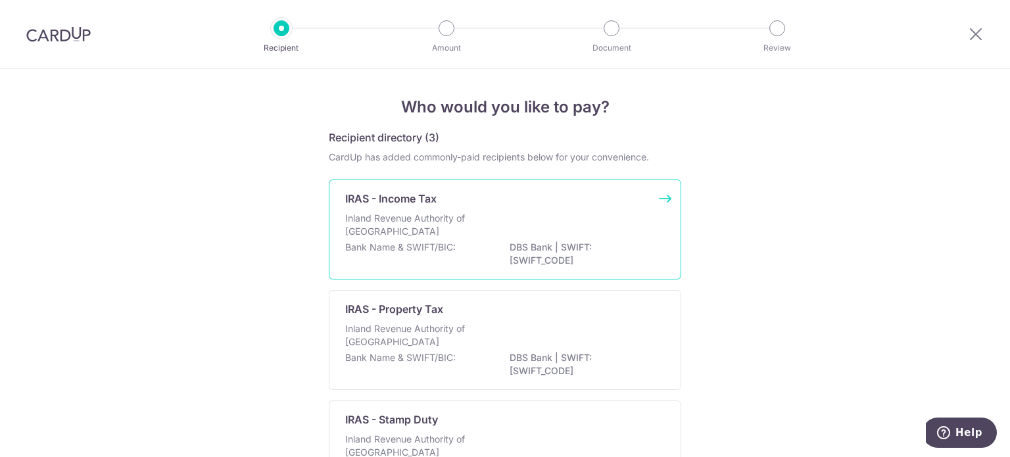
click at [458, 207] on div "IRAS - Income Tax Inland Revenue Authority of [GEOGRAPHIC_DATA] Bank Name & SWI…" at bounding box center [505, 230] width 352 height 100
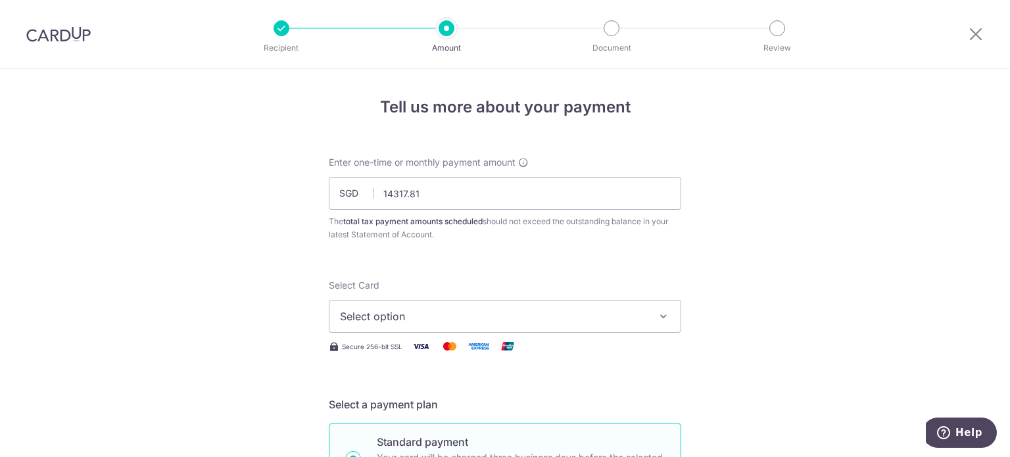
scroll to position [66, 0]
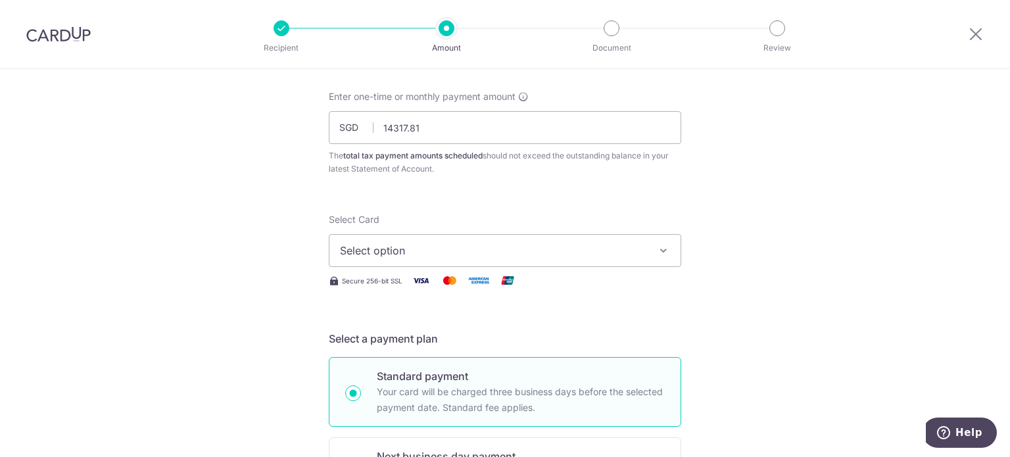
type input "14,317.81"
click at [414, 249] on span "Select option" at bounding box center [493, 251] width 306 height 16
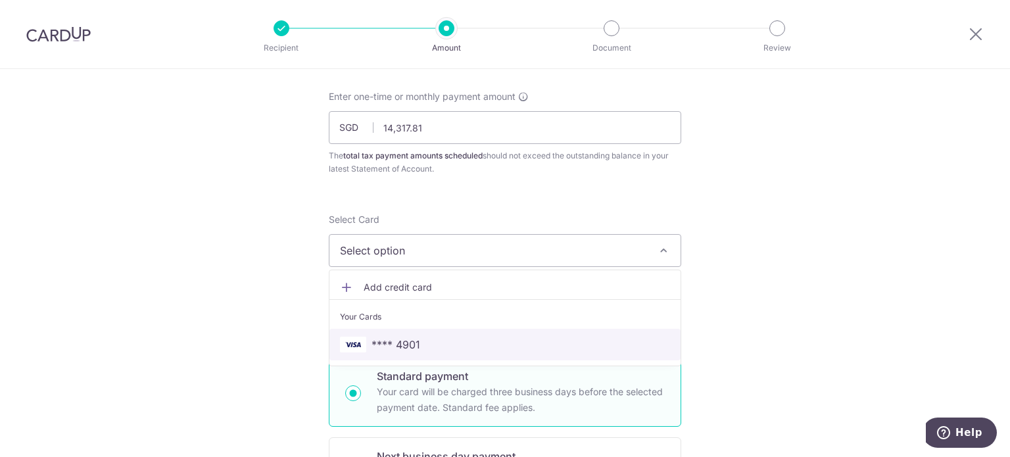
drag, startPoint x: 418, startPoint y: 341, endPoint x: 413, endPoint y: 322, distance: 20.4
click at [418, 341] on span "**** 4901" at bounding box center [505, 345] width 330 height 16
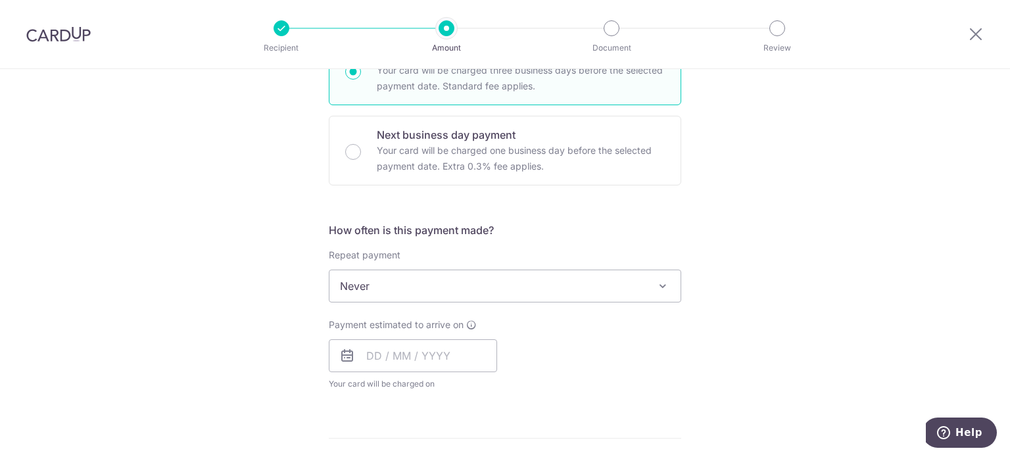
scroll to position [395, 0]
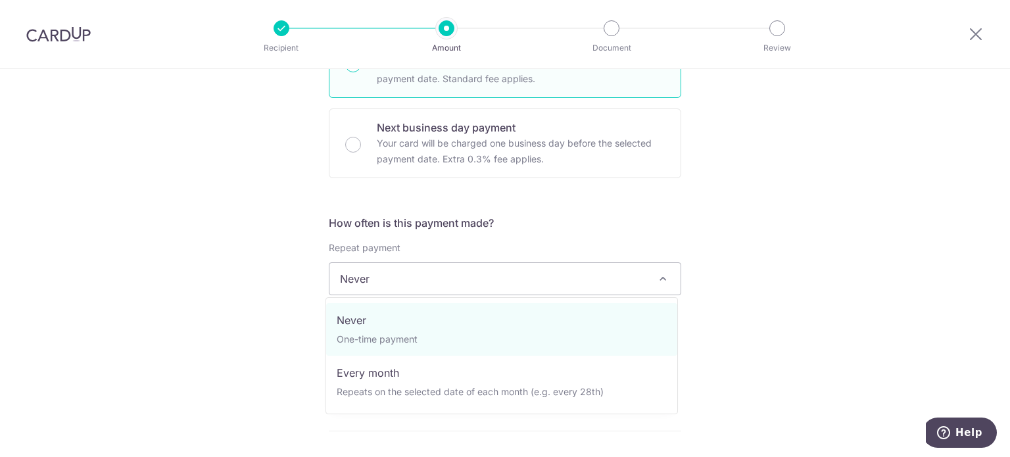
click at [414, 281] on span "Never" at bounding box center [504, 279] width 351 height 32
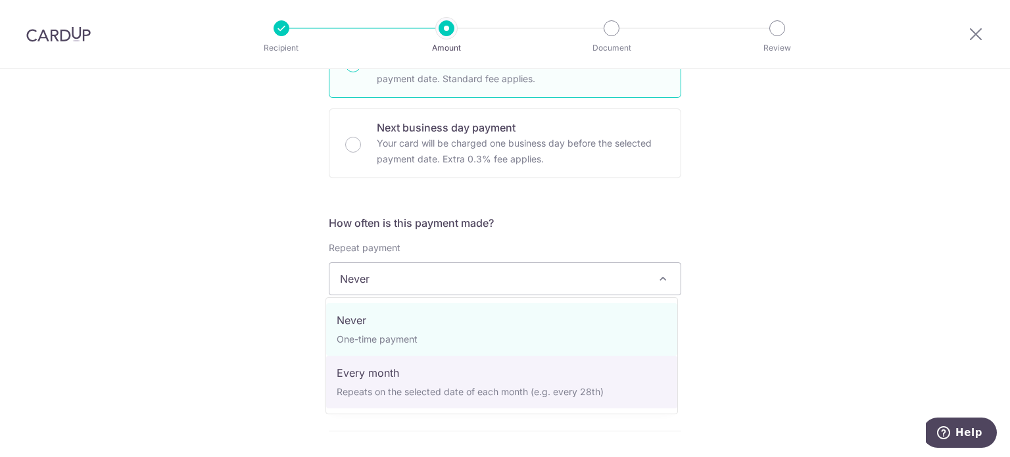
select select "3"
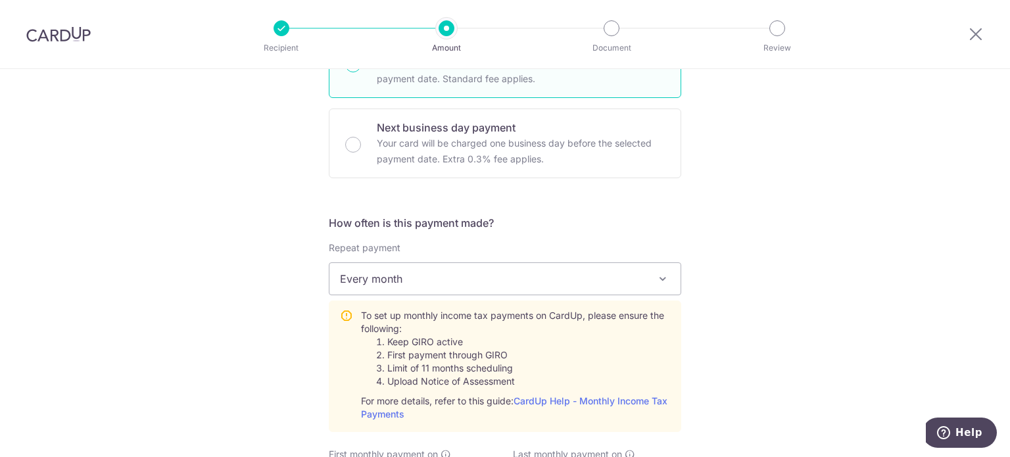
scroll to position [526, 0]
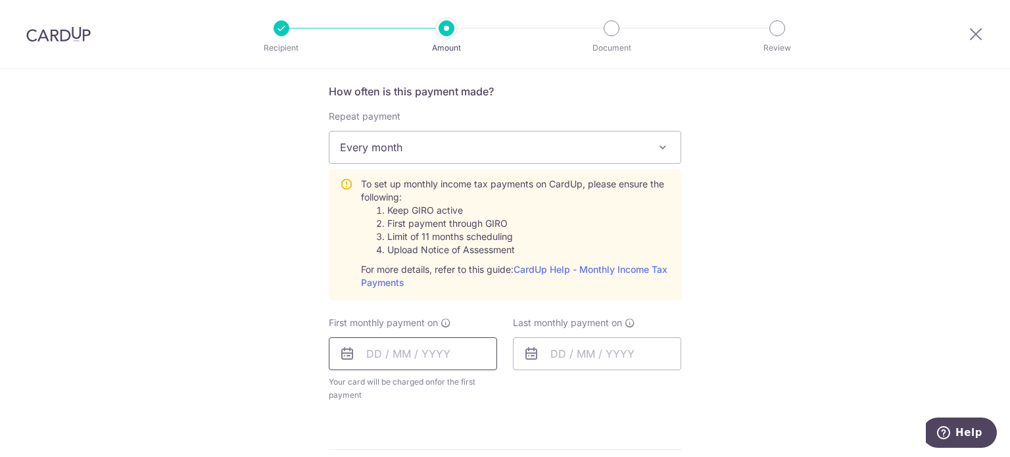
click at [420, 356] on input "text" at bounding box center [413, 353] width 168 height 33
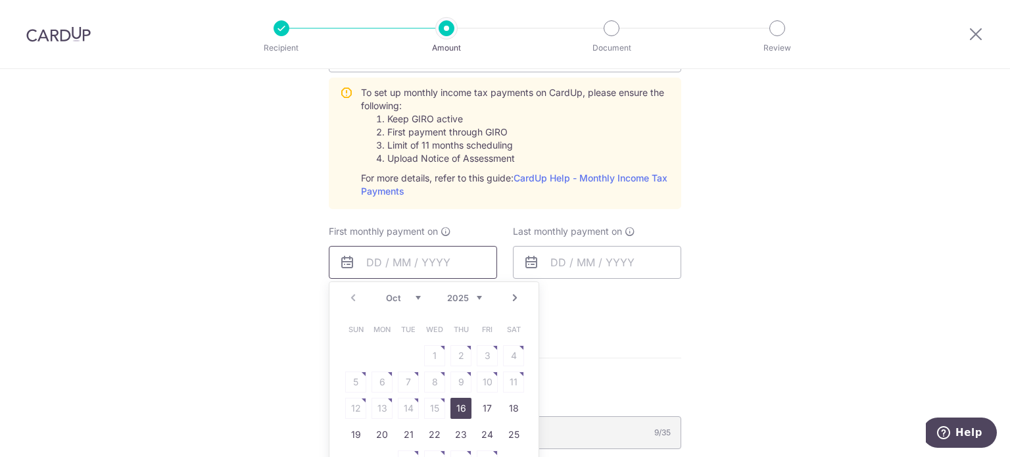
scroll to position [658, 0]
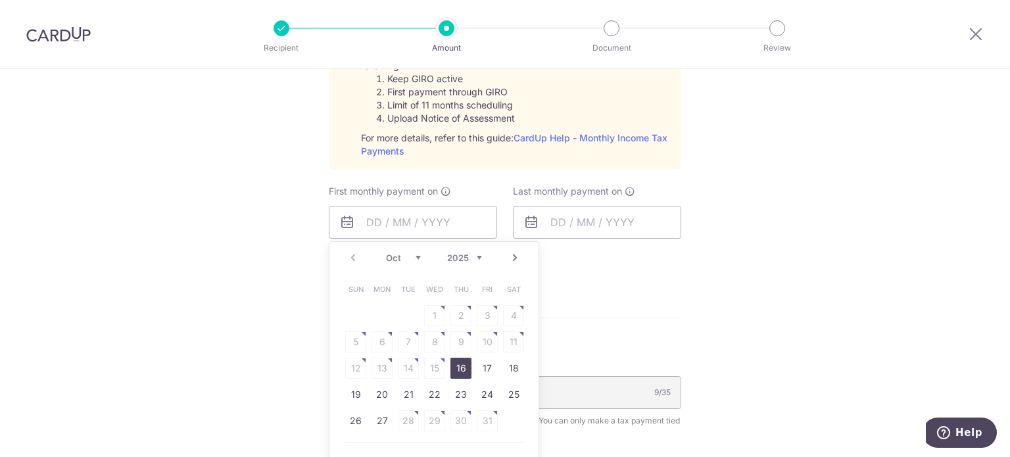
click at [452, 370] on link "16" at bounding box center [460, 368] width 21 height 21
type input "16/10/2025"
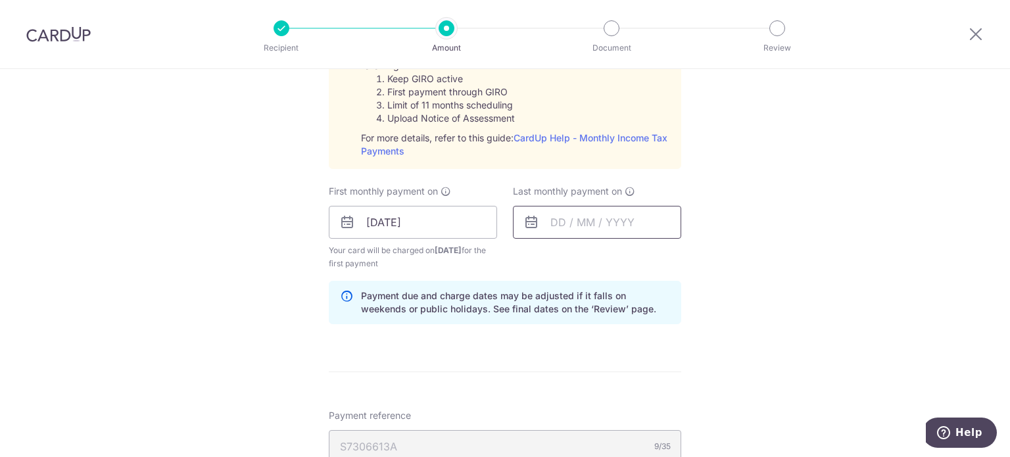
click at [606, 224] on input "text" at bounding box center [597, 222] width 168 height 33
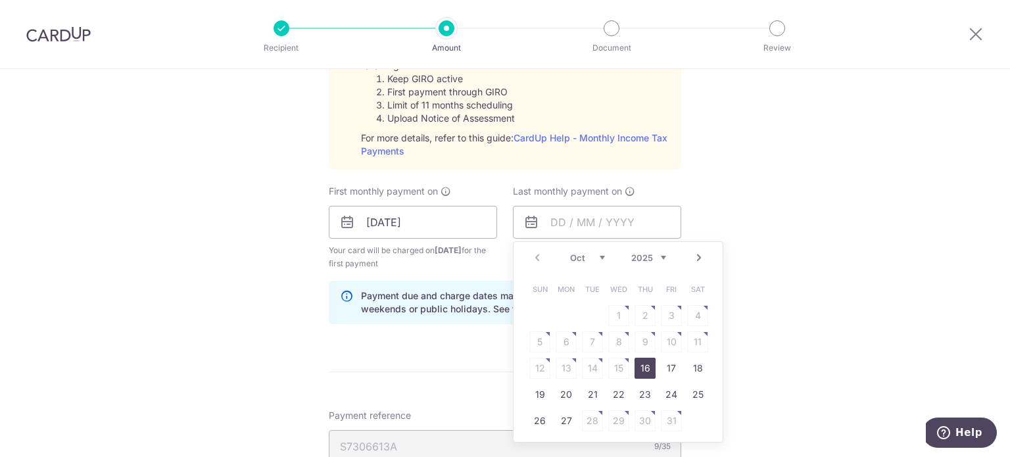
click at [599, 256] on select "Oct Nov Dec" at bounding box center [587, 258] width 35 height 11
click at [663, 254] on div "Prev Next Oct Nov Dec 2025 2026" at bounding box center [618, 258] width 209 height 32
click at [660, 254] on select "2025 2026" at bounding box center [648, 258] width 35 height 11
click at [594, 255] on select "Jan Feb Mar Apr May Jun [DATE] Aug Sep Oct Nov" at bounding box center [587, 258] width 35 height 11
click at [568, 367] on link "16" at bounding box center [566, 368] width 21 height 21
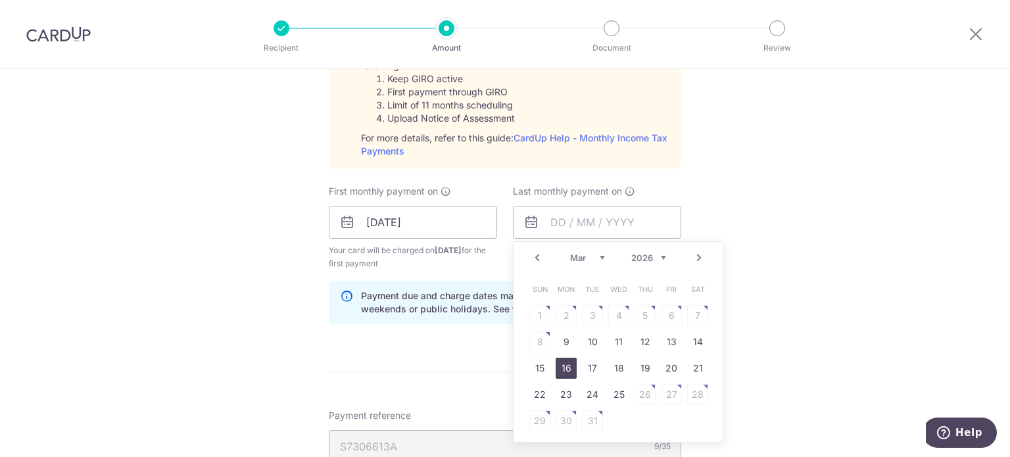
type input "16/03/2026"
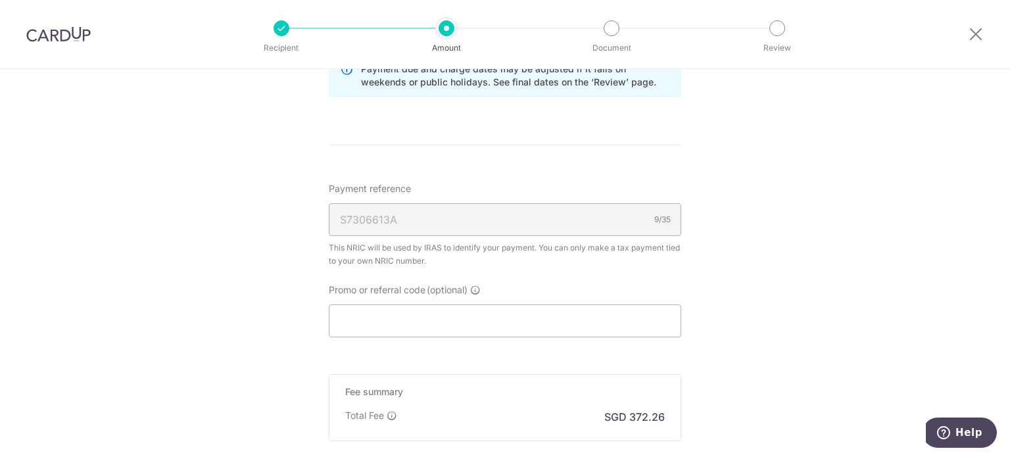
scroll to position [921, 0]
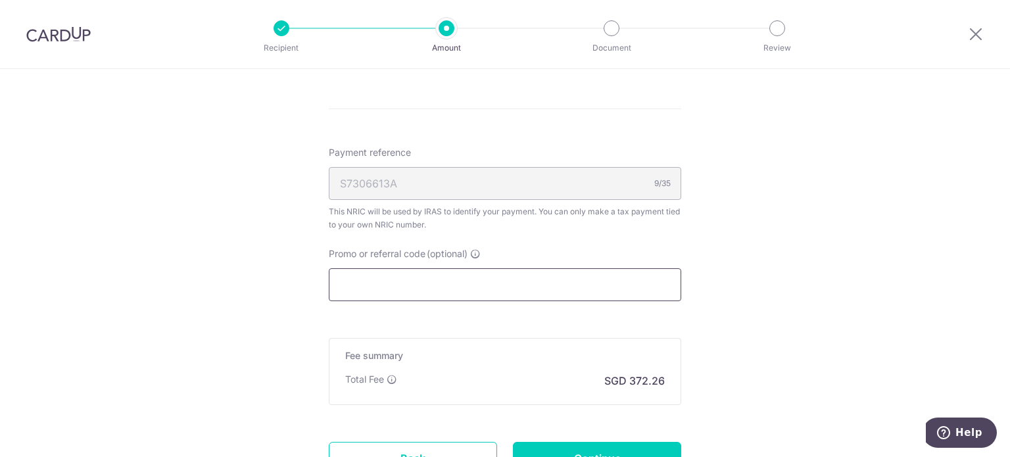
click at [479, 293] on input "Promo or referral code (optional)" at bounding box center [505, 284] width 352 height 33
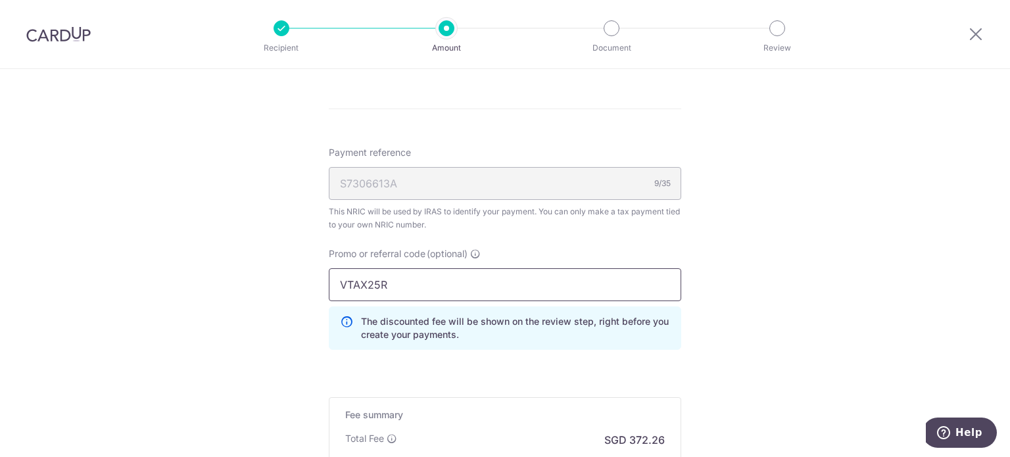
type input "VTAX25R"
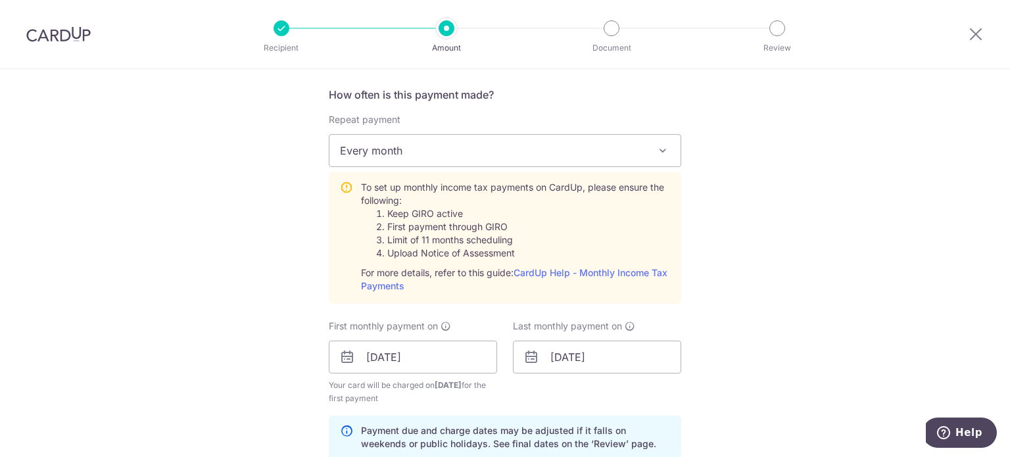
scroll to position [526, 0]
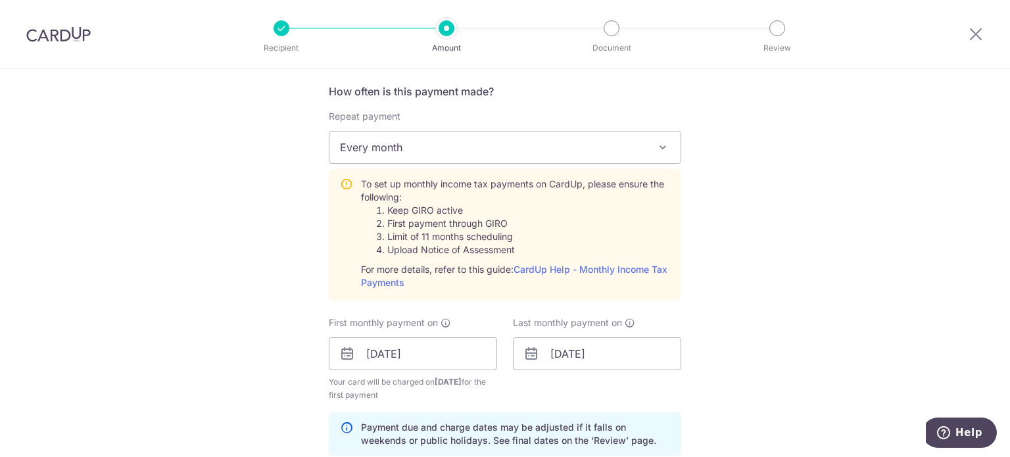
click at [443, 146] on span "Every month" at bounding box center [504, 148] width 351 height 32
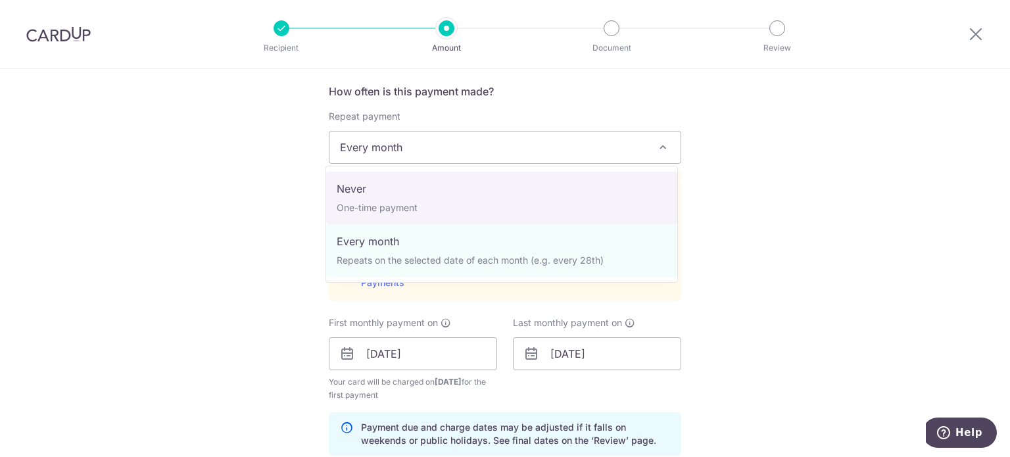
drag, startPoint x: 418, startPoint y: 187, endPoint x: 497, endPoint y: 183, distance: 79.0
select select "1"
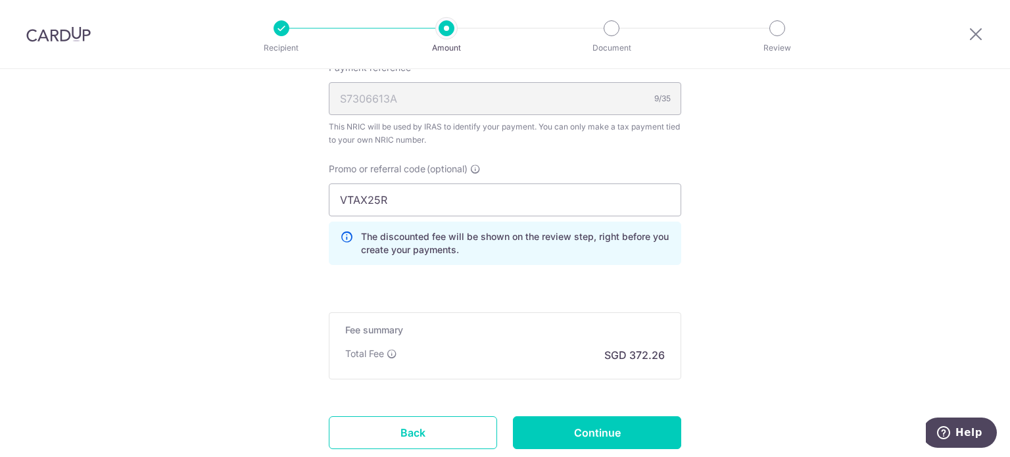
scroll to position [789, 0]
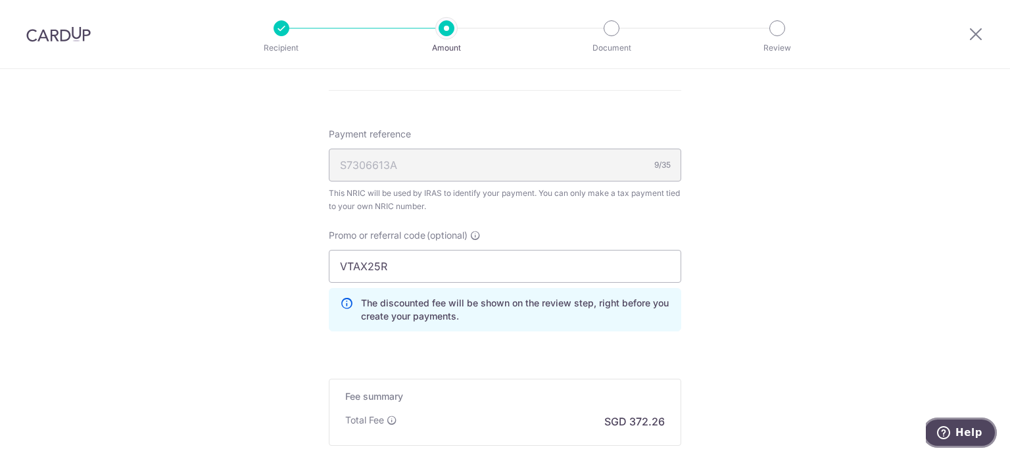
click at [949, 427] on icon "Help" at bounding box center [943, 432] width 13 height 13
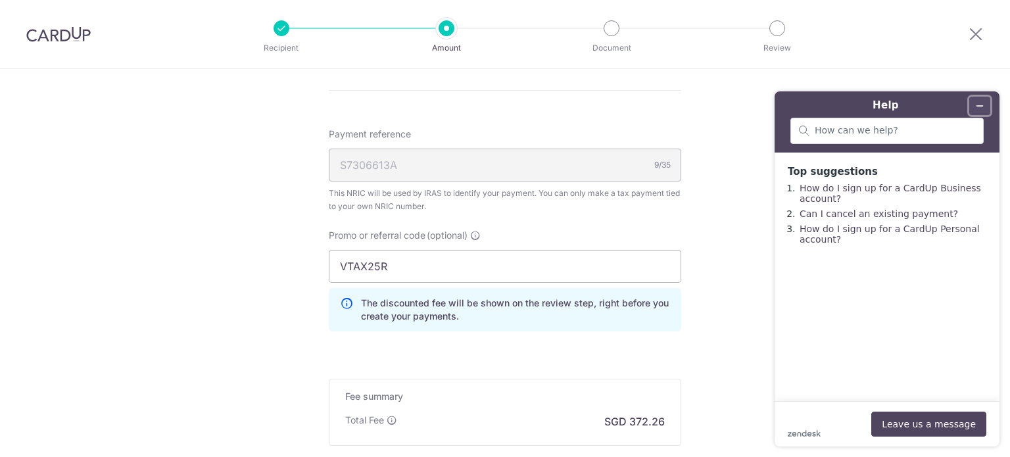
click at [982, 106] on icon "Minimise widget" at bounding box center [980, 106] width 6 height 0
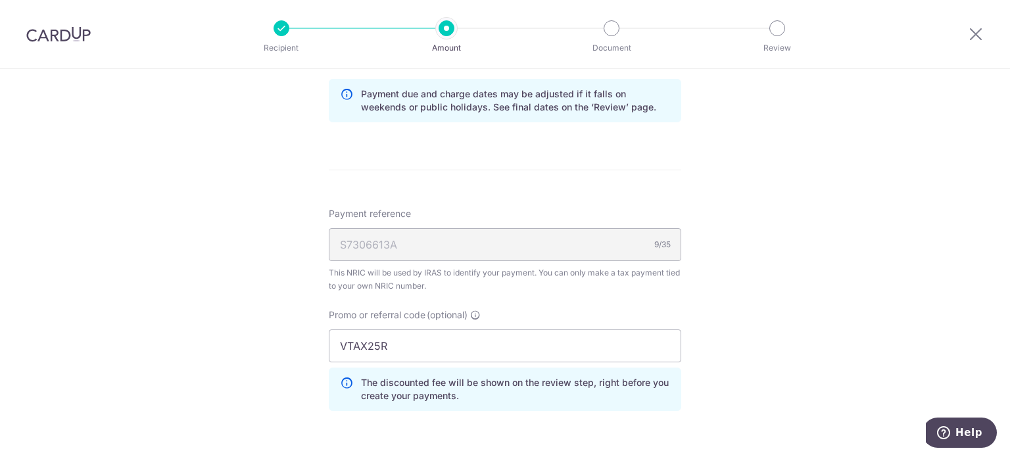
scroll to position [855, 0]
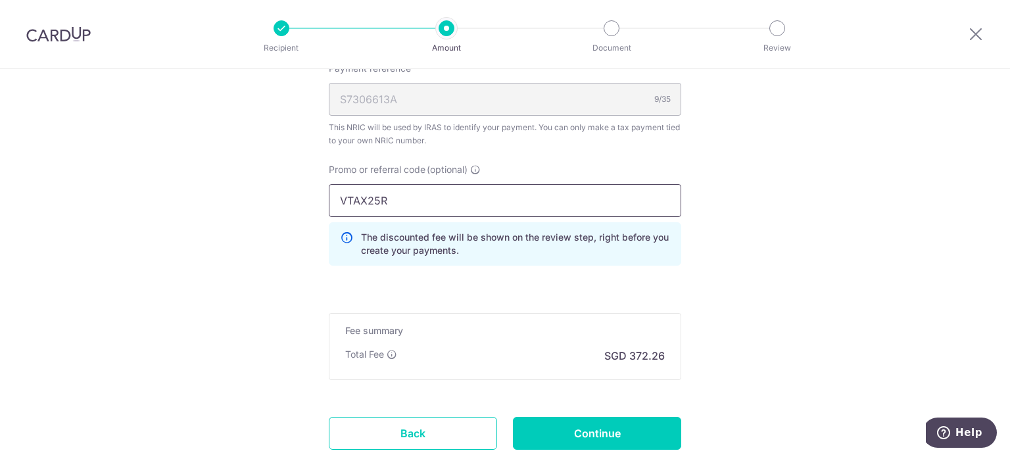
drag, startPoint x: 420, startPoint y: 191, endPoint x: 289, endPoint y: 193, distance: 130.2
click at [434, 200] on input "KAMEIH" at bounding box center [505, 200] width 352 height 33
click at [435, 207] on input "KAMEIH" at bounding box center [505, 200] width 352 height 33
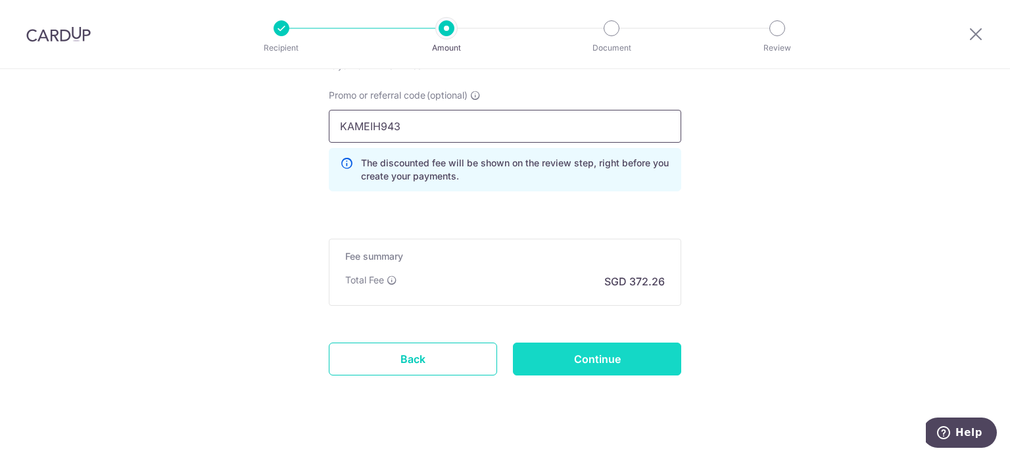
scroll to position [944, 0]
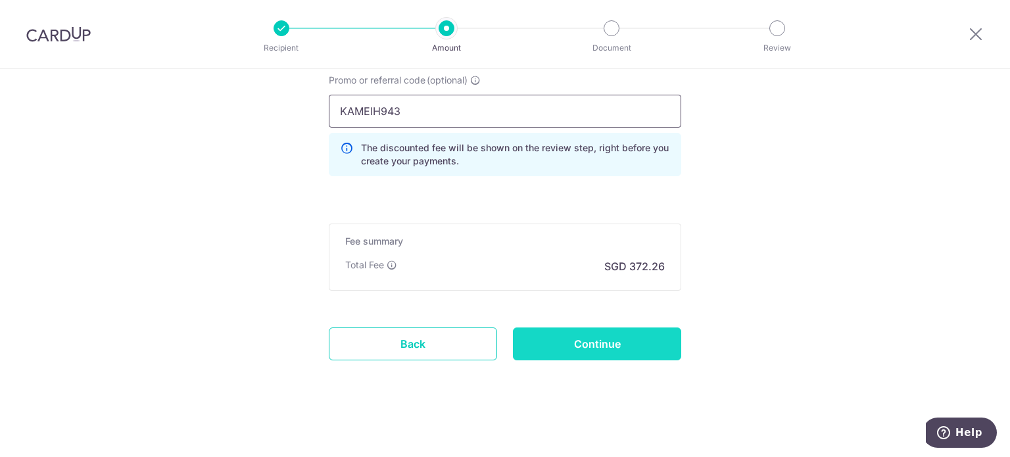
type input "KAMEIH943"
click at [606, 341] on input "Continue" at bounding box center [597, 343] width 168 height 33
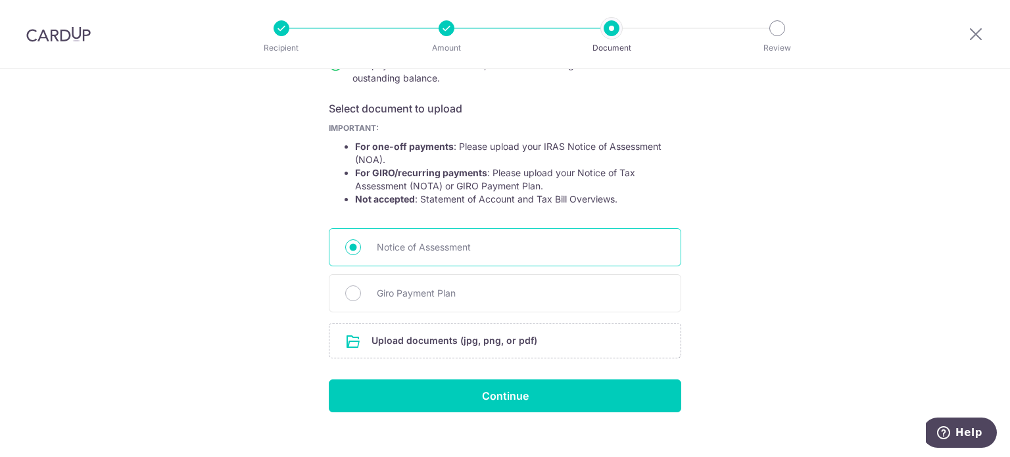
scroll to position [213, 0]
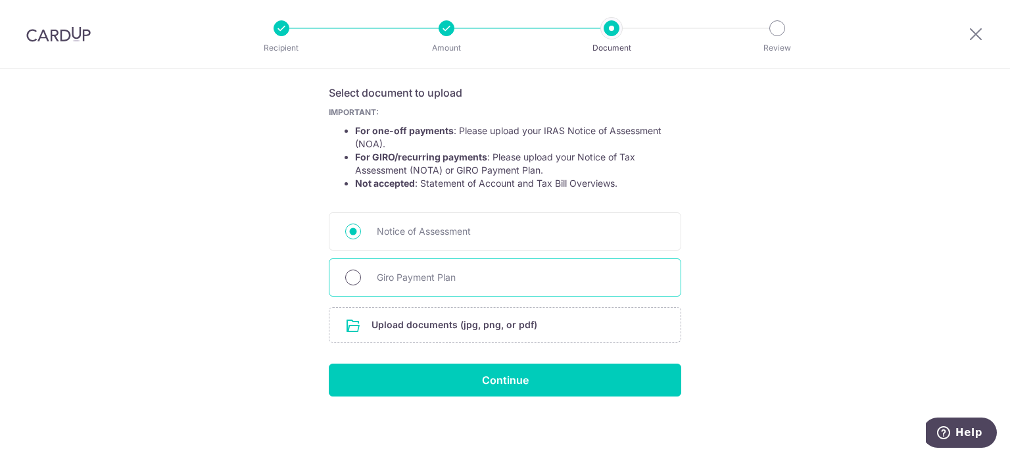
click at [347, 276] on input "Giro Payment Plan" at bounding box center [353, 278] width 16 height 16
radio input "true"
click at [410, 328] on input "file" at bounding box center [504, 325] width 351 height 34
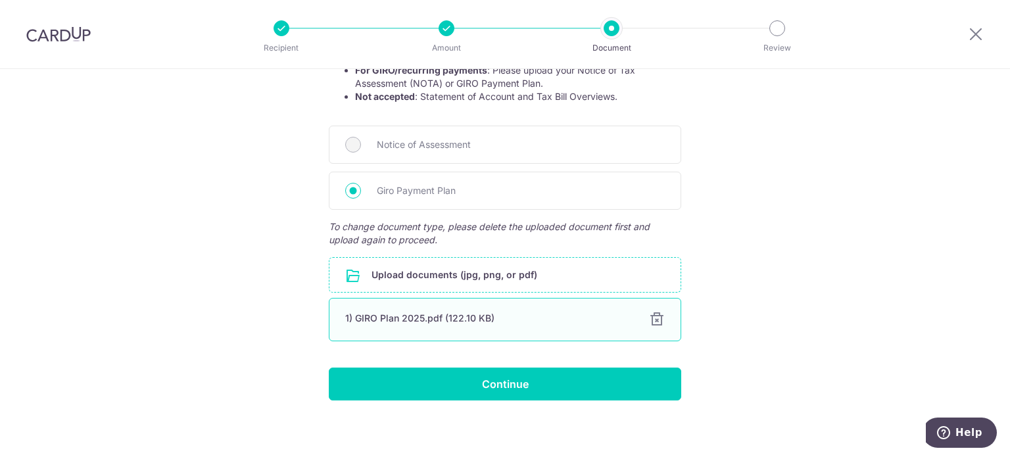
scroll to position [304, 0]
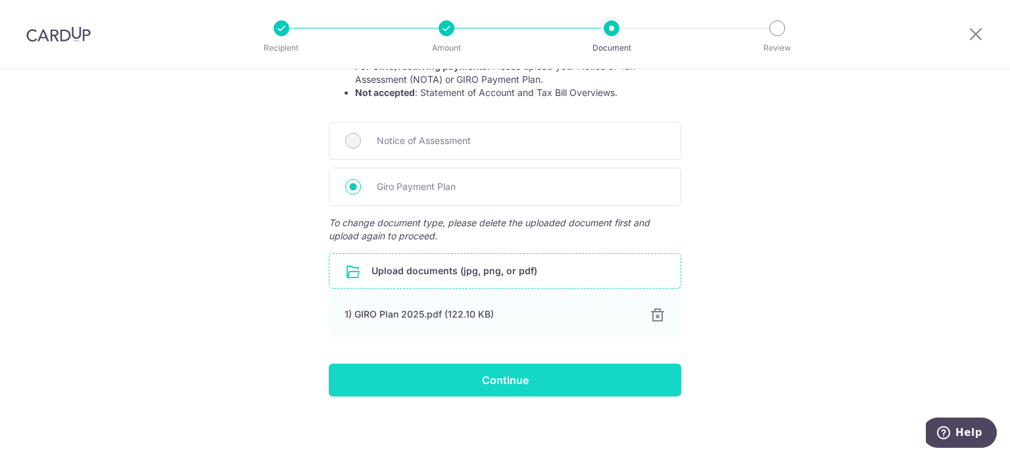
click at [541, 373] on input "Continue" at bounding box center [505, 380] width 352 height 33
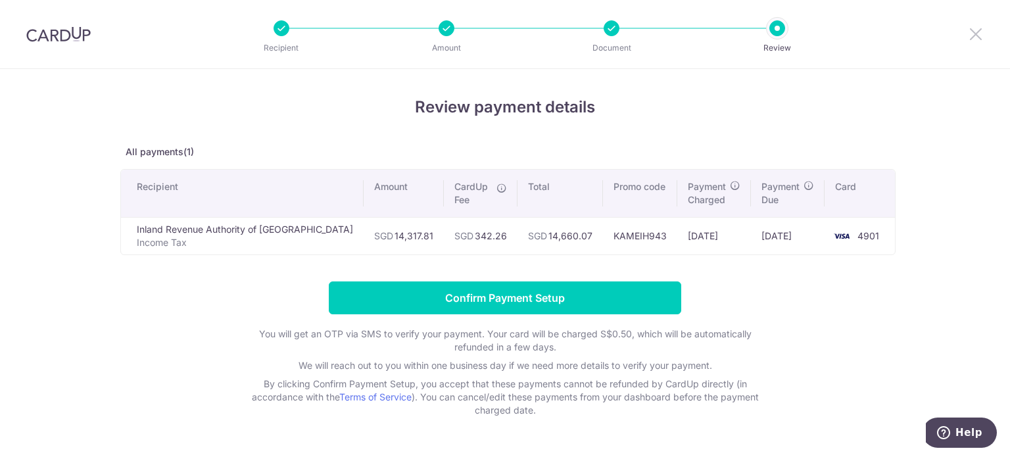
drag, startPoint x: 983, startPoint y: 31, endPoint x: 568, endPoint y: 68, distance: 416.6
click at [983, 31] on icon at bounding box center [976, 34] width 16 height 16
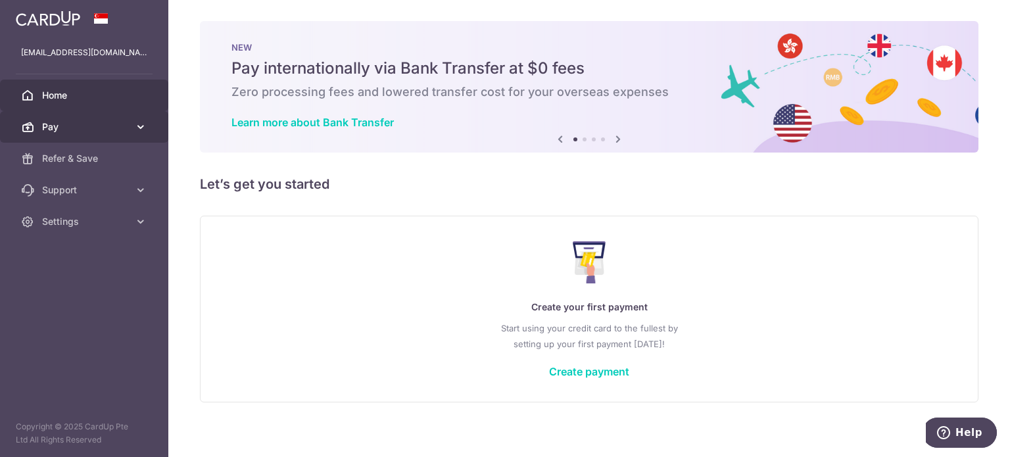
click at [93, 130] on span "Pay" at bounding box center [85, 126] width 87 height 13
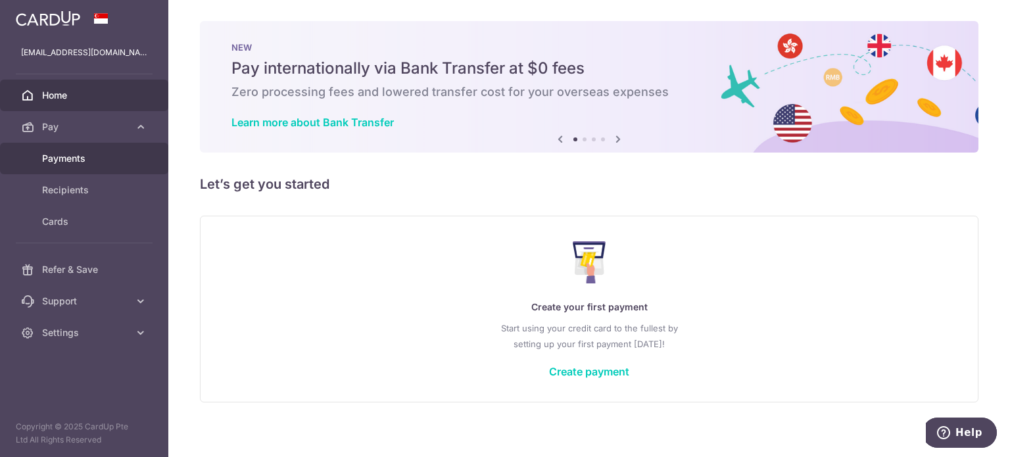
click at [88, 160] on span "Payments" at bounding box center [85, 158] width 87 height 13
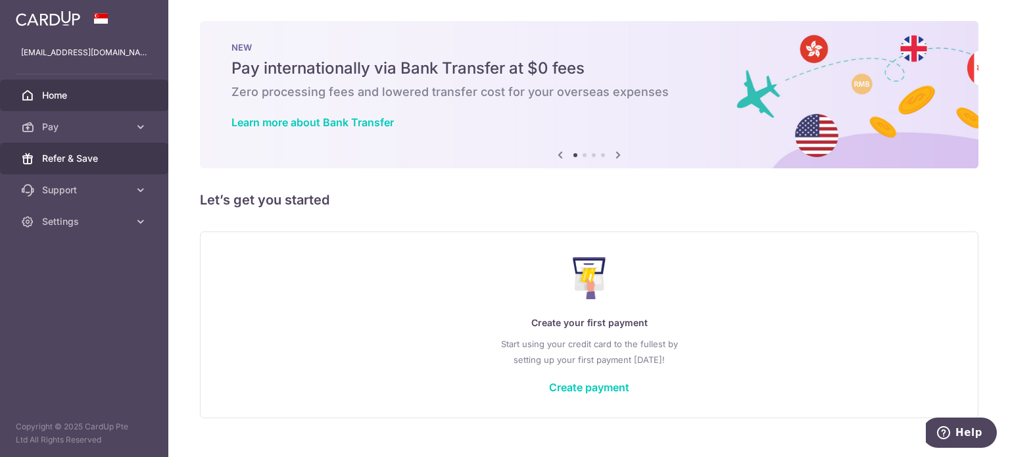
click at [97, 163] on span "Refer & Save" at bounding box center [85, 158] width 87 height 13
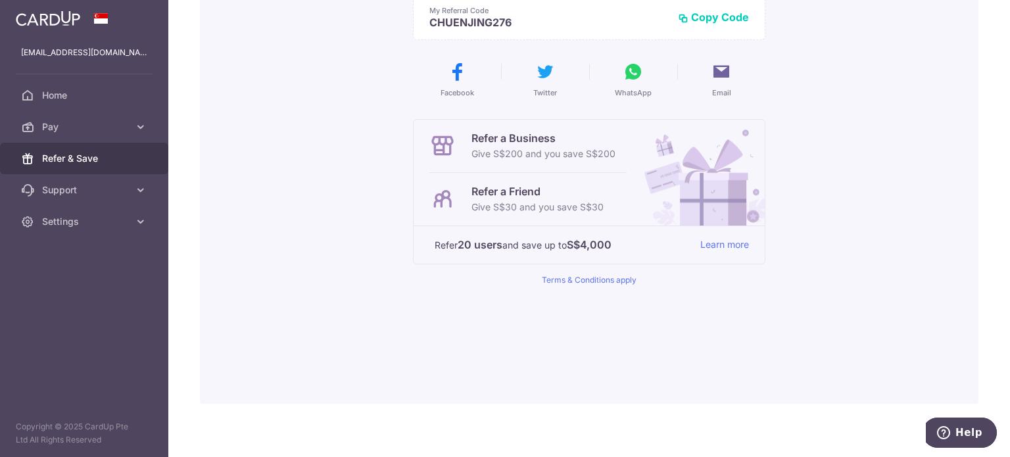
scroll to position [197, 0]
click at [587, 276] on link "Terms & Conditions apply" at bounding box center [589, 278] width 95 height 10
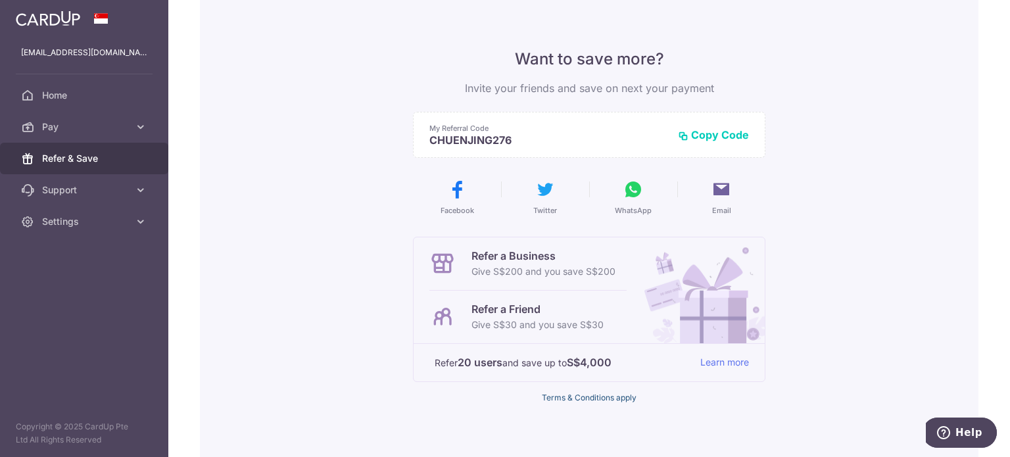
scroll to position [66, 0]
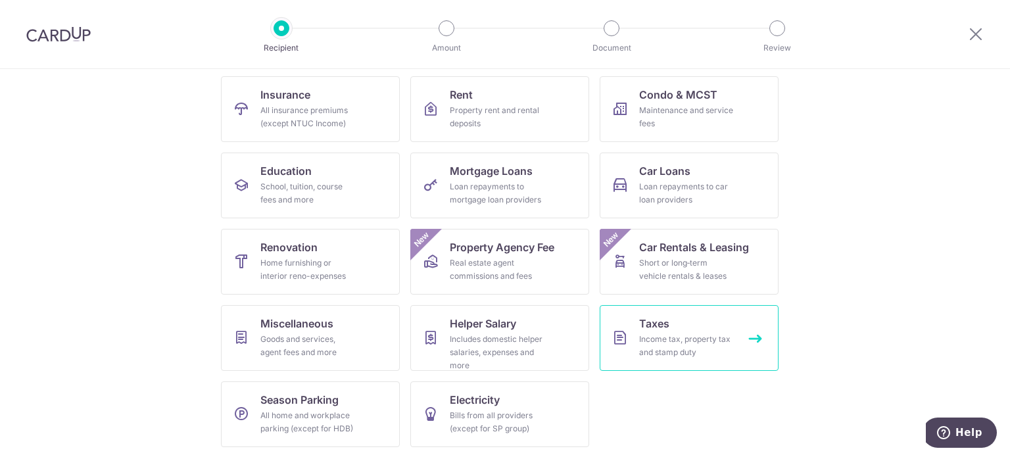
click at [672, 331] on link "Taxes Income tax, property tax and stamp duty" at bounding box center [689, 338] width 179 height 66
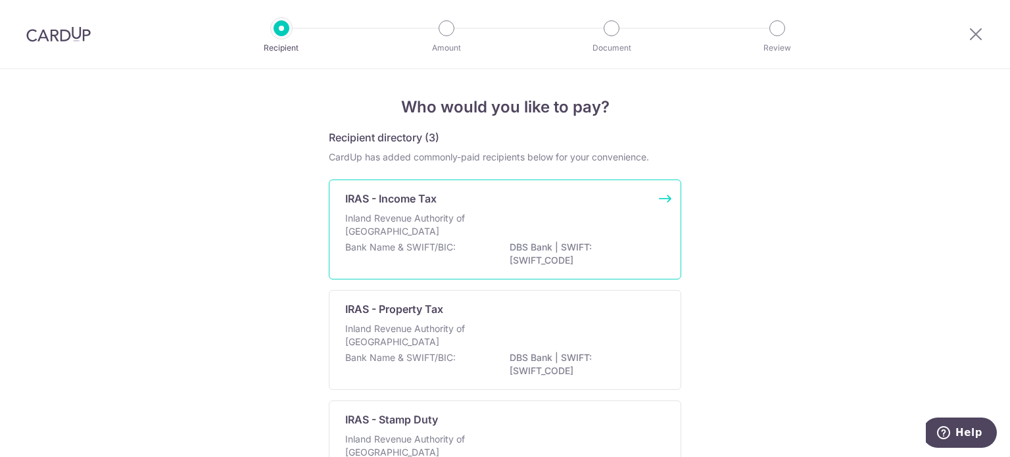
click at [443, 212] on p "Inland Revenue Authority of Singapore" at bounding box center [414, 225] width 139 height 26
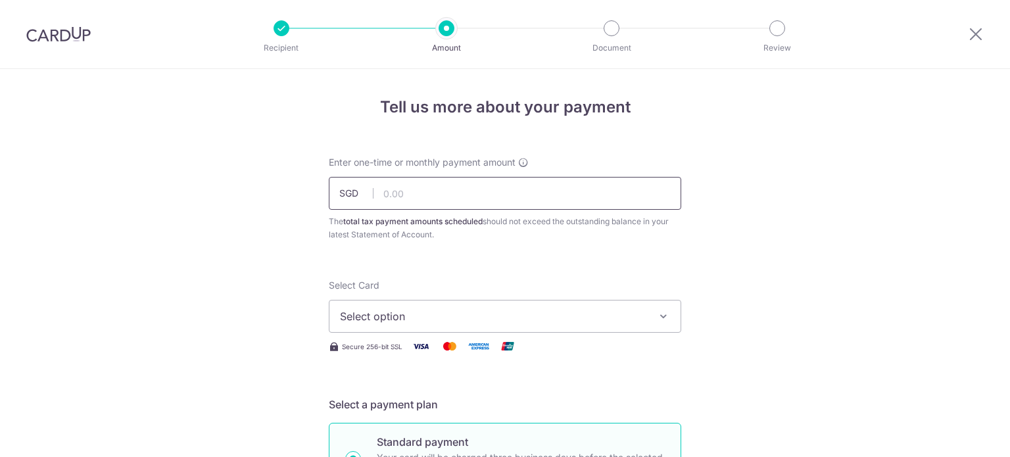
click at [452, 192] on input "text" at bounding box center [505, 193] width 352 height 33
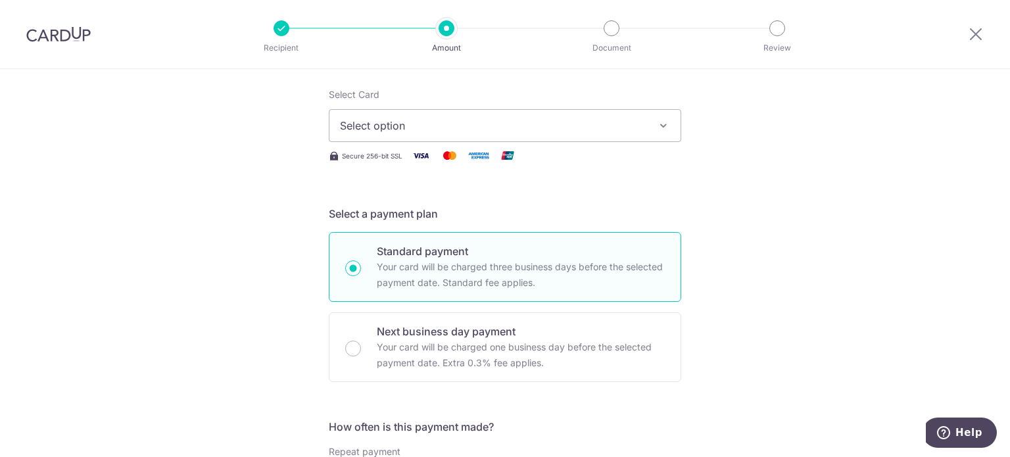
scroll to position [197, 0]
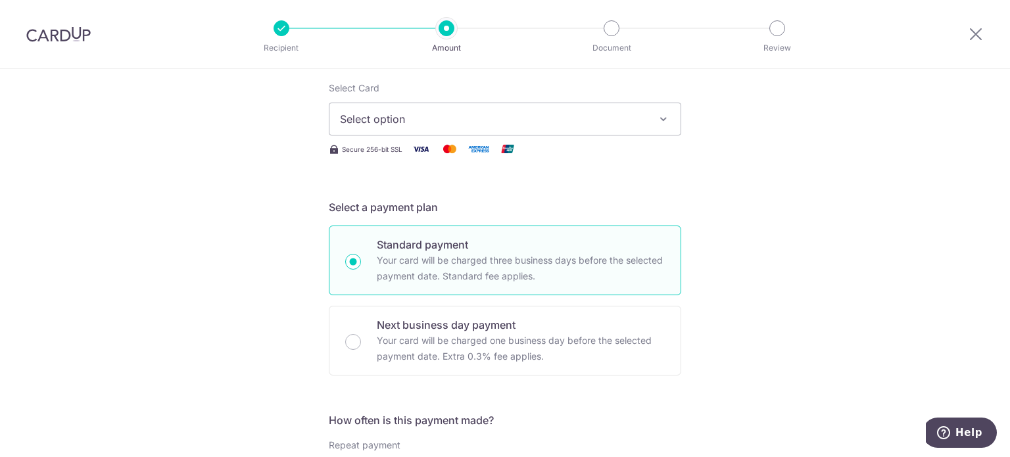
type input "14,317.81"
click at [412, 118] on span "Select option" at bounding box center [493, 119] width 306 height 16
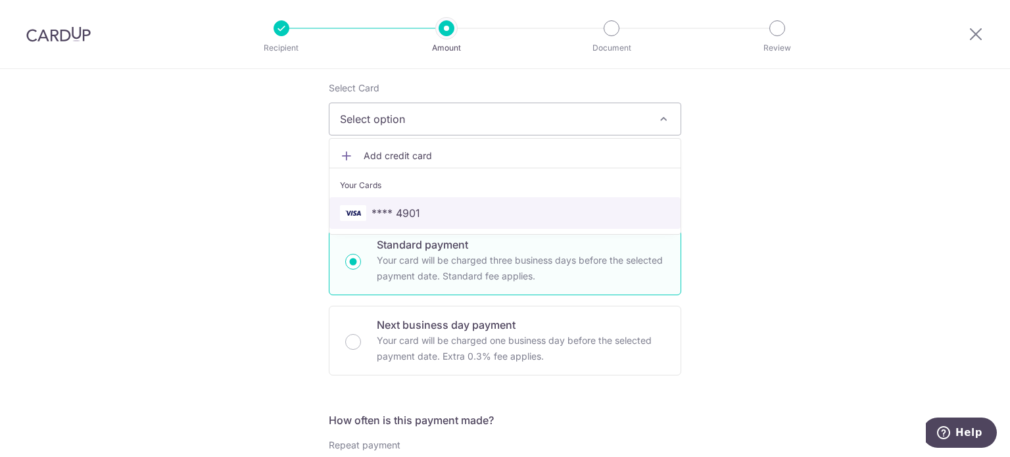
click at [405, 210] on span "**** 4901" at bounding box center [396, 213] width 49 height 16
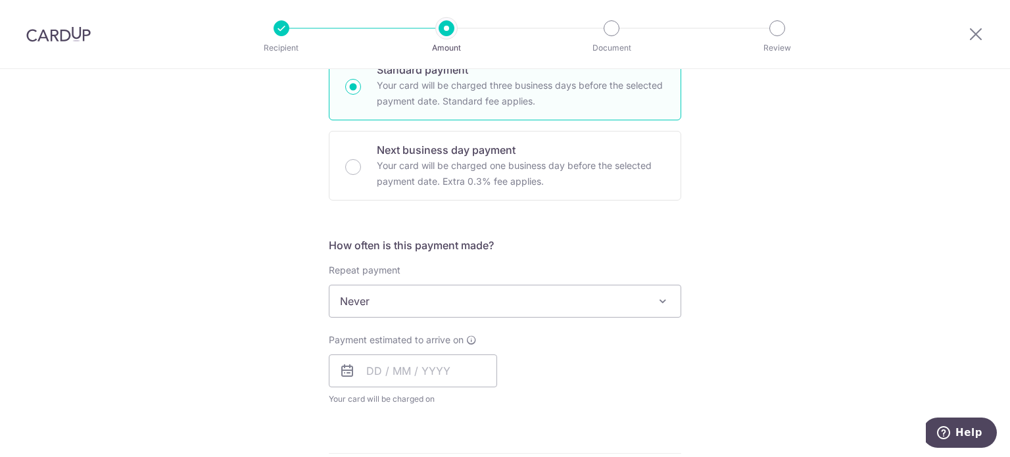
scroll to position [460, 0]
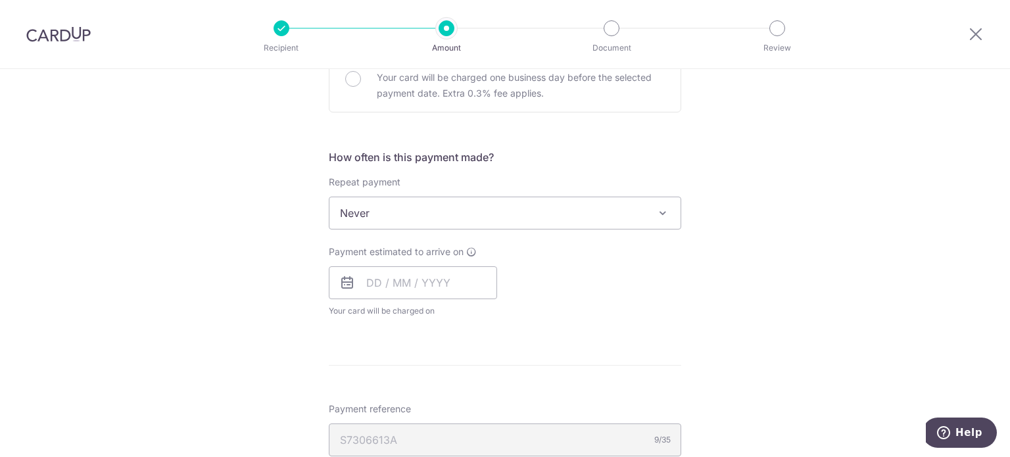
click at [405, 212] on span "Never" at bounding box center [504, 213] width 351 height 32
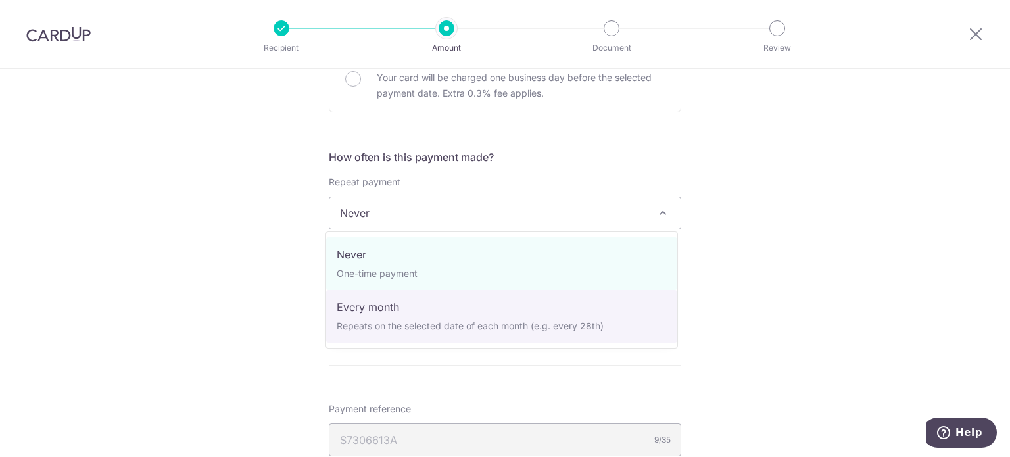
select select "3"
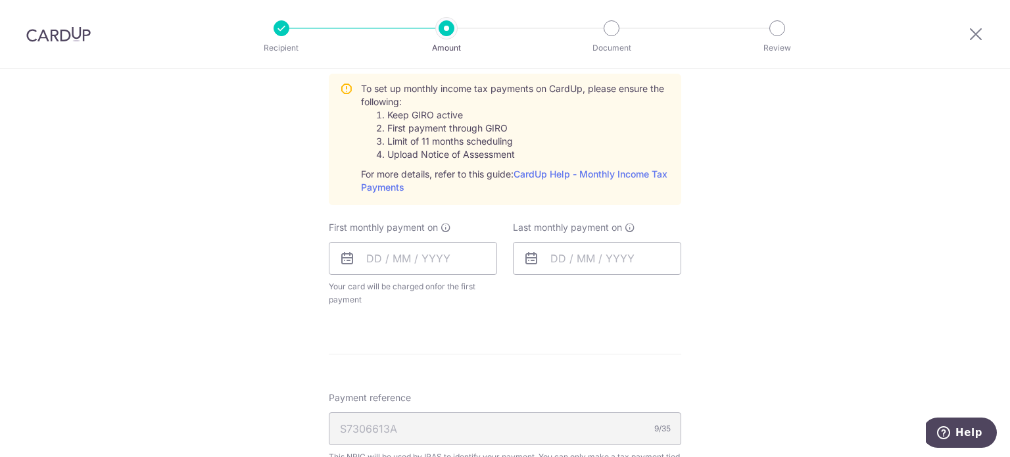
scroll to position [658, 0]
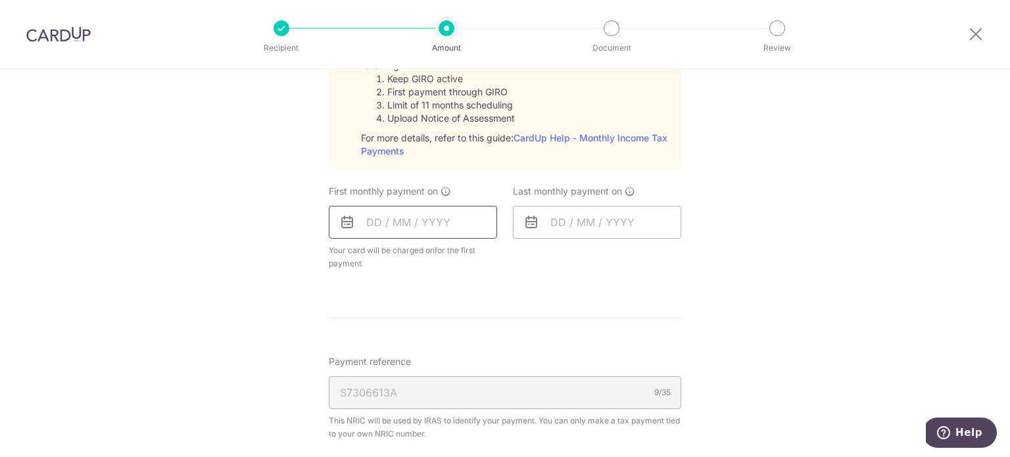
click at [429, 230] on input "text" at bounding box center [413, 222] width 168 height 33
click at [840, 222] on div "Tell us more about your payment Enter one-time or monthly payment amount SGD 14…" at bounding box center [505, 96] width 1010 height 1371
click at [420, 228] on input "text" at bounding box center [413, 222] width 168 height 33
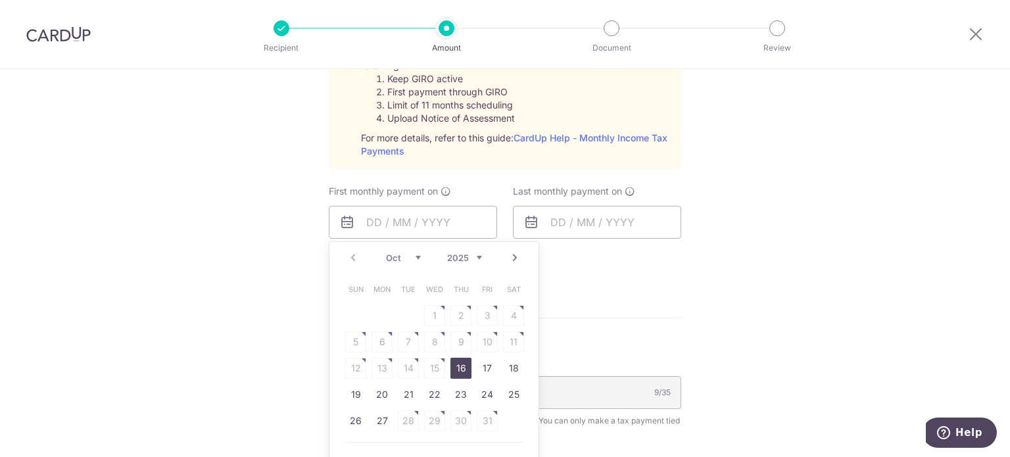
click at [458, 369] on link "16" at bounding box center [460, 368] width 21 height 21
type input "[DATE]"
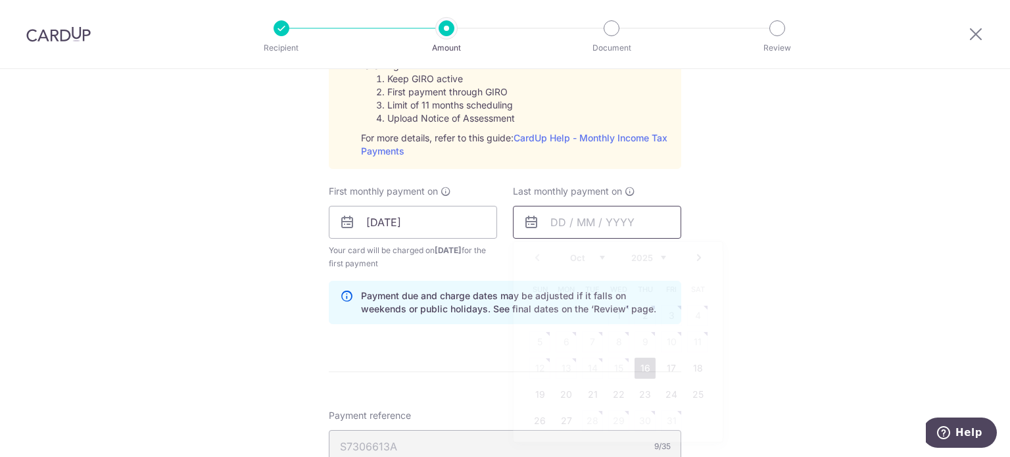
click at [604, 224] on input "text" at bounding box center [597, 222] width 168 height 33
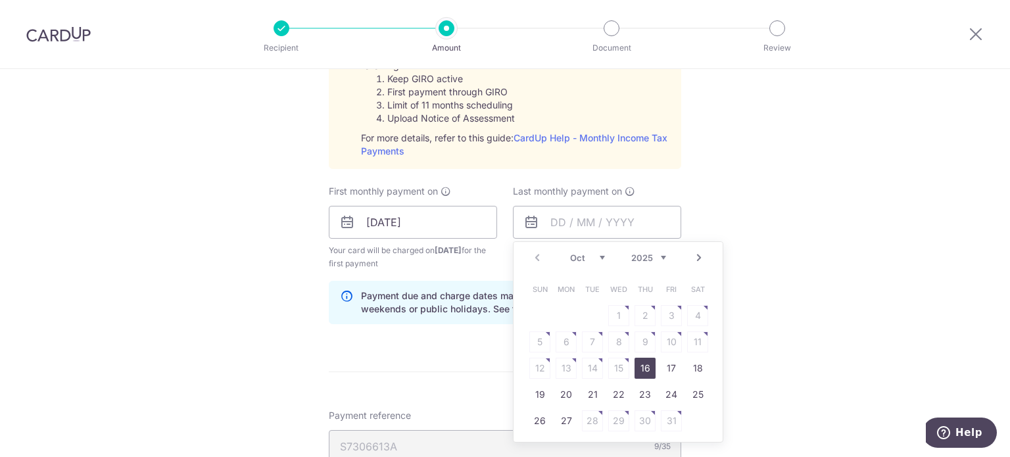
click at [642, 254] on select "2025 2026" at bounding box center [648, 258] width 35 height 11
click at [592, 250] on div "Prev Next Jan Feb Mar Apr May Jun Jul Aug Sep Oct Nov 2025 2026" at bounding box center [618, 258] width 209 height 32
click at [592, 254] on select "Jan Feb Mar Apr May Jun Jul Aug Sep Oct Nov" at bounding box center [587, 258] width 35 height 11
click at [566, 366] on link "16" at bounding box center [566, 368] width 21 height 21
type input "[DATE]"
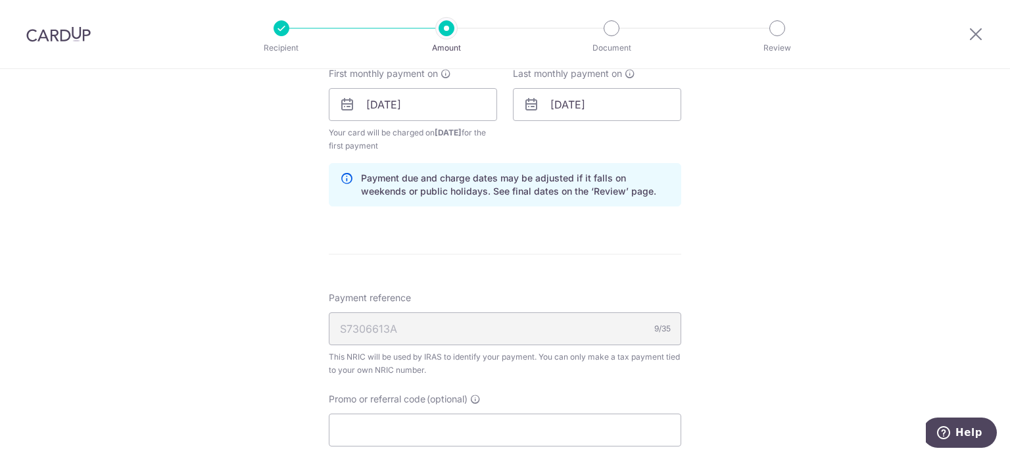
scroll to position [855, 0]
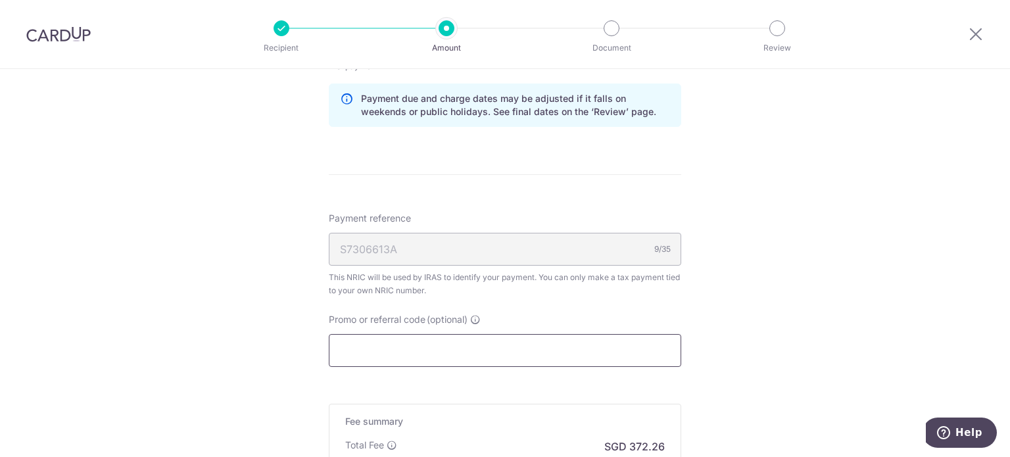
click at [402, 347] on input "Promo or referral code (optional)" at bounding box center [505, 350] width 352 height 33
click at [458, 268] on div "Payment reference S7306613A 9/35 This NRIC will be used by IRAS to identify you…" at bounding box center [505, 254] width 352 height 85
click at [394, 337] on input "Promo or referral code (optional)" at bounding box center [505, 350] width 352 height 33
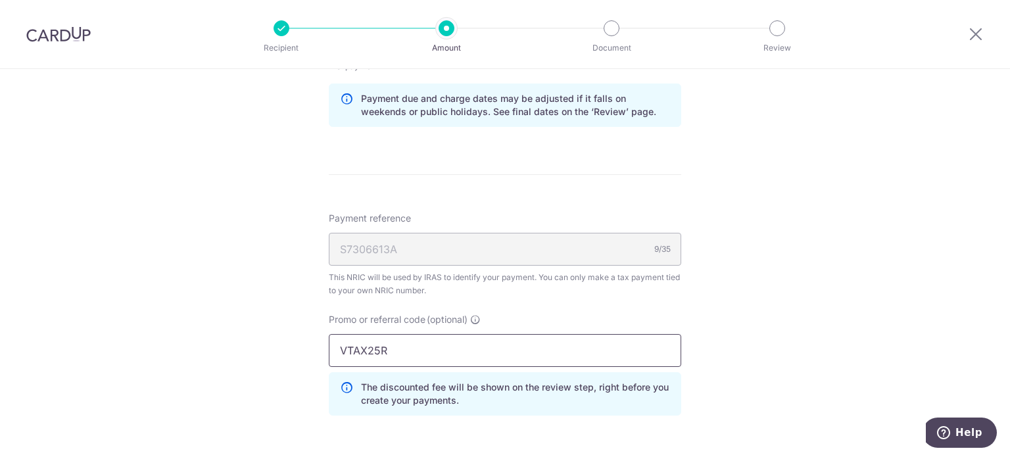
type input "VTAX25R"
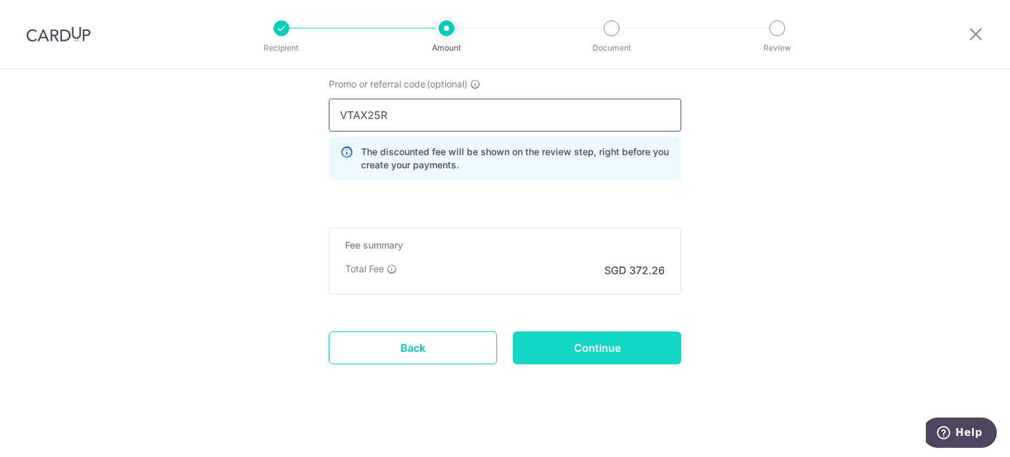
scroll to position [1094, 0]
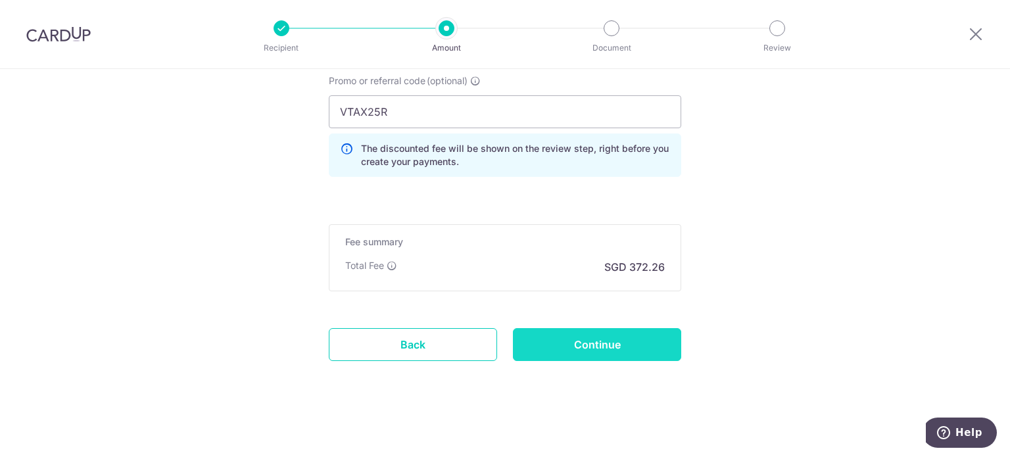
click at [643, 343] on input "Continue" at bounding box center [597, 344] width 168 height 33
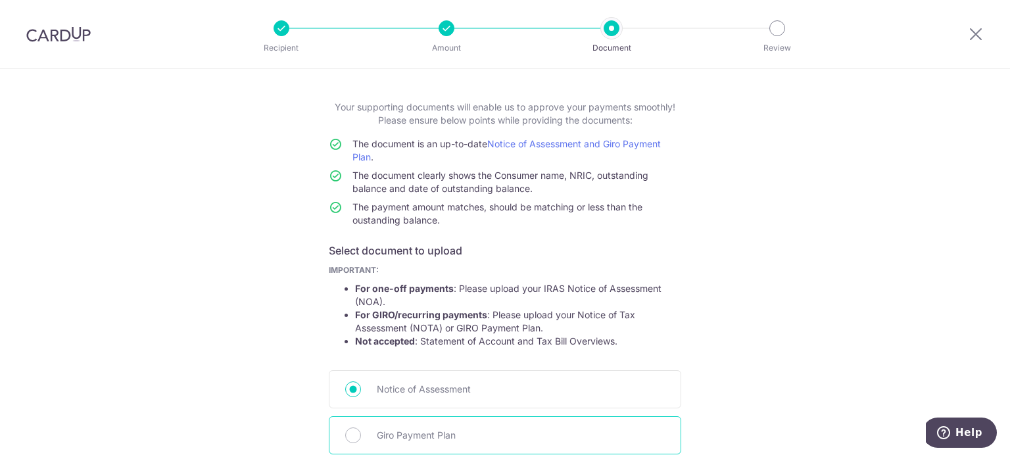
scroll to position [197, 0]
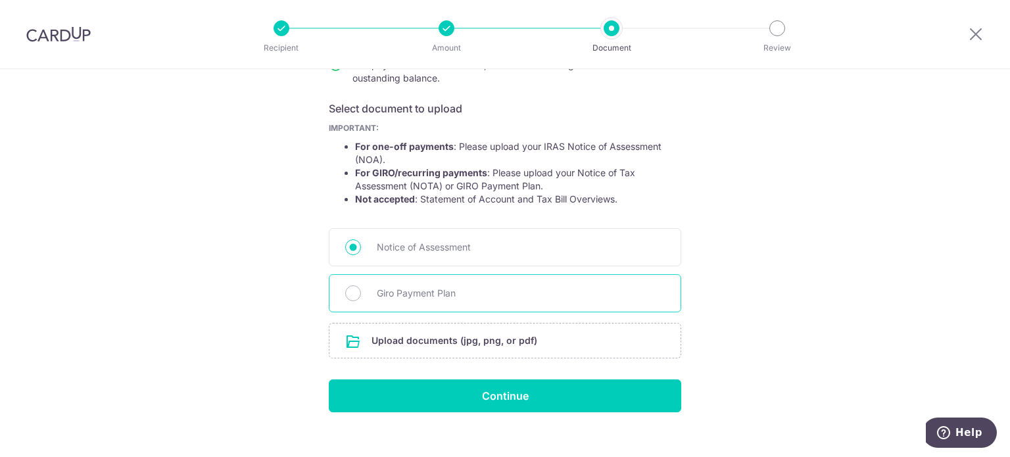
click at [458, 295] on span "Giro Payment Plan" at bounding box center [521, 293] width 288 height 16
click at [361, 295] on input "Giro Payment Plan" at bounding box center [353, 293] width 16 height 16
radio input "true"
click at [471, 341] on input "file" at bounding box center [504, 341] width 351 height 34
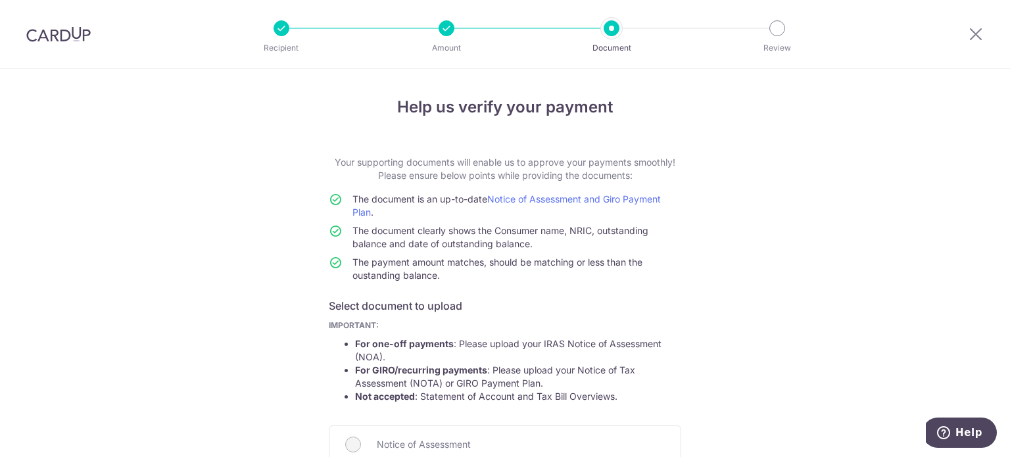
scroll to position [304, 0]
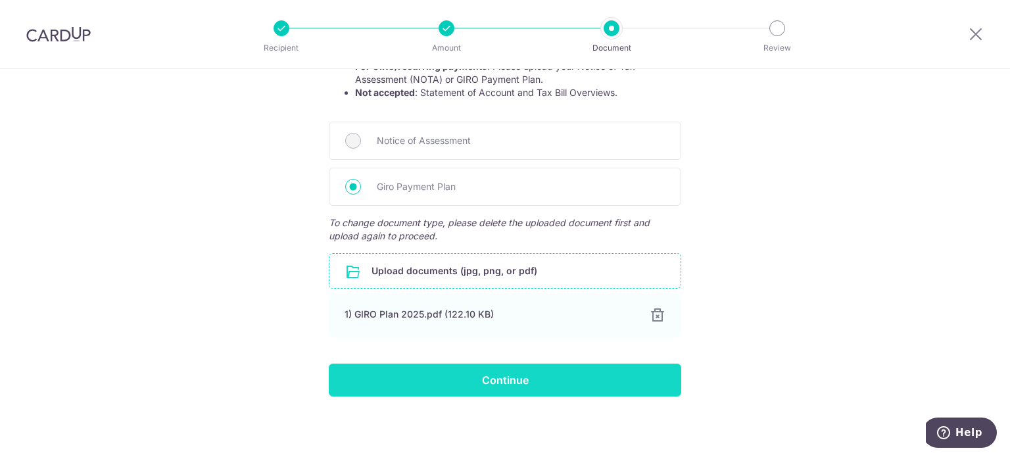
click at [537, 380] on input "Continue" at bounding box center [505, 380] width 352 height 33
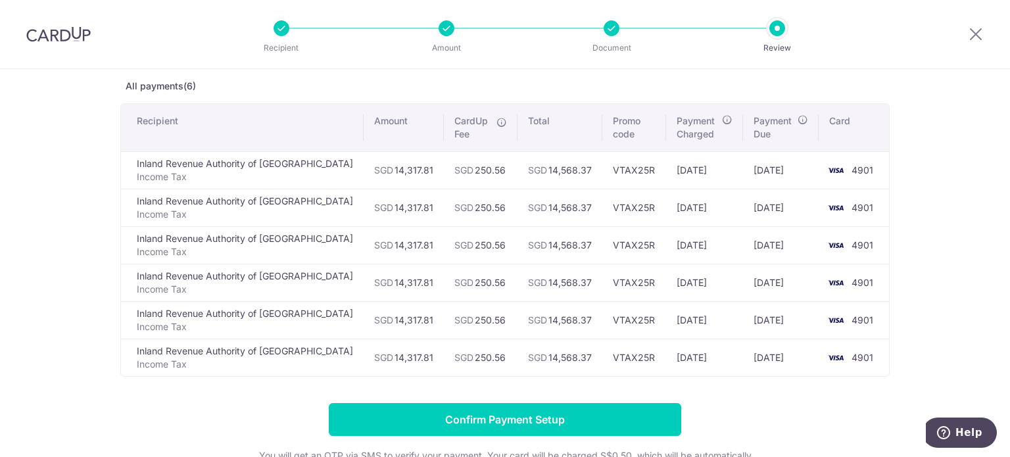
scroll to position [132, 0]
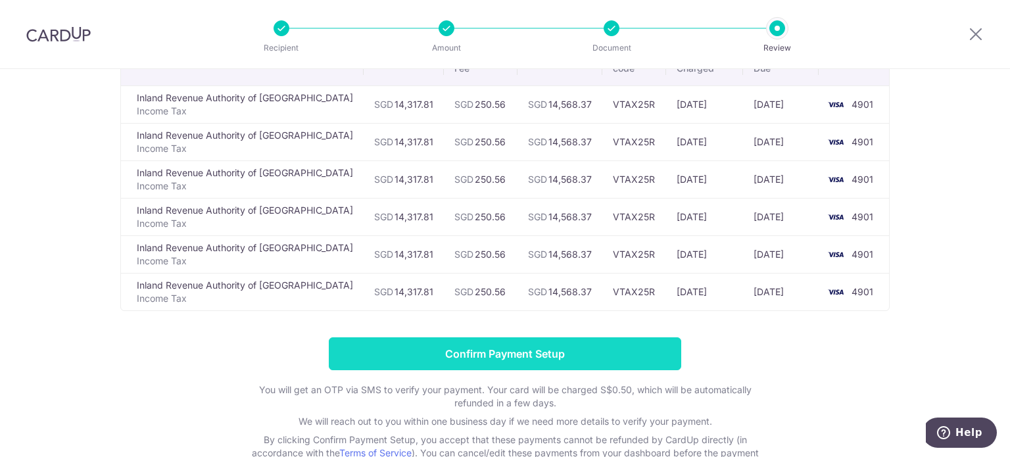
click at [549, 354] on input "Confirm Payment Setup" at bounding box center [505, 353] width 352 height 33
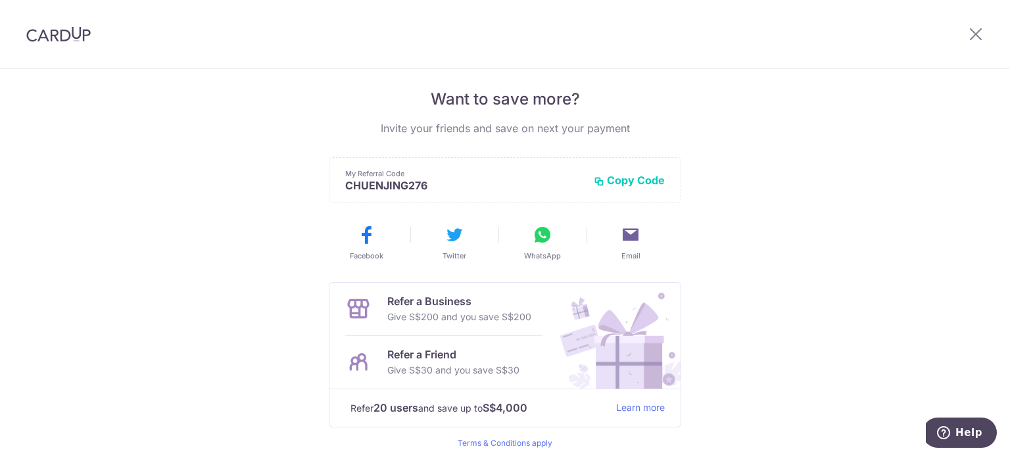
scroll to position [313, 0]
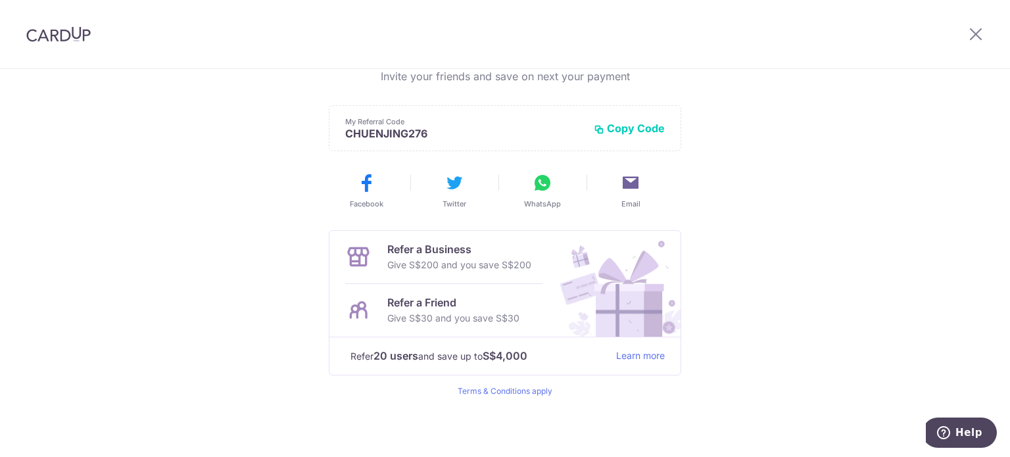
drag, startPoint x: 882, startPoint y: 143, endPoint x: 773, endPoint y: 167, distance: 111.7
click at [882, 143] on div "Payments created! Hang tight, you’ll receive email updates on the status of the…" at bounding box center [505, 107] width 1010 height 702
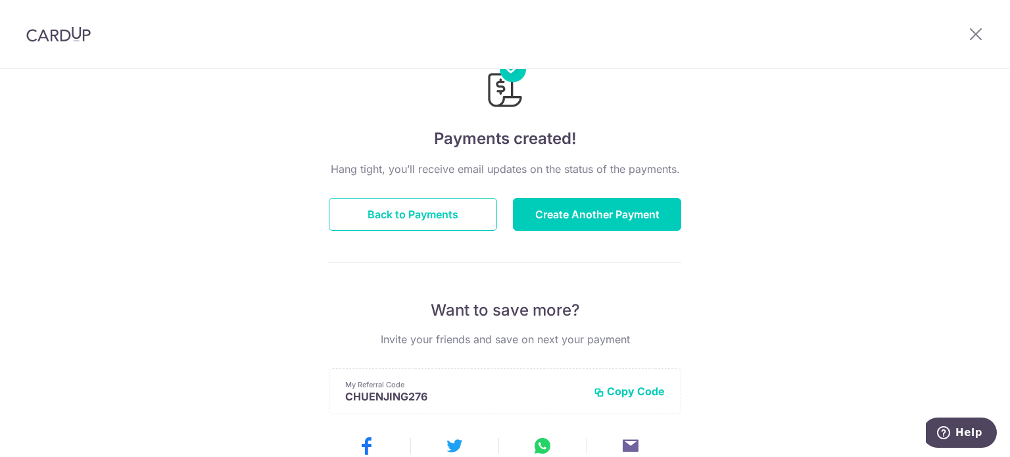
scroll to position [0, 0]
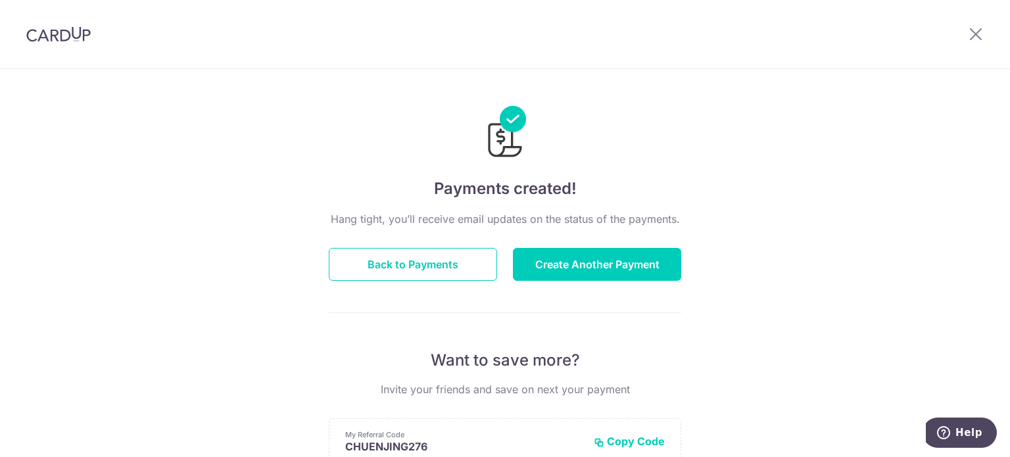
click at [60, 39] on img at bounding box center [58, 34] width 64 height 16
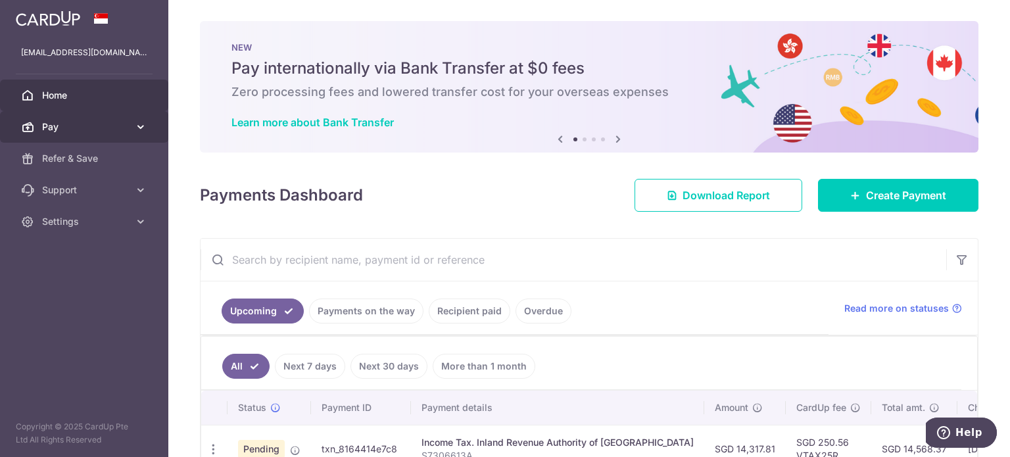
click at [139, 128] on icon at bounding box center [140, 126] width 13 height 13
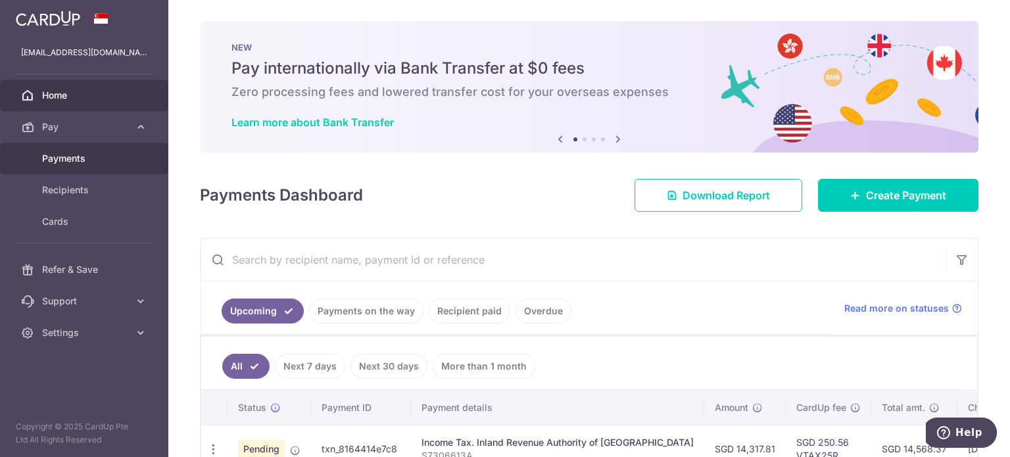
click at [105, 155] on span "Payments" at bounding box center [85, 158] width 87 height 13
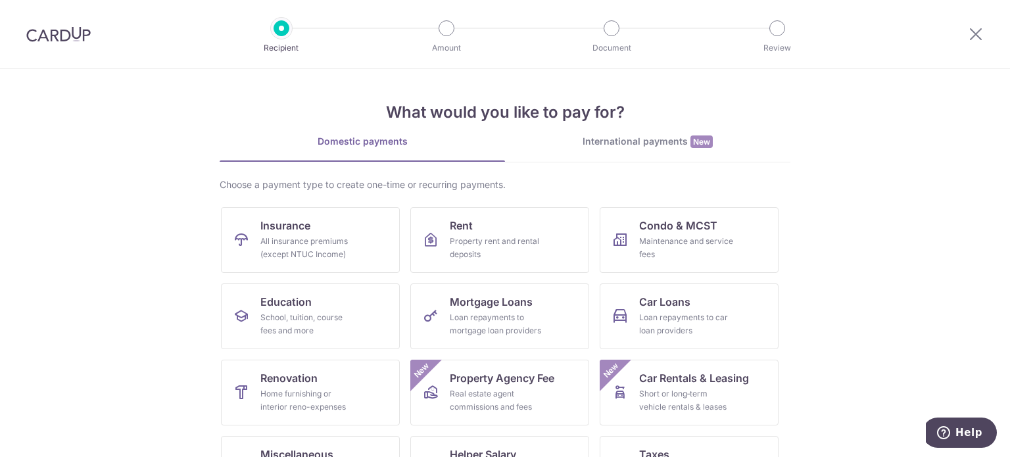
click at [668, 145] on div "International payments New" at bounding box center [647, 142] width 285 height 14
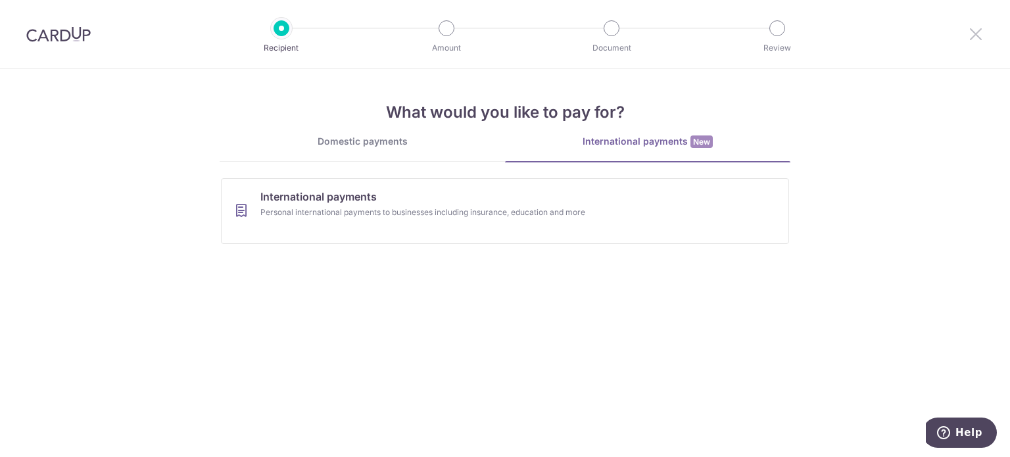
click at [979, 31] on icon at bounding box center [976, 34] width 16 height 16
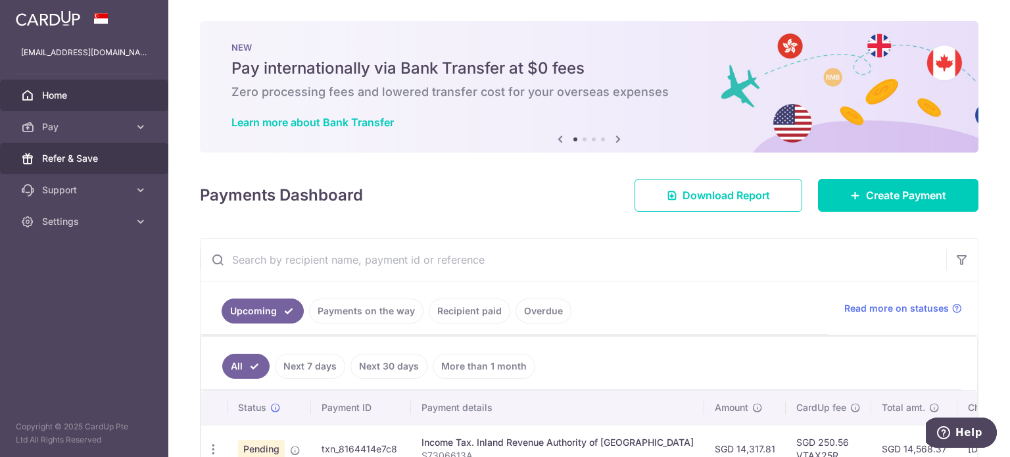
click at [53, 153] on span "Refer & Save" at bounding box center [85, 158] width 87 height 13
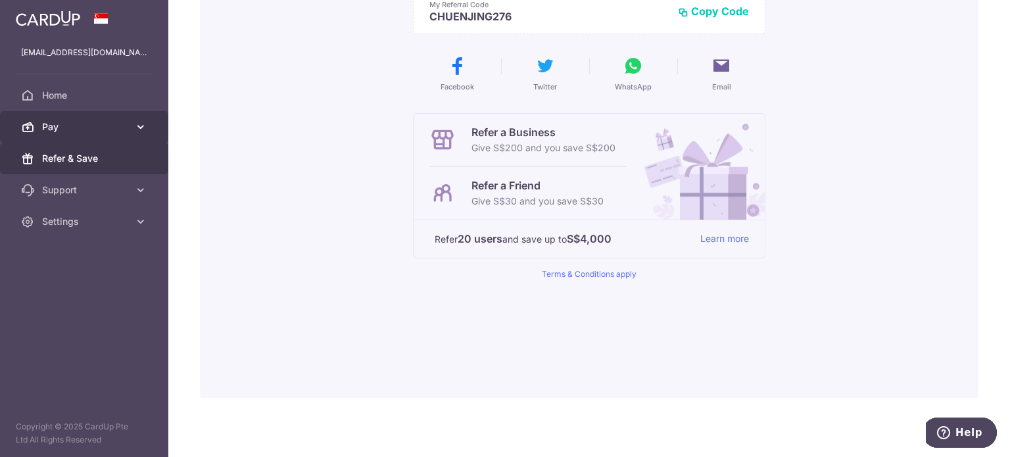
scroll to position [203, 0]
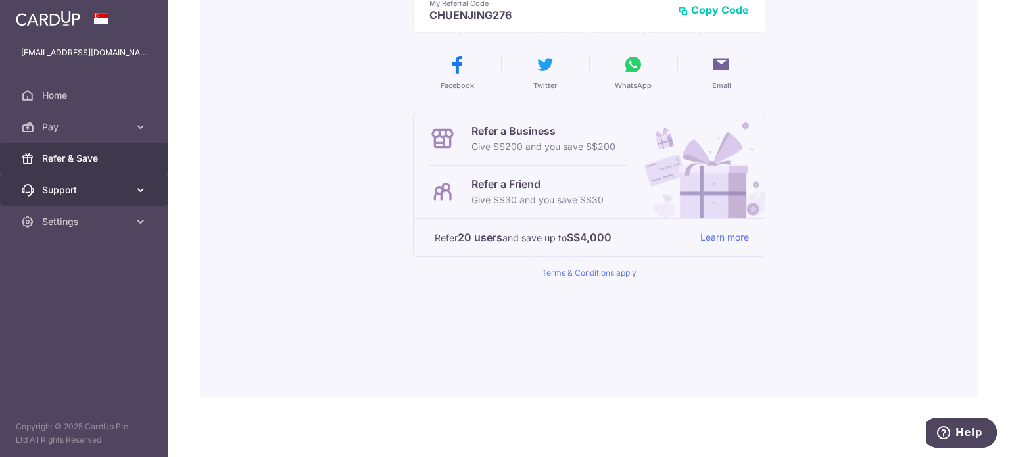
click at [69, 185] on span "Support" at bounding box center [85, 189] width 87 height 13
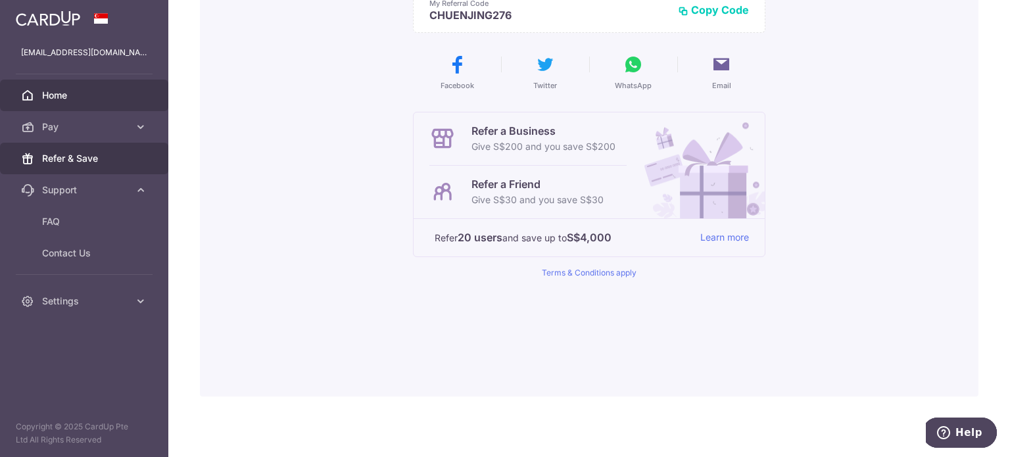
click at [68, 105] on link "Home" at bounding box center [84, 96] width 168 height 32
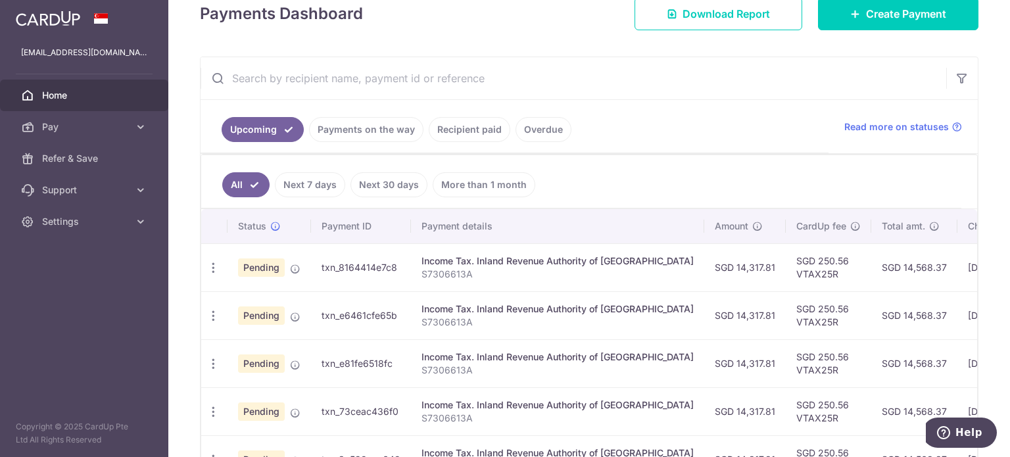
scroll to position [263, 0]
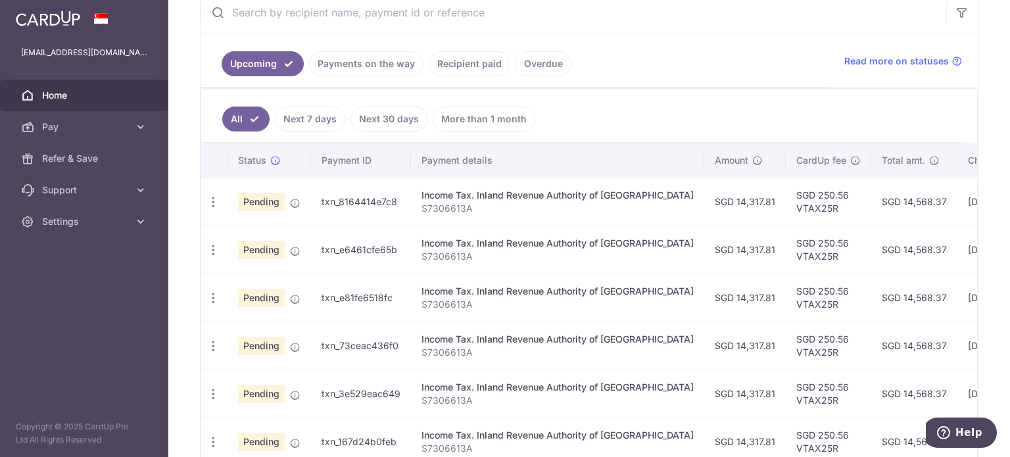
click at [795, 18] on input "text" at bounding box center [574, 12] width 746 height 42
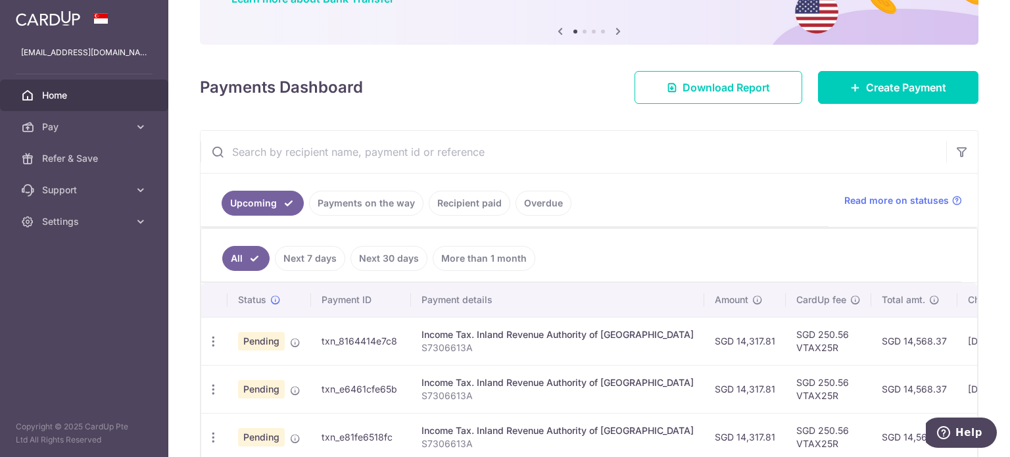
scroll to position [0, 0]
